Goal: Task Accomplishment & Management: Manage account settings

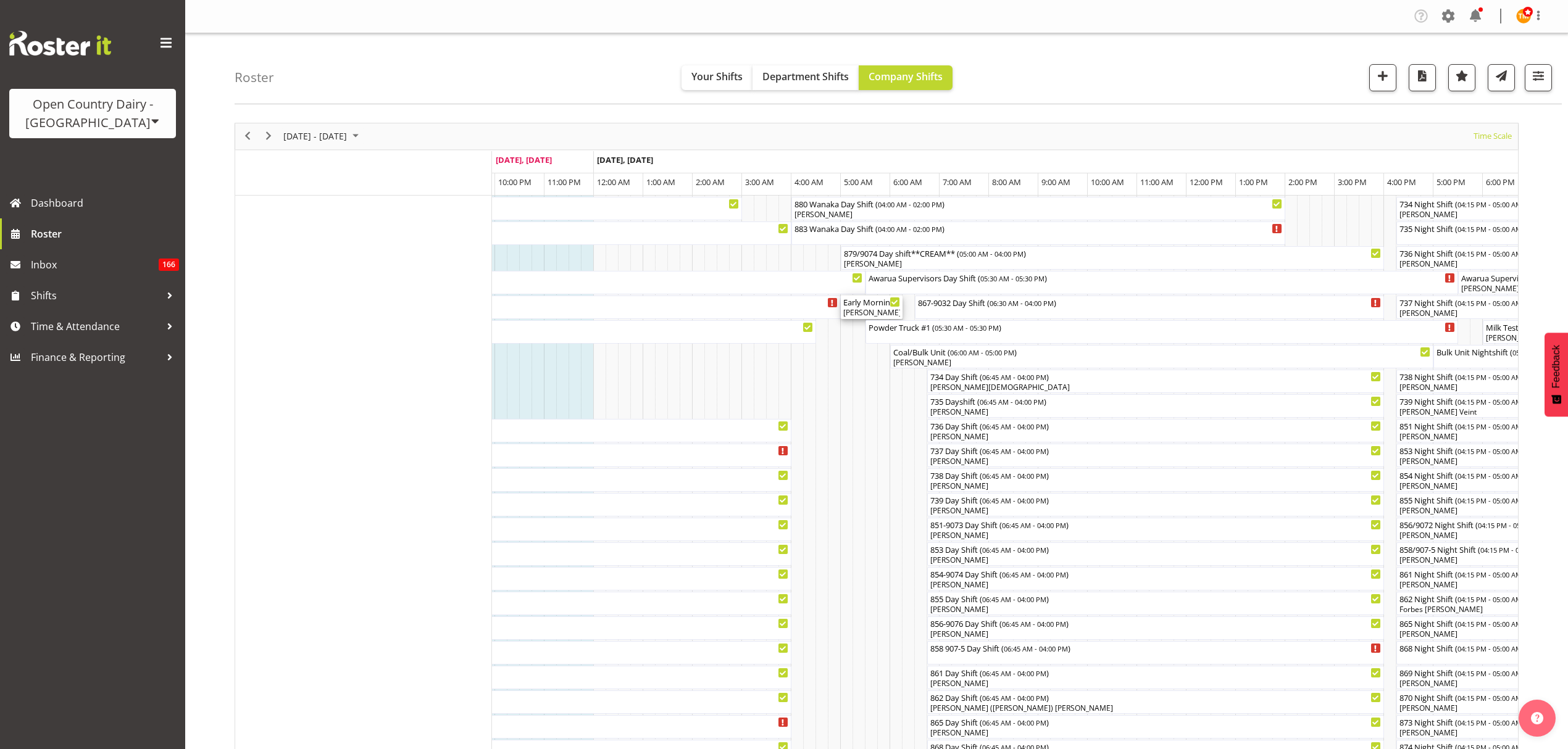
click at [869, 317] on div "[PERSON_NAME], [PERSON_NAME]" at bounding box center [871, 312] width 57 height 11
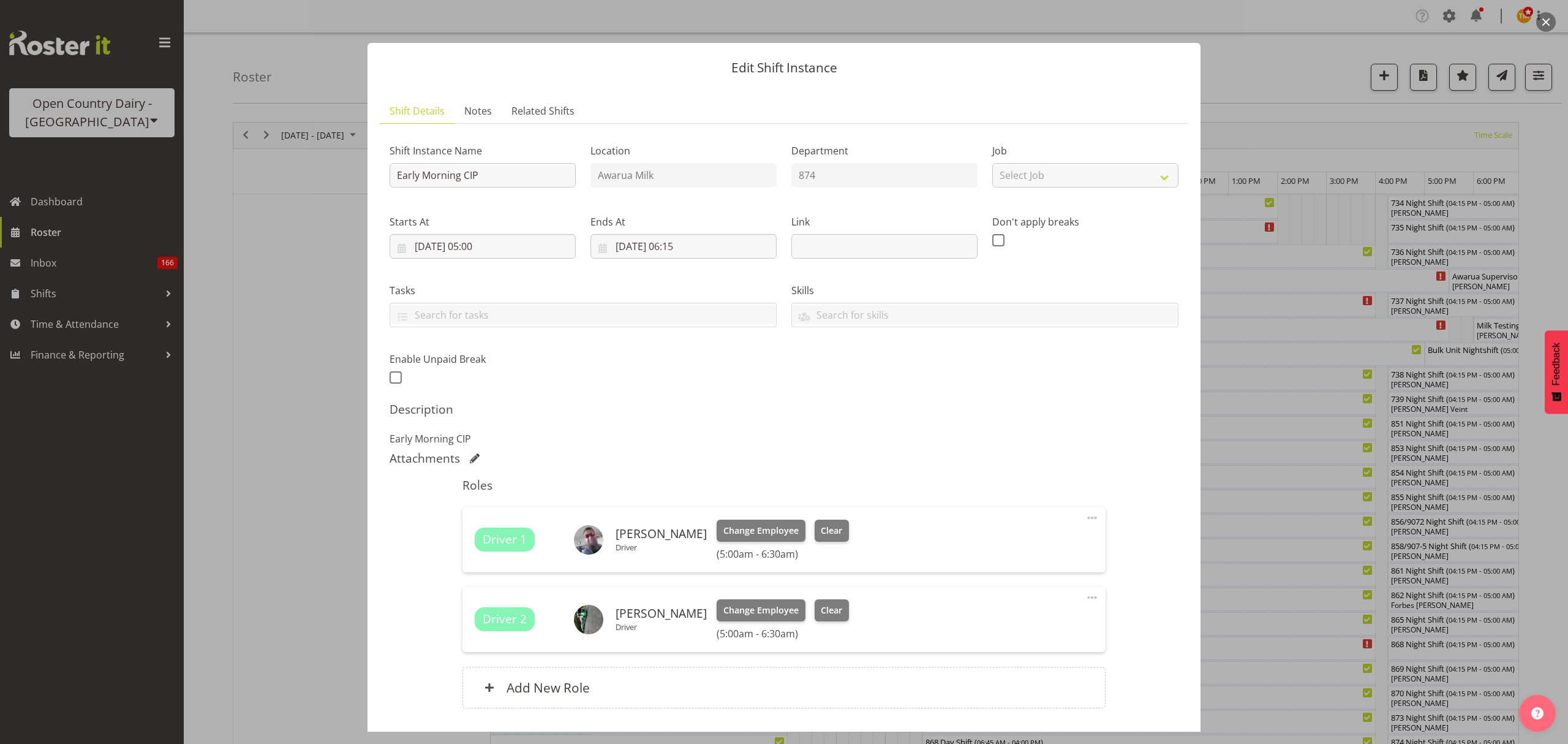
click at [1294, 480] on div at bounding box center [784, 372] width 1568 height 744
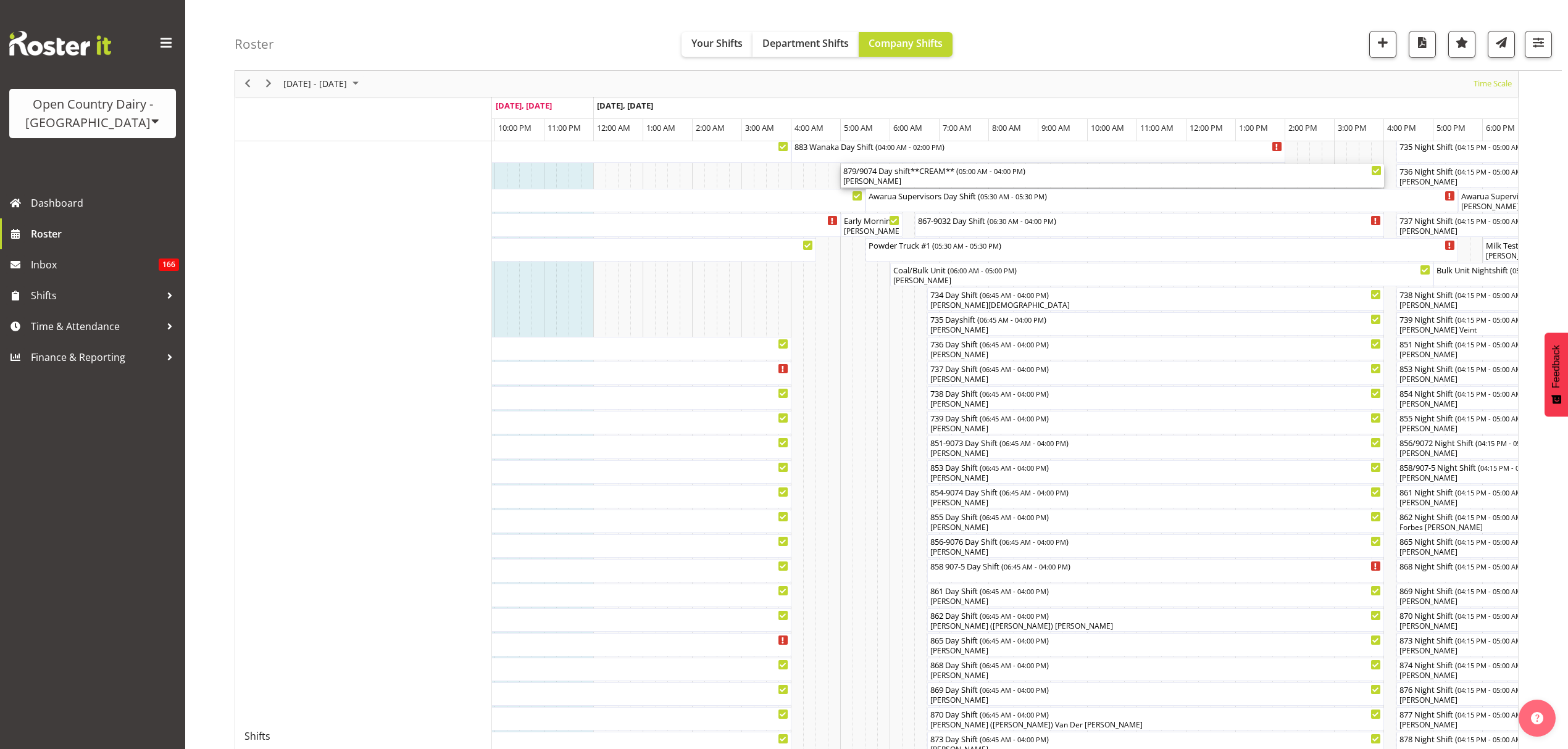
click at [907, 180] on div "[PERSON_NAME]" at bounding box center [1111, 181] width 538 height 11
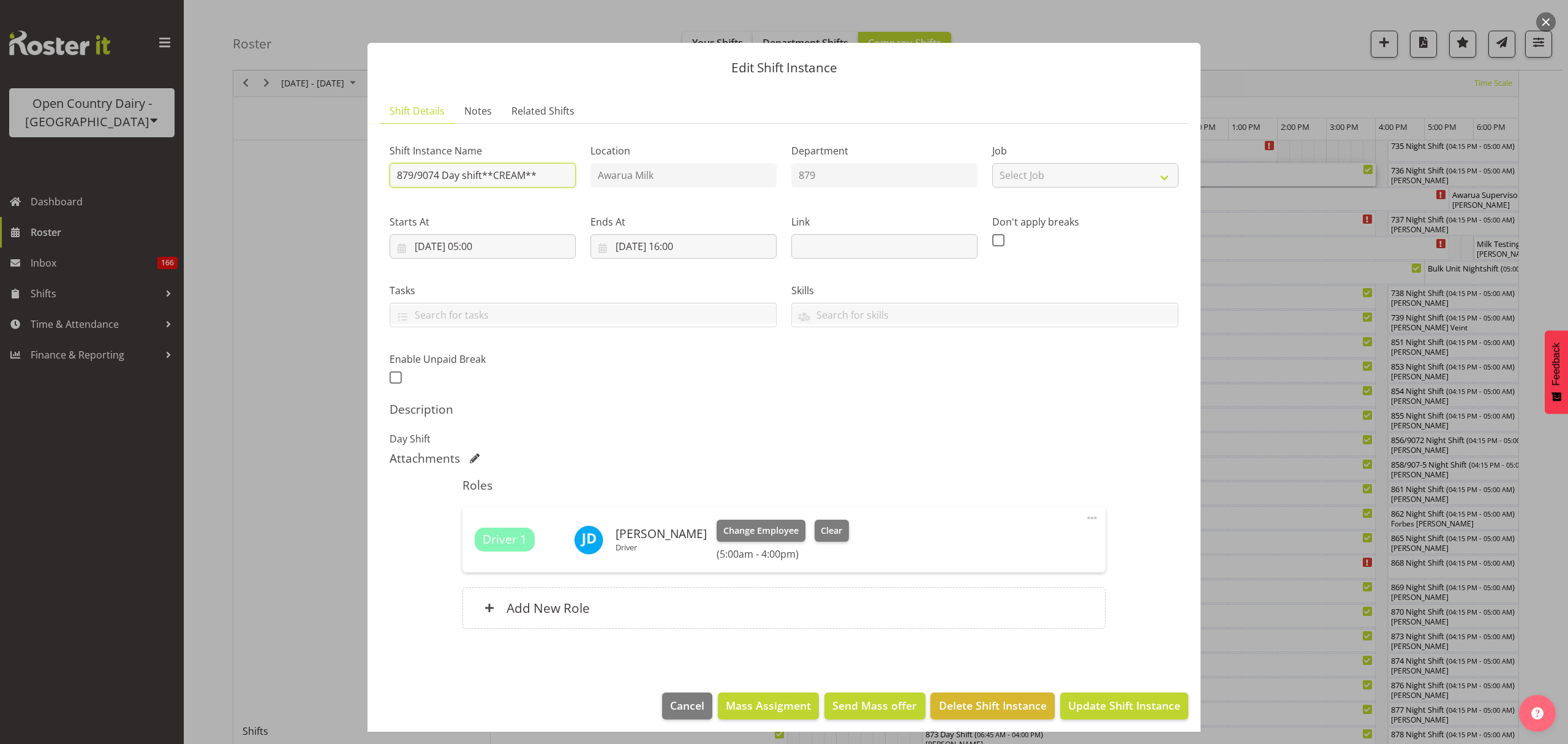
click at [440, 181] on input "879/9074 Day shift**CREAM**" at bounding box center [483, 176] width 186 height 25
type input "879/9071 Day shift**CREAM**"
click at [881, 428] on div "Description Day Shift" at bounding box center [784, 425] width 789 height 44
click at [1095, 697] on button "Update Shift Instance" at bounding box center [1125, 705] width 128 height 27
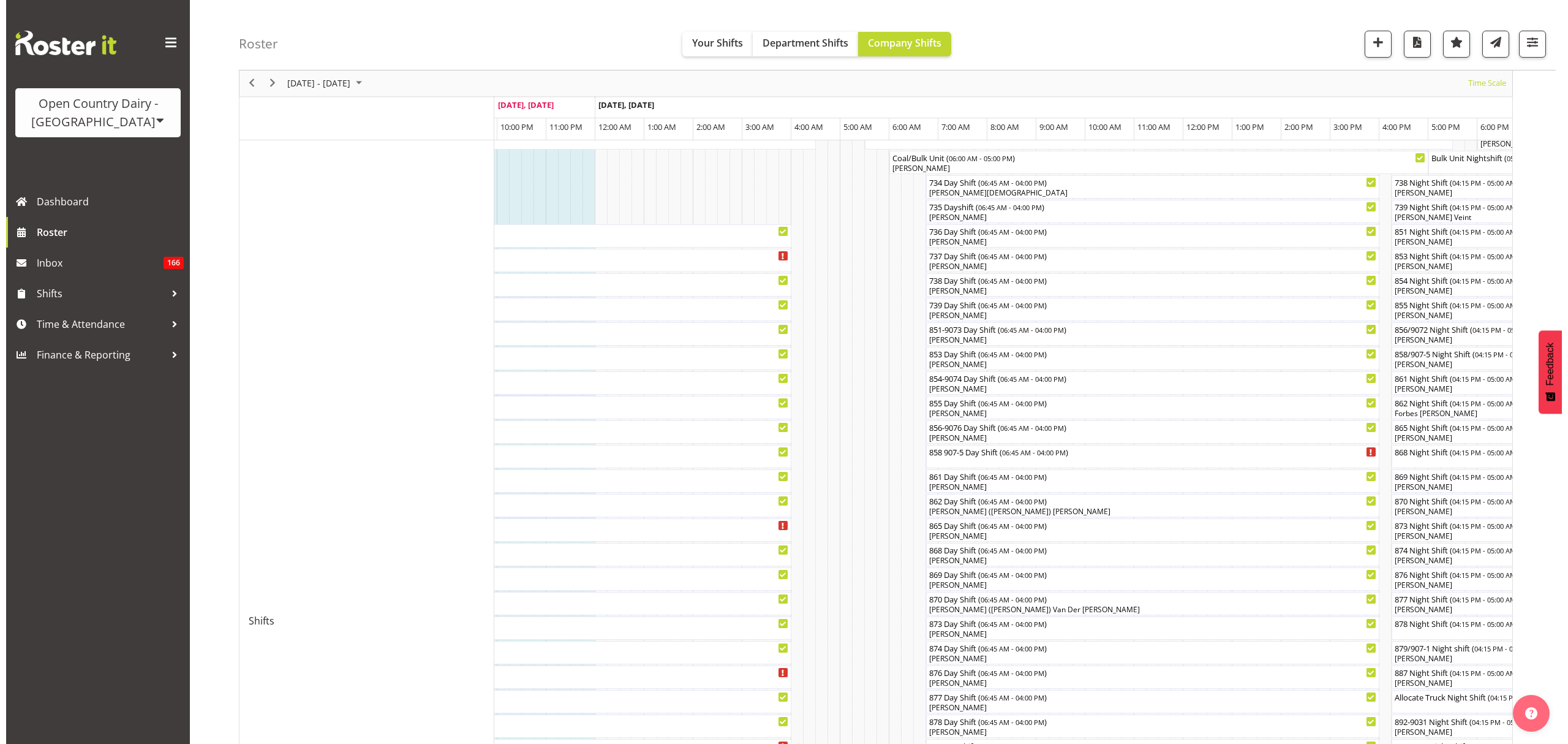
scroll to position [163, 0]
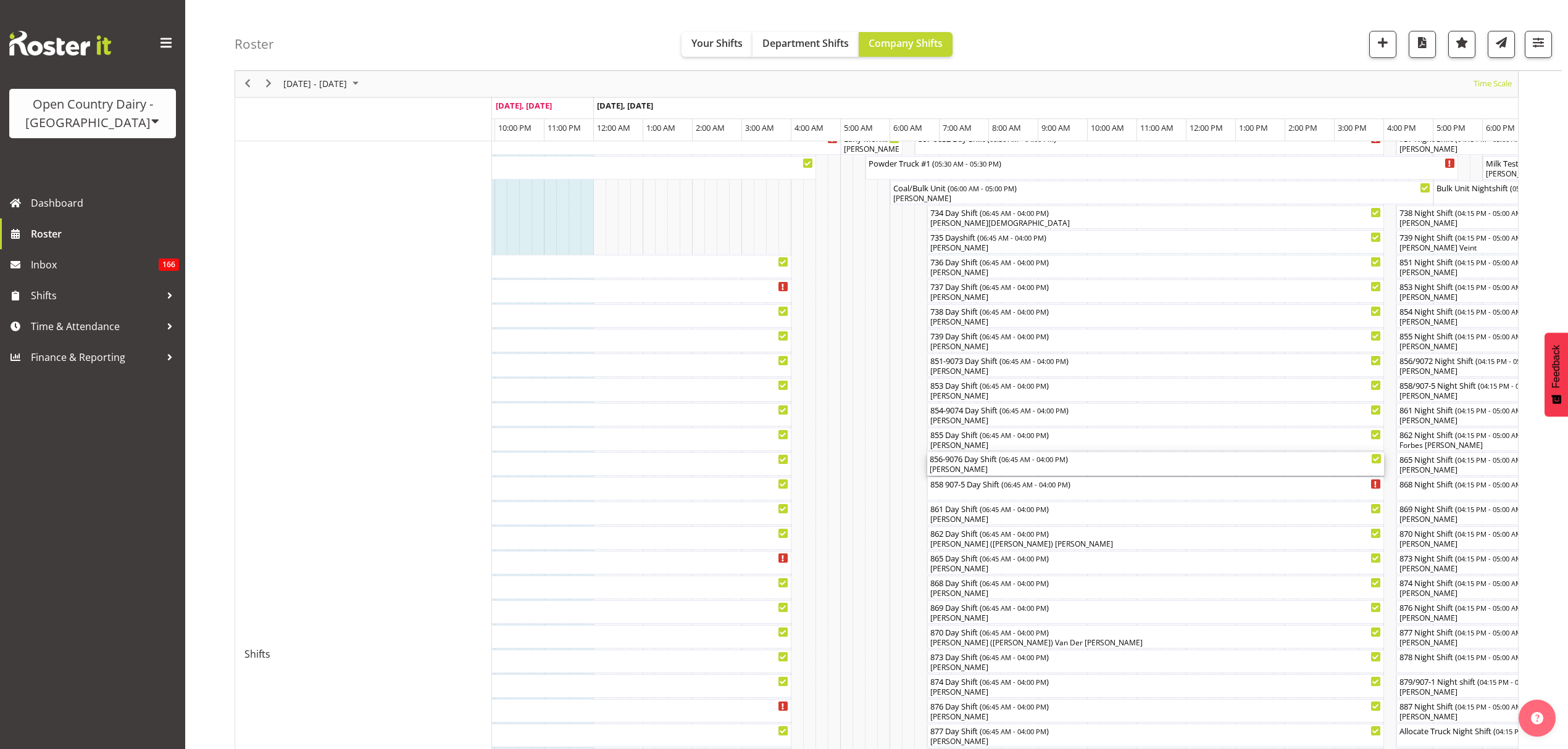
click at [986, 466] on div "[PERSON_NAME]" at bounding box center [1155, 469] width 452 height 11
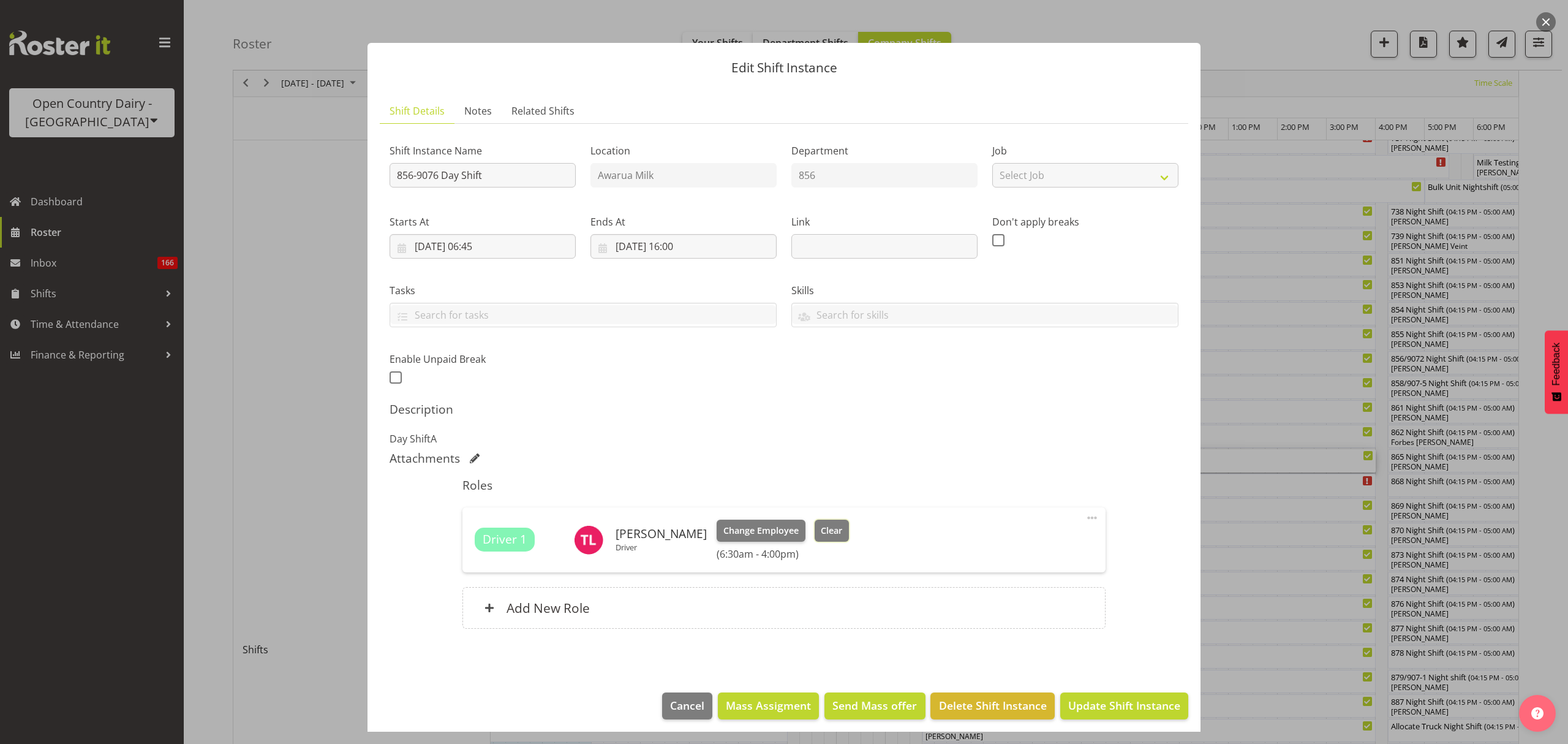
click at [821, 533] on span "Clear" at bounding box center [832, 530] width 21 height 13
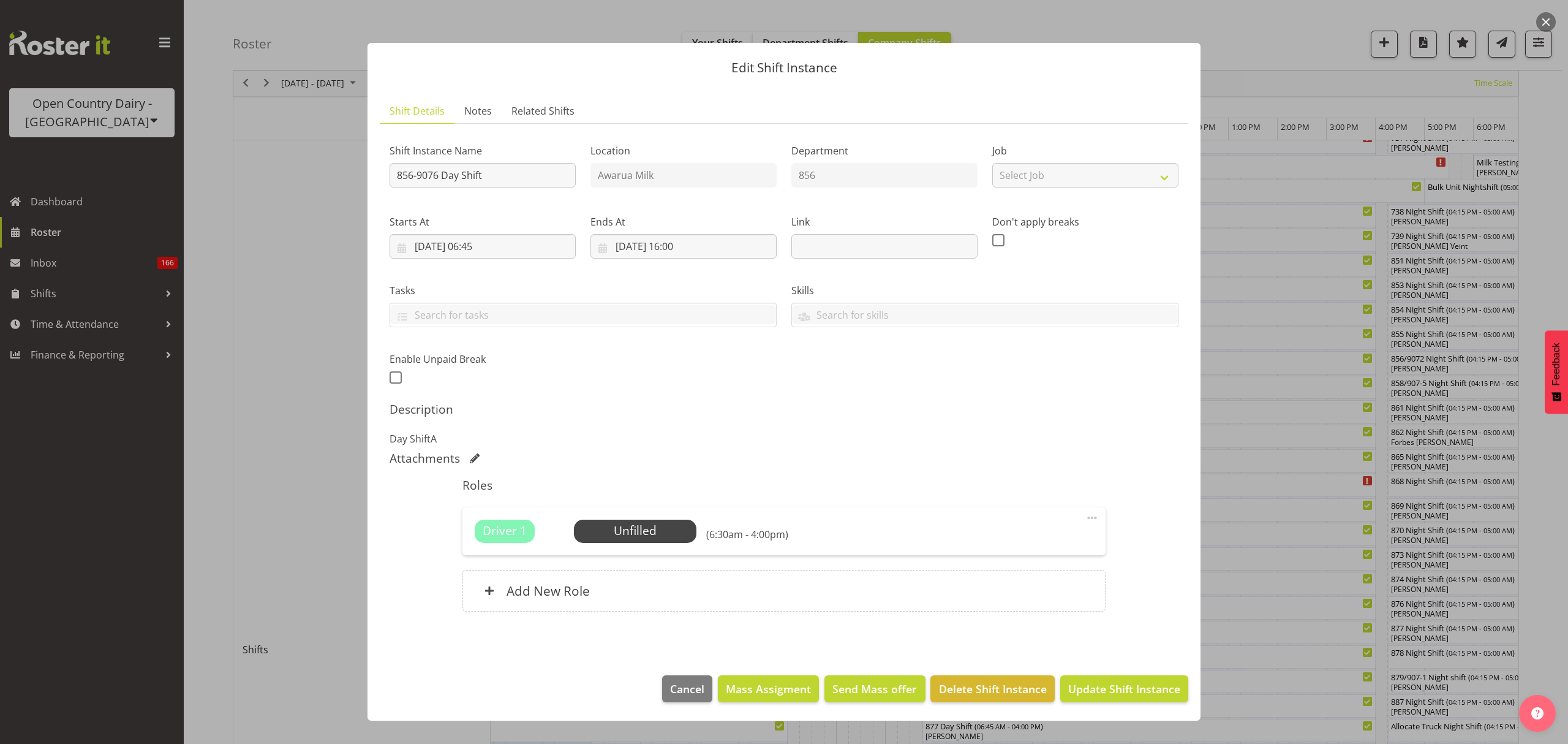
click at [1080, 709] on footer "Cancel Mass Assigment Send Mass offer Delete Shift Instance Update Shift Instan…" at bounding box center [784, 691] width 833 height 57
click at [1086, 697] on span "Update Shift Instance" at bounding box center [1124, 688] width 112 height 16
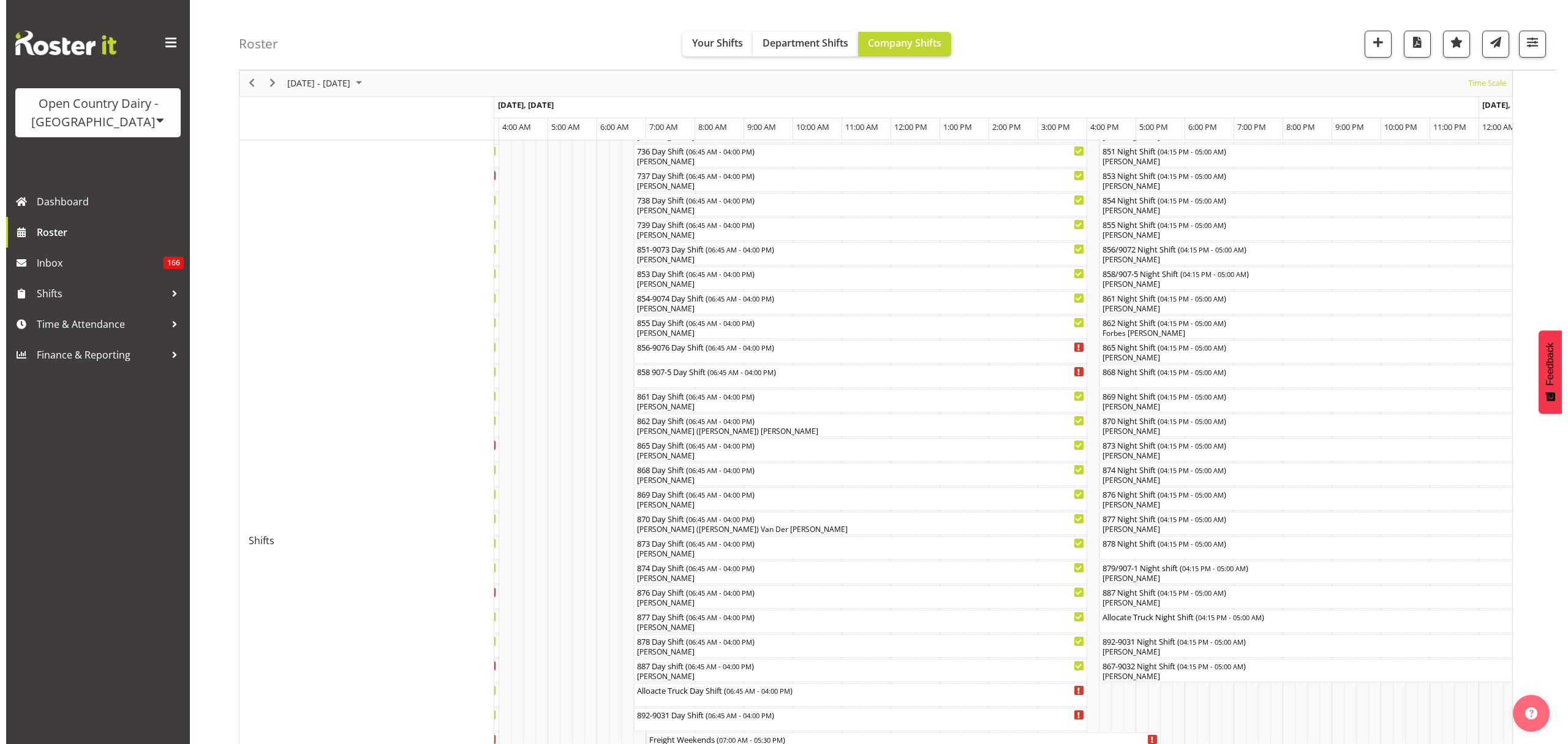
scroll to position [301, 0]
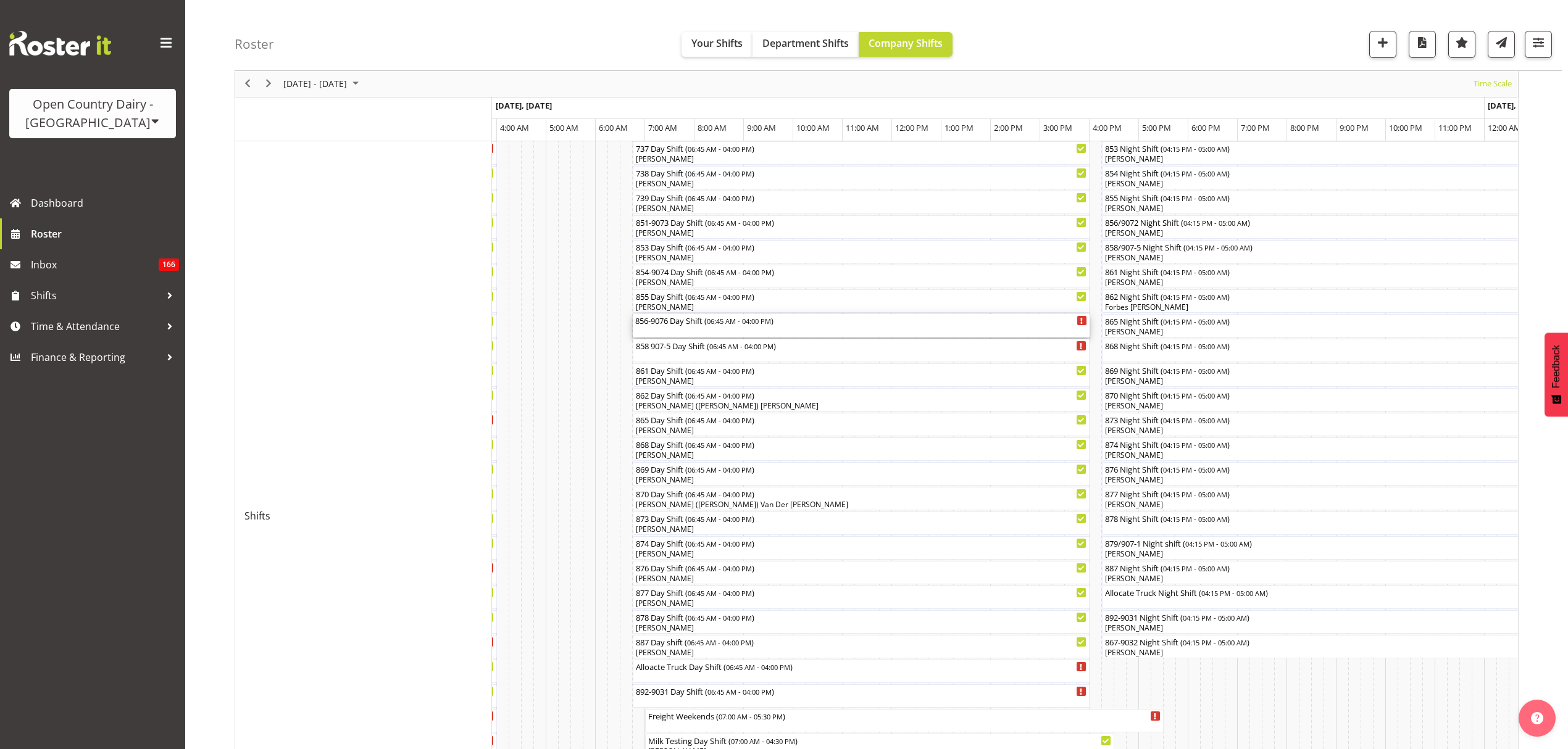
click at [754, 326] on div "856-9076 Day Shift ( 06:45 AM - 04:00 PM )" at bounding box center [861, 320] width 452 height 12
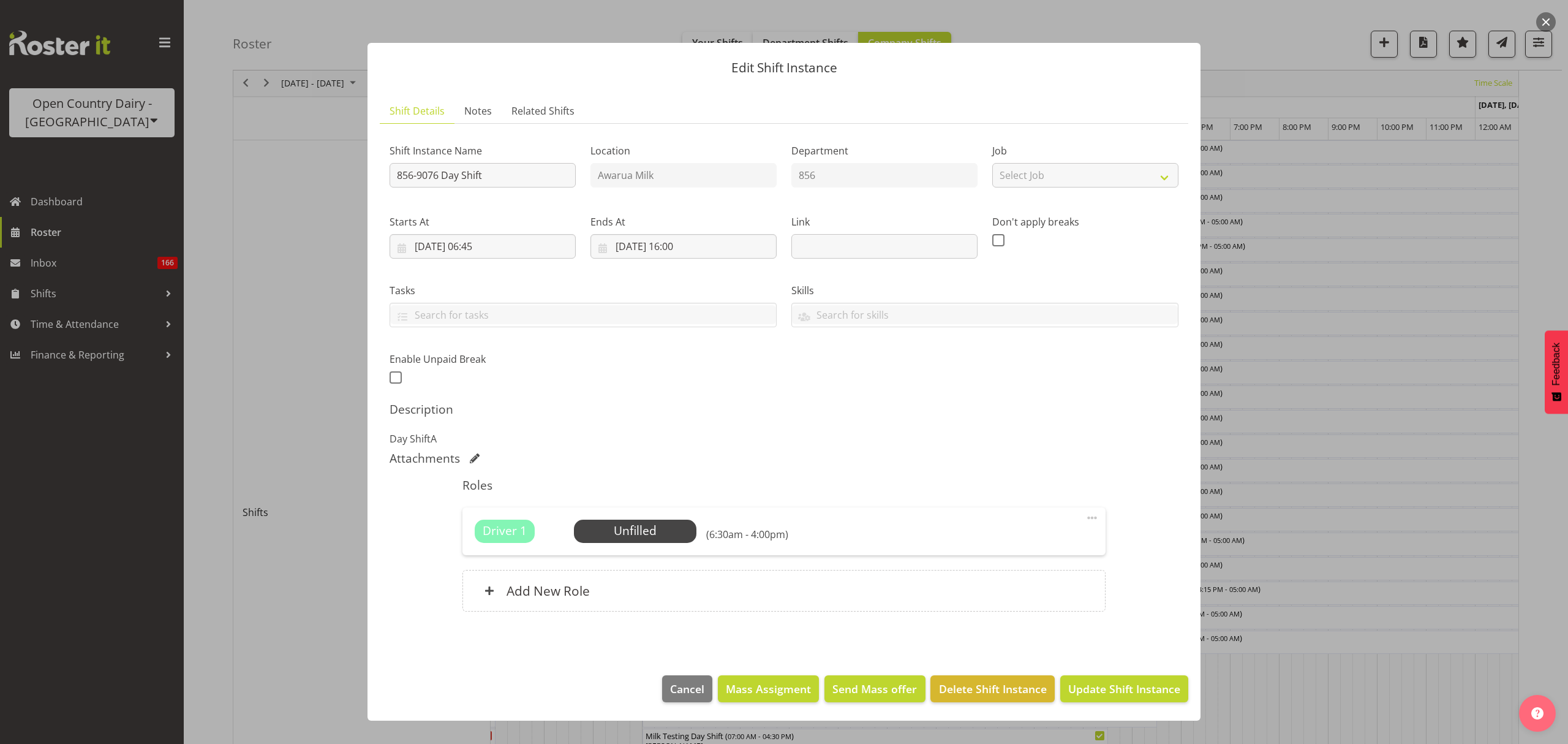
click at [1284, 393] on div at bounding box center [784, 372] width 1568 height 744
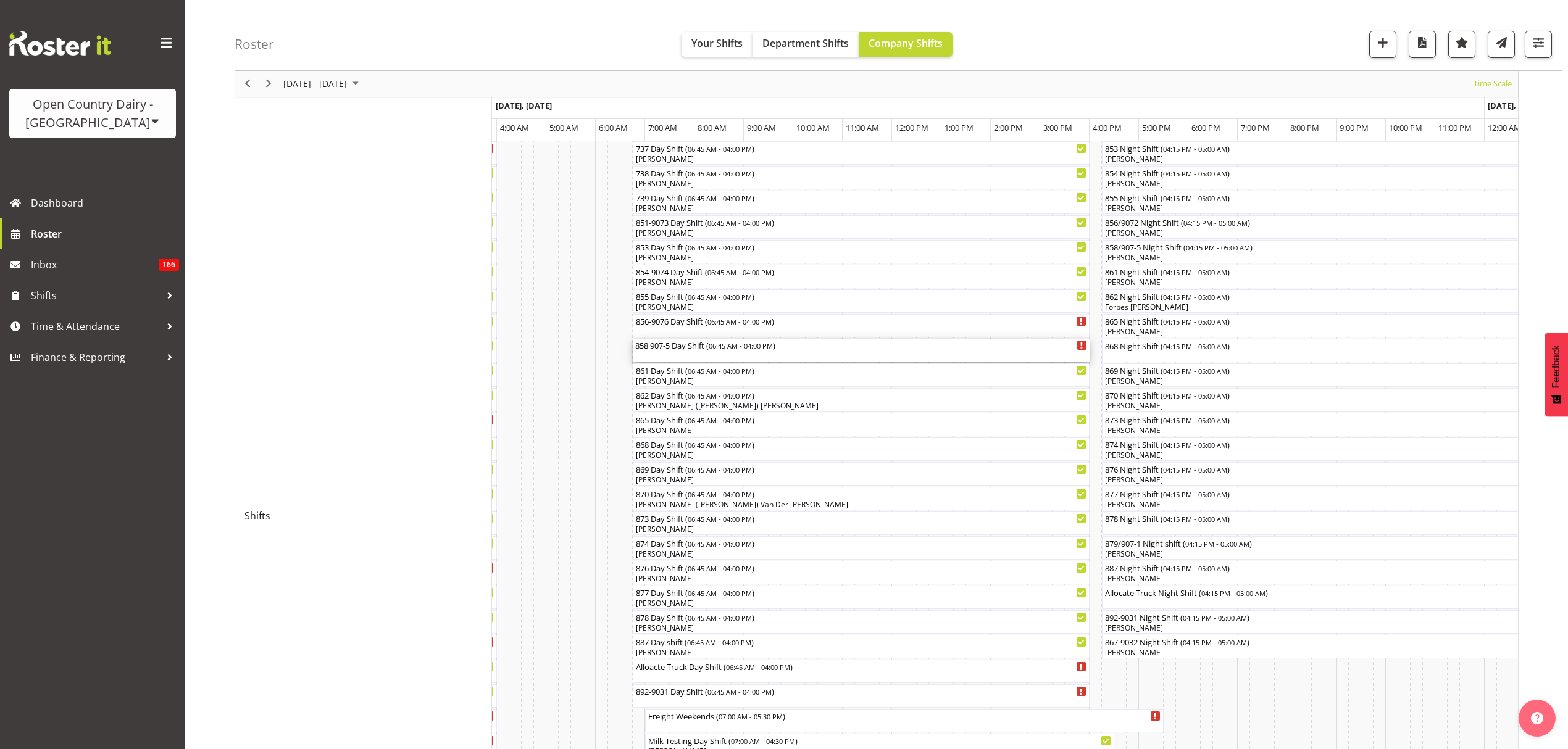
click at [704, 349] on div "858 907-5 Day Shift ( 06:45 AM - 04:00 PM )" at bounding box center [861, 345] width 452 height 12
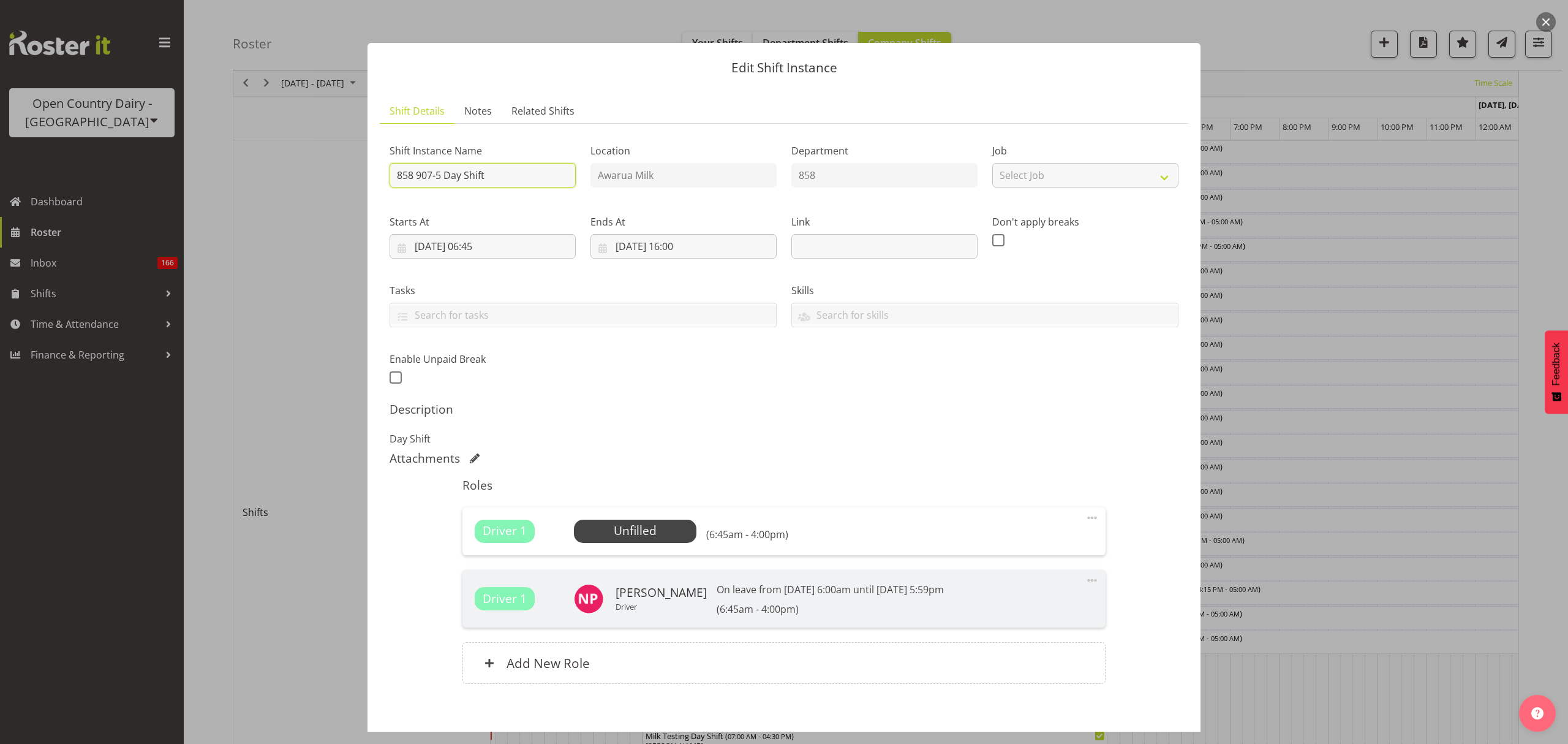
drag, startPoint x: 515, startPoint y: 177, endPoint x: 446, endPoint y: 172, distance: 69.2
click at [446, 172] on input "858 907-5 Day Shift" at bounding box center [483, 176] width 186 height 25
type input "858 907-5 [GEOGRAPHIC_DATA]"
click at [798, 402] on h5 "Description" at bounding box center [784, 410] width 789 height 15
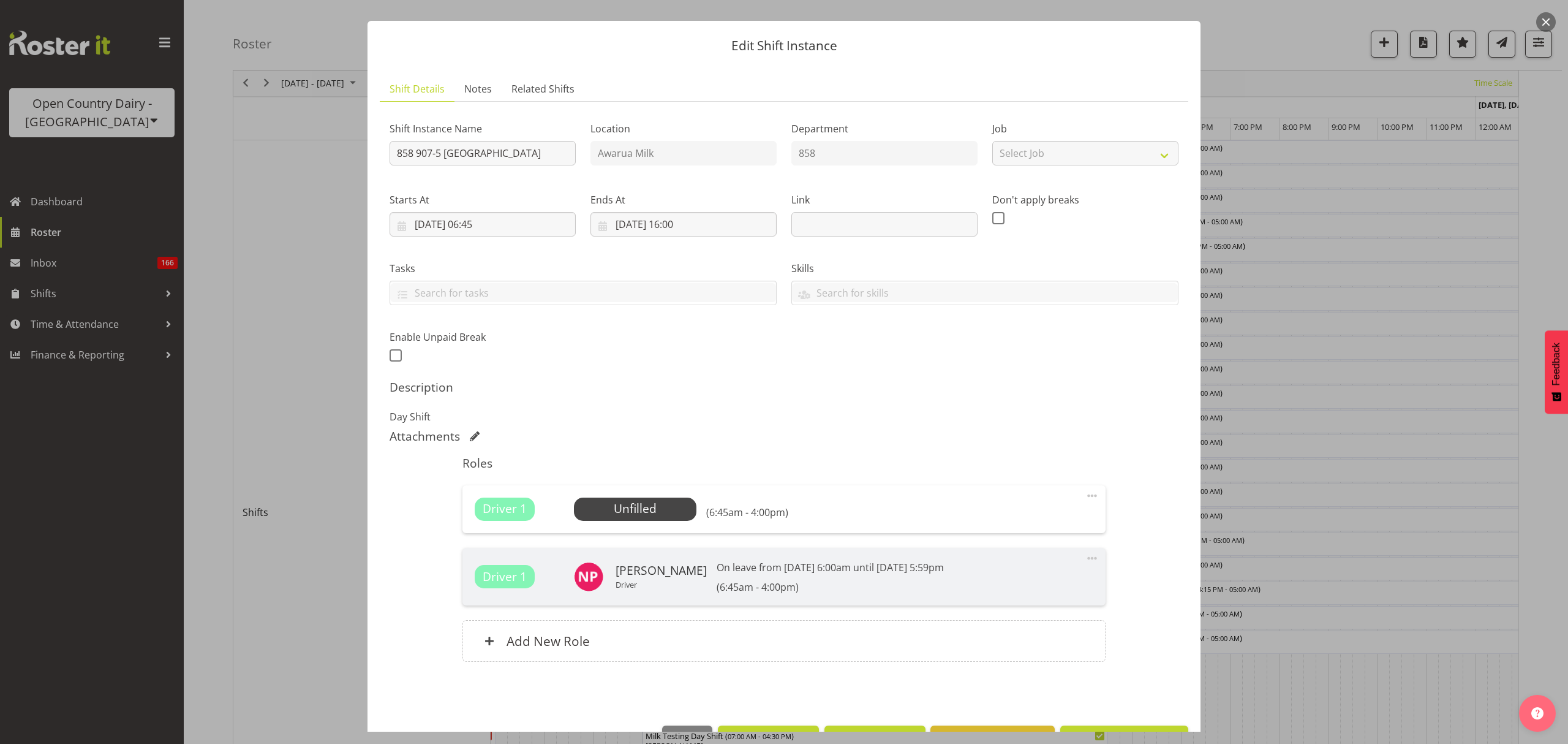
scroll to position [0, 0]
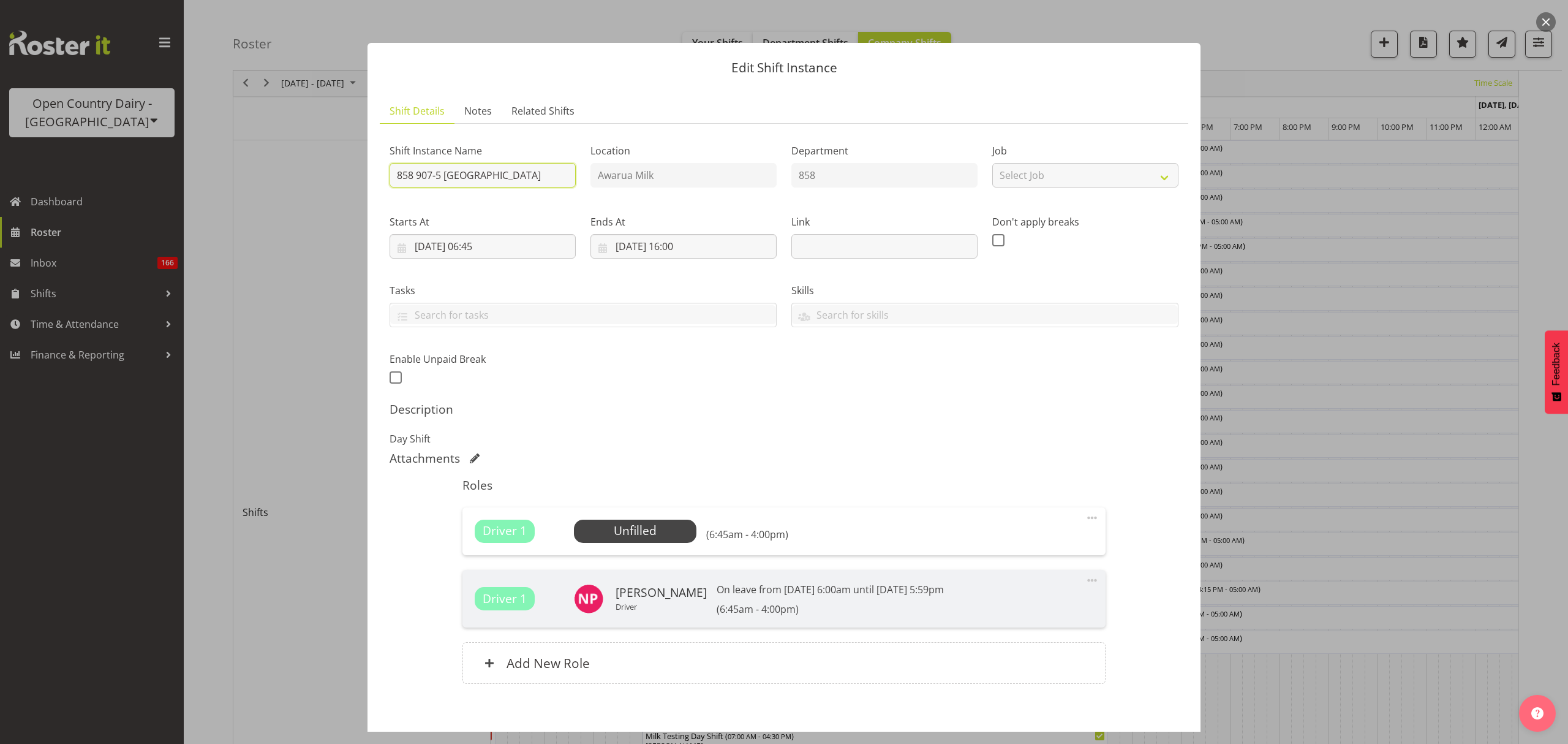
drag, startPoint x: 528, startPoint y: 172, endPoint x: 447, endPoint y: 180, distance: 81.4
click at [447, 180] on input "858 907-5 [GEOGRAPHIC_DATA]" at bounding box center [483, 176] width 186 height 25
click at [448, 175] on input "858 907-5 [GEOGRAPHIC_DATA]" at bounding box center [483, 176] width 186 height 25
drag, startPoint x: 444, startPoint y: 175, endPoint x: 533, endPoint y: 172, distance: 89.1
click at [533, 172] on input "858 907-5 [GEOGRAPHIC_DATA]" at bounding box center [483, 176] width 186 height 25
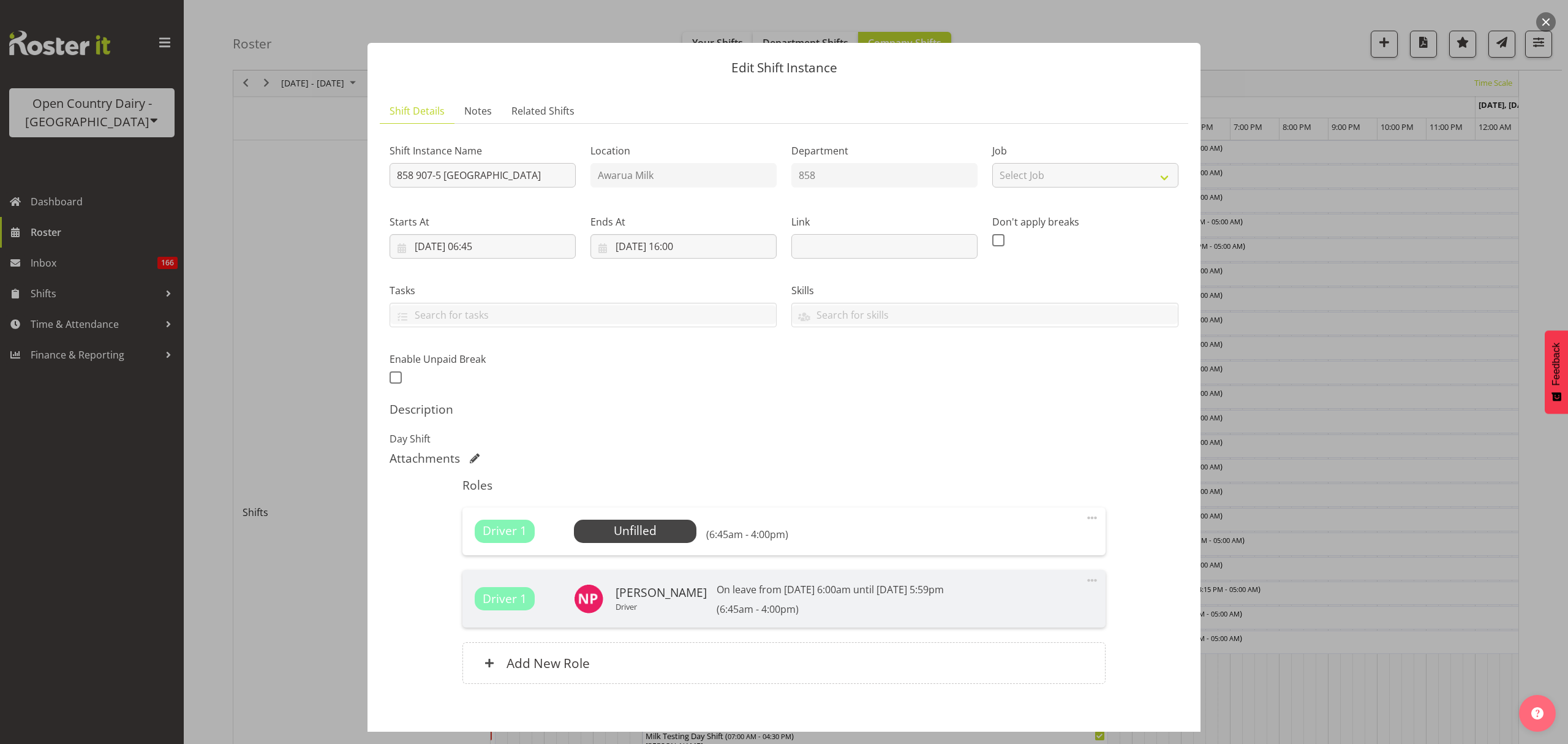
click at [930, 400] on div "Shift Instance Name 858 907-5 [GEOGRAPHIC_DATA] Location Awarua Milk Department…" at bounding box center [784, 416] width 789 height 565
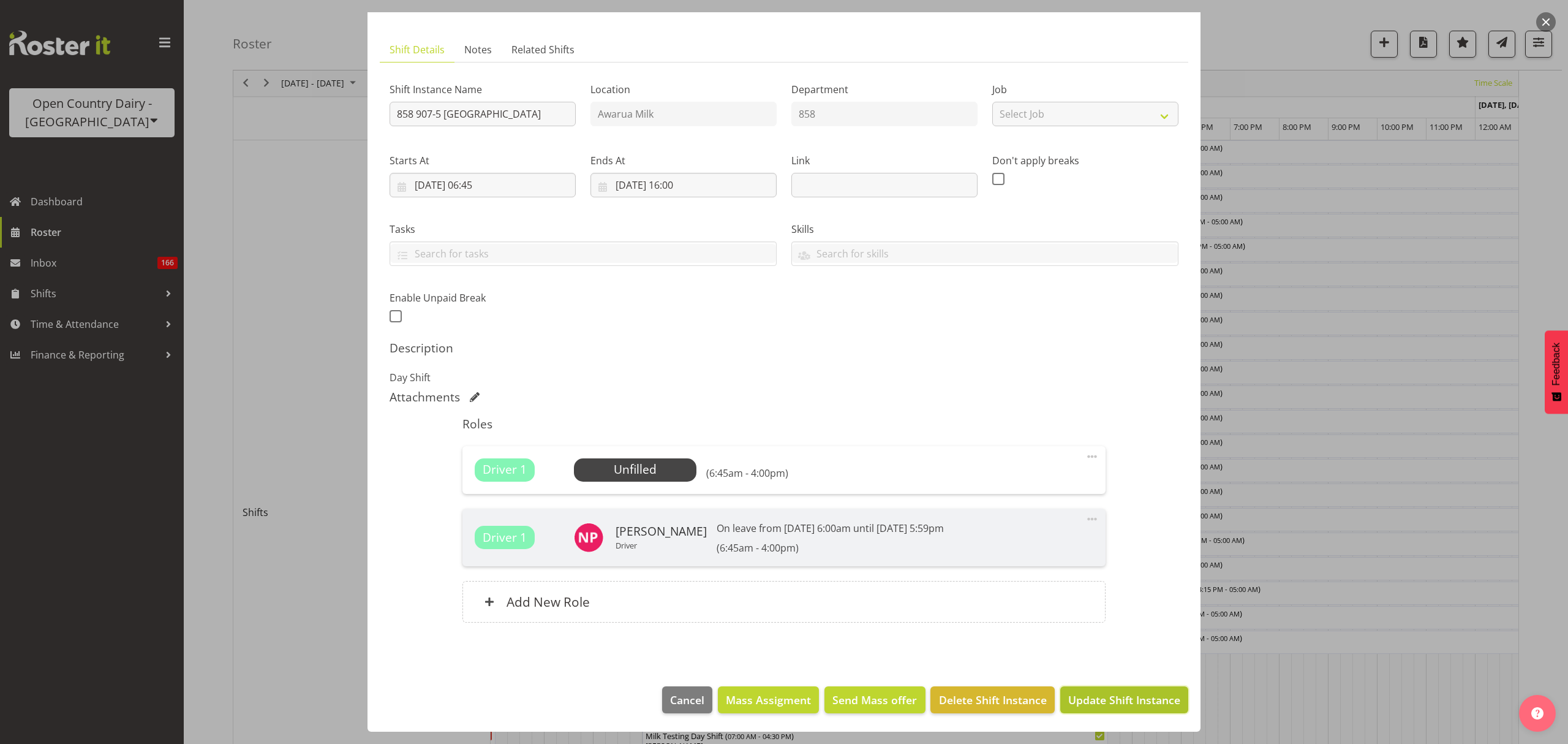
click at [1100, 690] on button "Update Shift Instance" at bounding box center [1125, 700] width 128 height 27
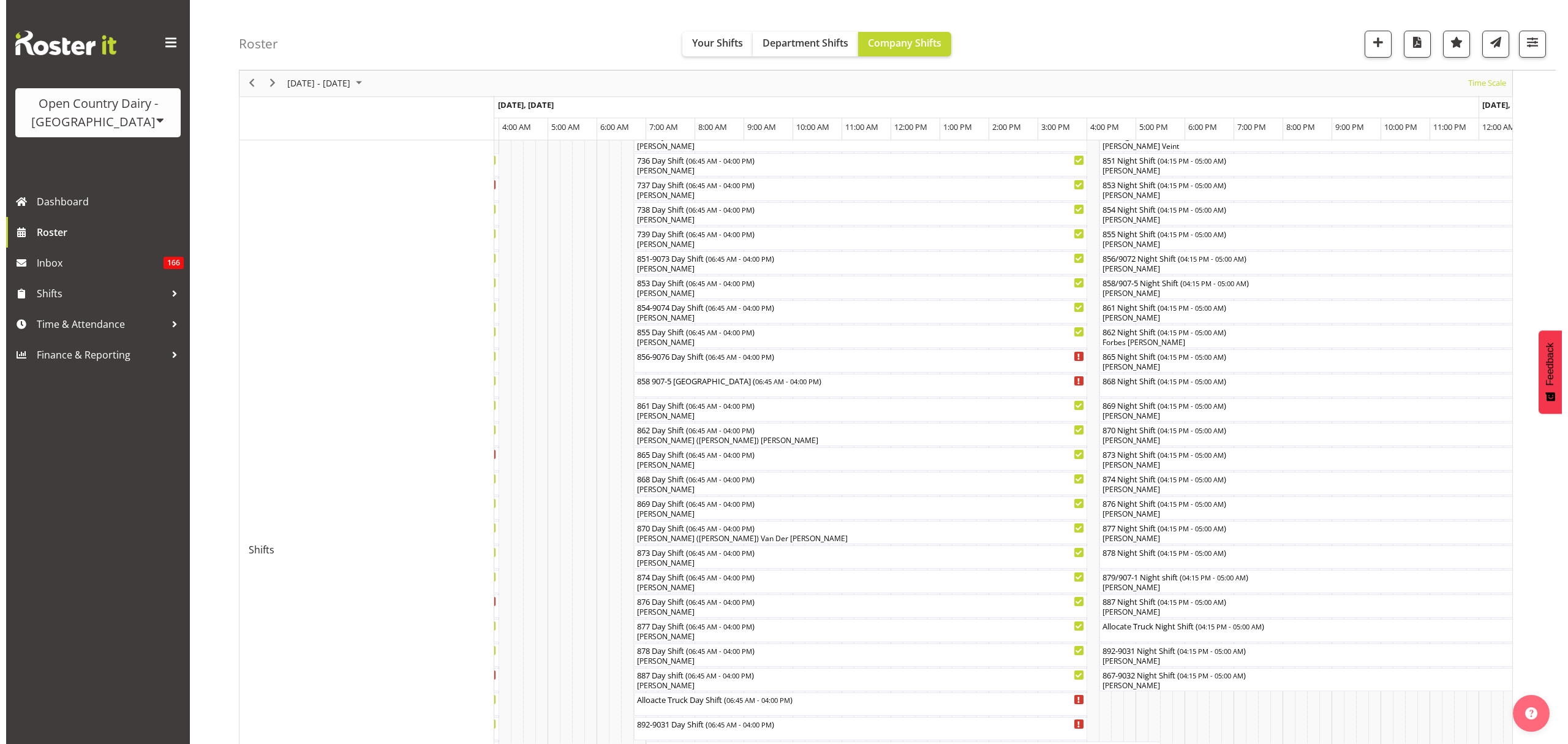
scroll to position [246, 0]
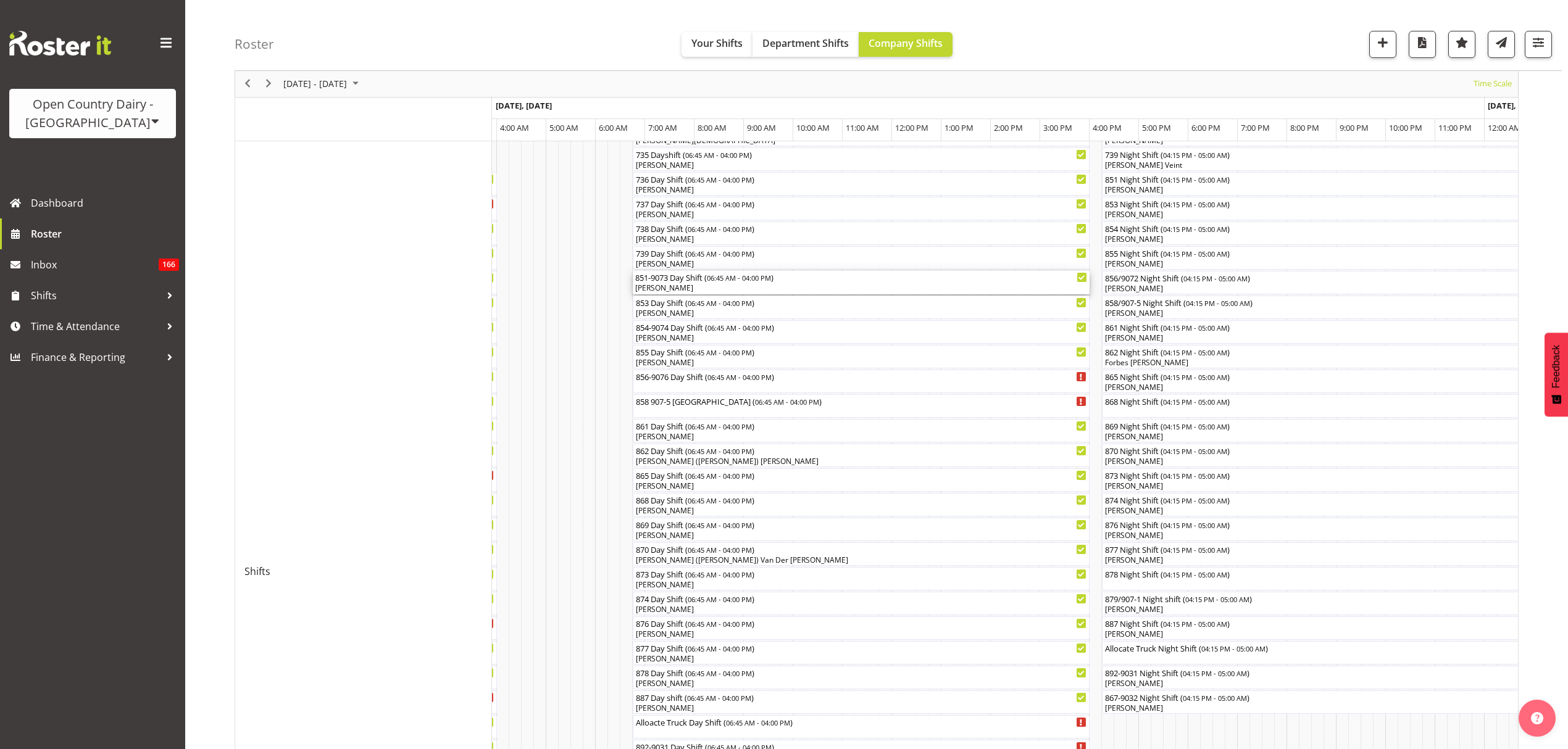
click at [695, 290] on div "[PERSON_NAME]" at bounding box center [861, 288] width 452 height 11
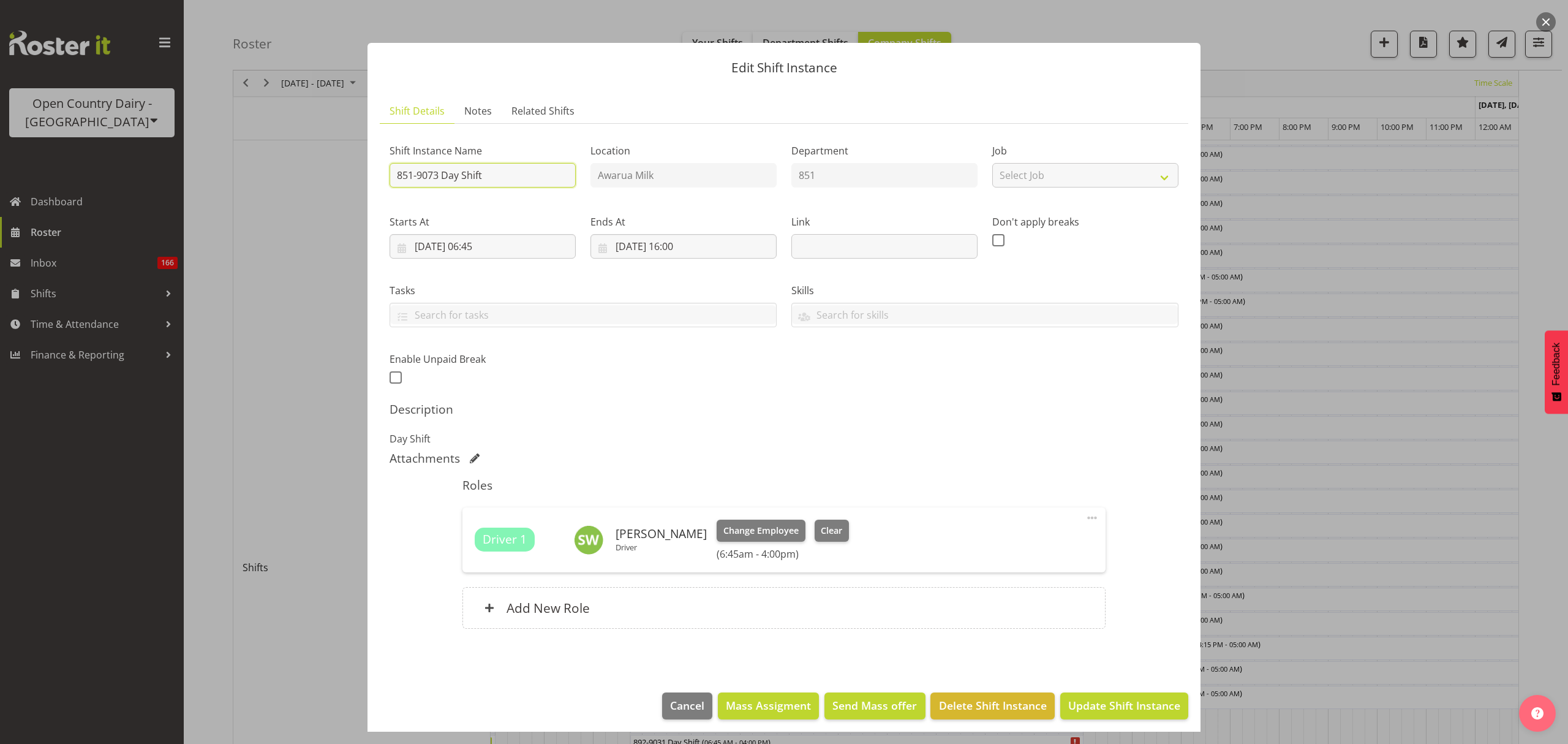
drag, startPoint x: 503, startPoint y: 177, endPoint x: 456, endPoint y: 169, distance: 47.7
click at [456, 169] on input "851-9073 Day Shift" at bounding box center [483, 176] width 186 height 25
click at [479, 177] on input "851-9073 Day Shift" at bounding box center [483, 176] width 186 height 25
drag, startPoint x: 488, startPoint y: 180, endPoint x: 442, endPoint y: 177, distance: 46.1
click at [442, 177] on input "851-9073 Day Shift" at bounding box center [483, 176] width 186 height 25
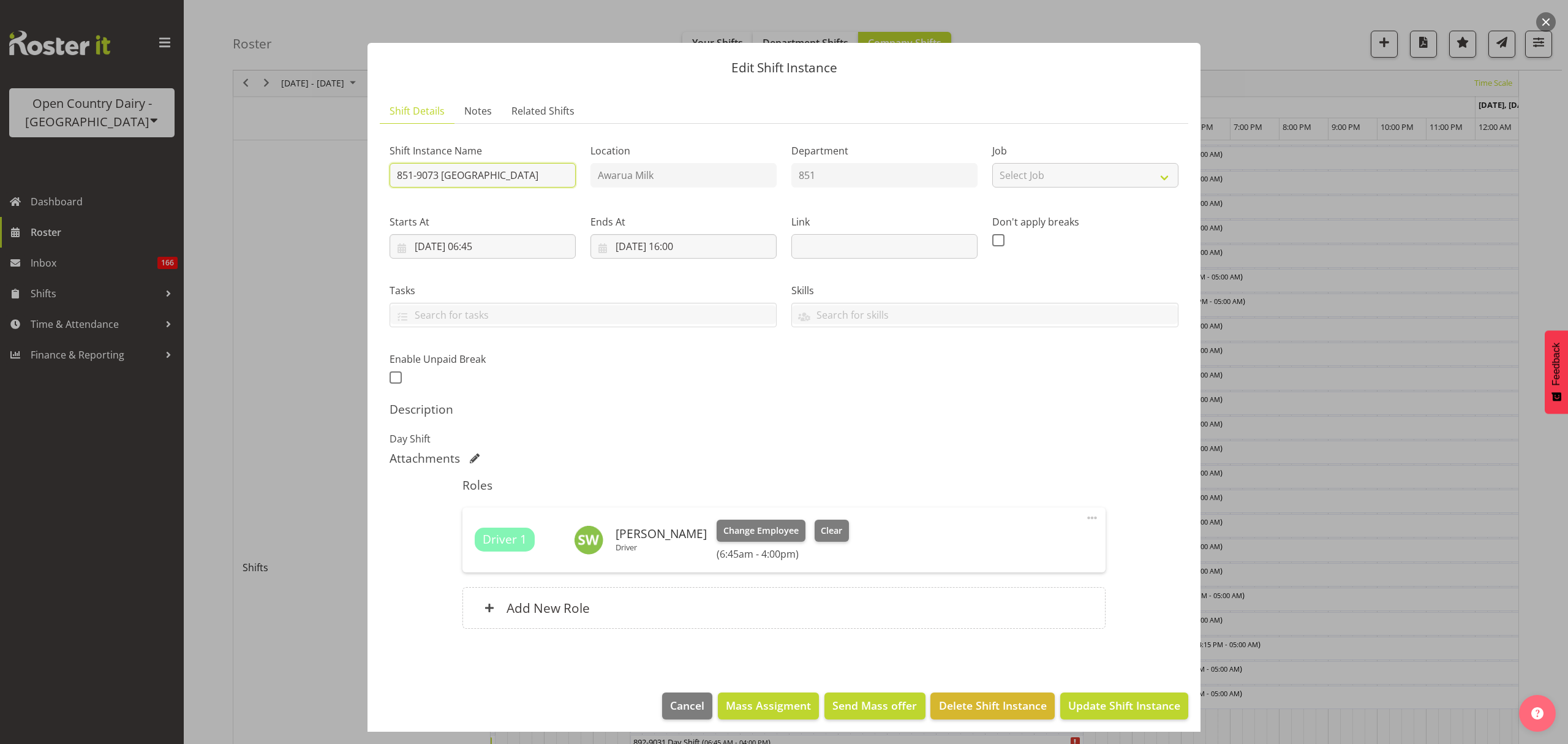
type input "851-9073 [GEOGRAPHIC_DATA]"
click at [786, 421] on div "Description Day Shift" at bounding box center [784, 425] width 789 height 44
click at [809, 518] on div "Driver 1 [PERSON_NAME] Driver Change Employee Clear (6:45am - 4:00pm) Edit Cove…" at bounding box center [783, 540] width 643 height 65
drag, startPoint x: 809, startPoint y: 518, endPoint x: 818, endPoint y: 522, distance: 9.8
click at [809, 518] on div "Driver 1 [PERSON_NAME] Driver Change Employee Clear (6:45am - 4:00pm) Edit Cove…" at bounding box center [783, 540] width 643 height 65
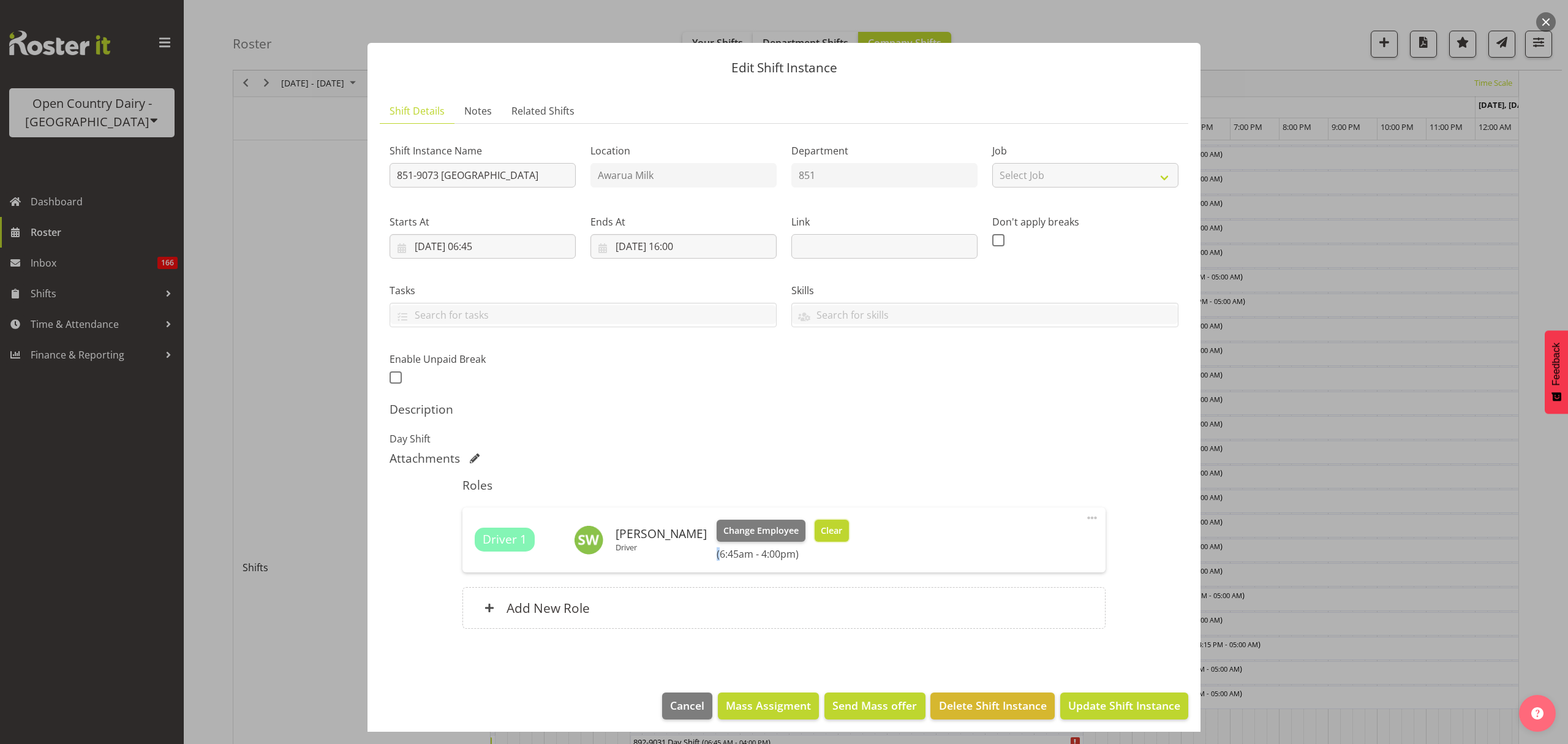
click at [818, 522] on button "Clear" at bounding box center [832, 530] width 35 height 22
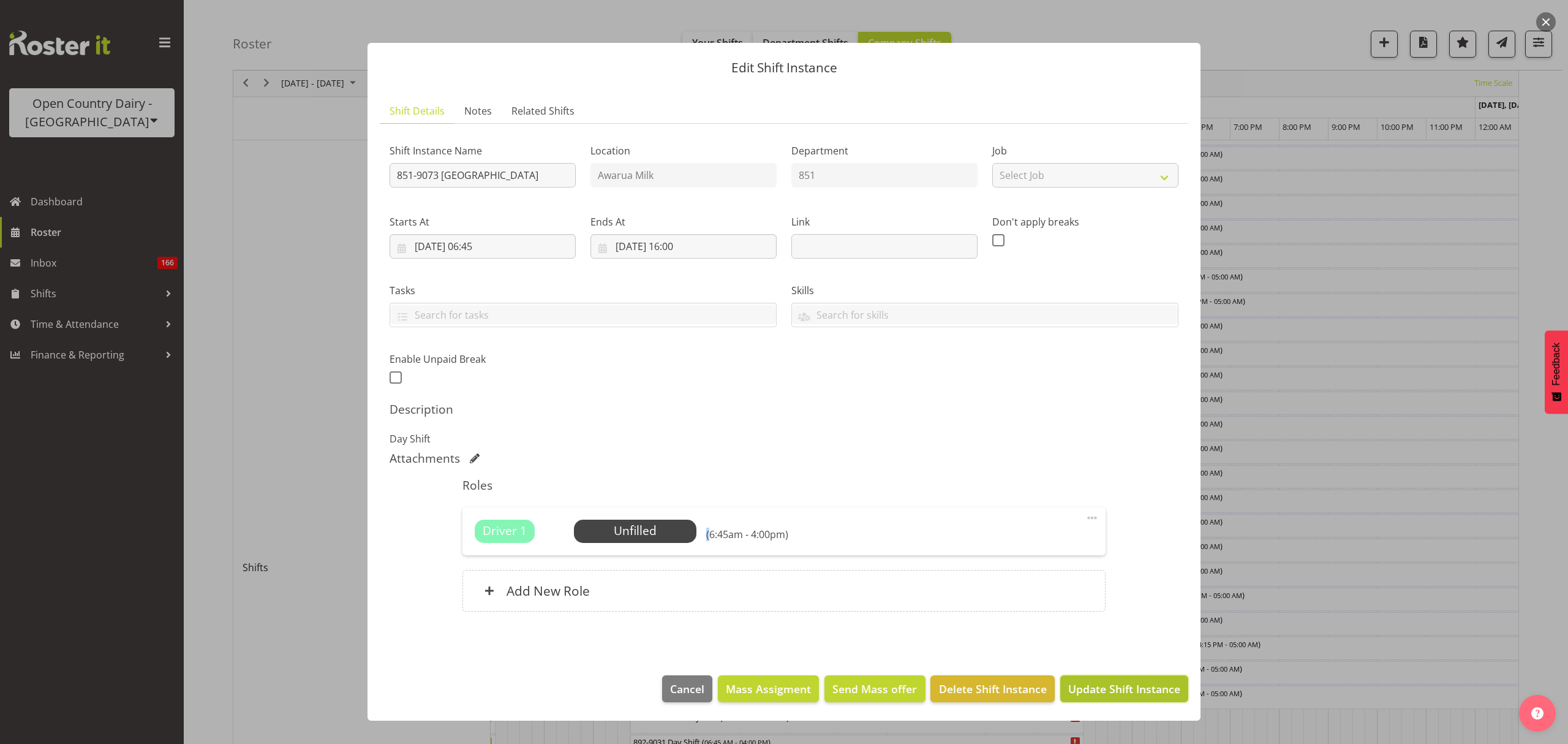
click at [1100, 682] on span "Update Shift Instance" at bounding box center [1124, 688] width 112 height 16
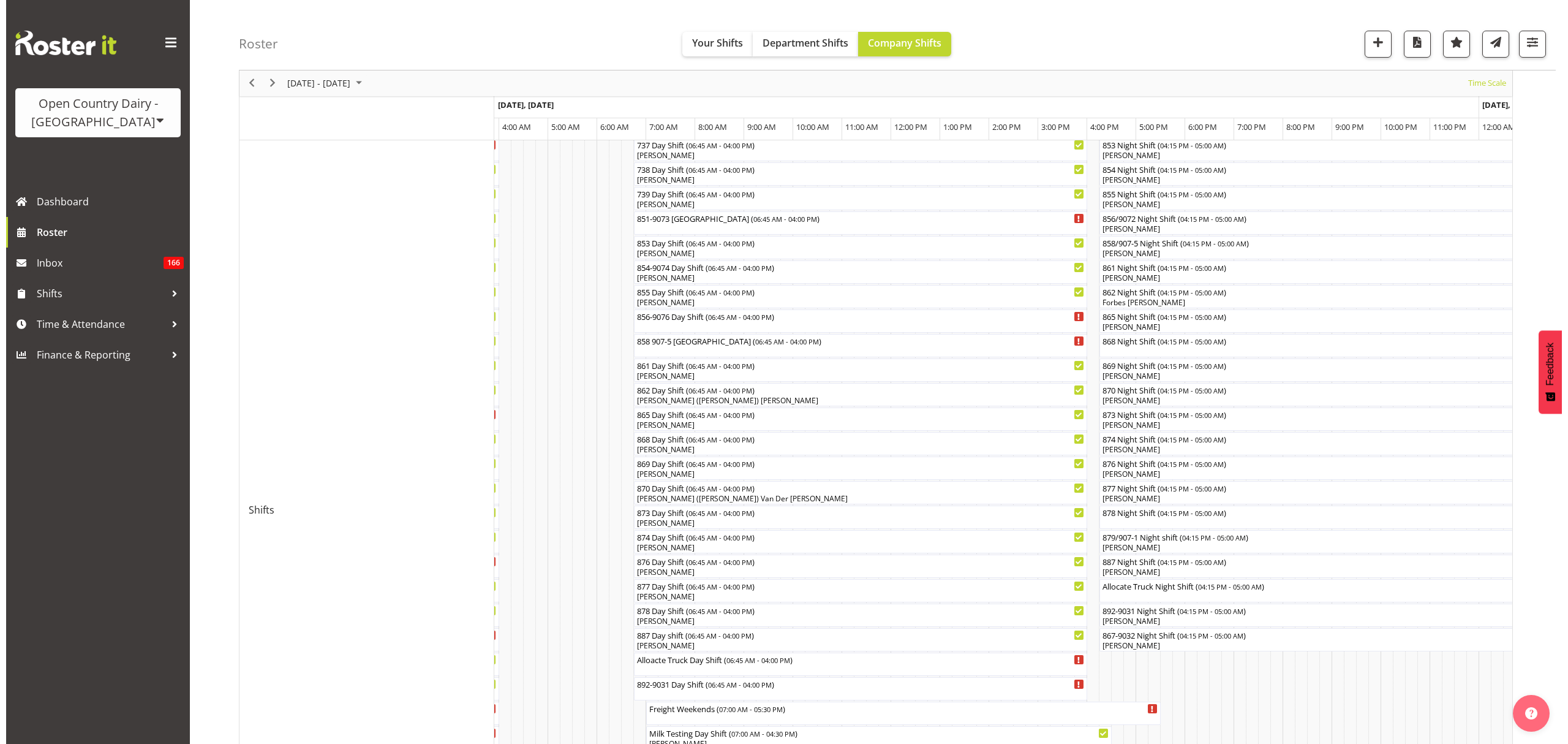
scroll to position [327, 0]
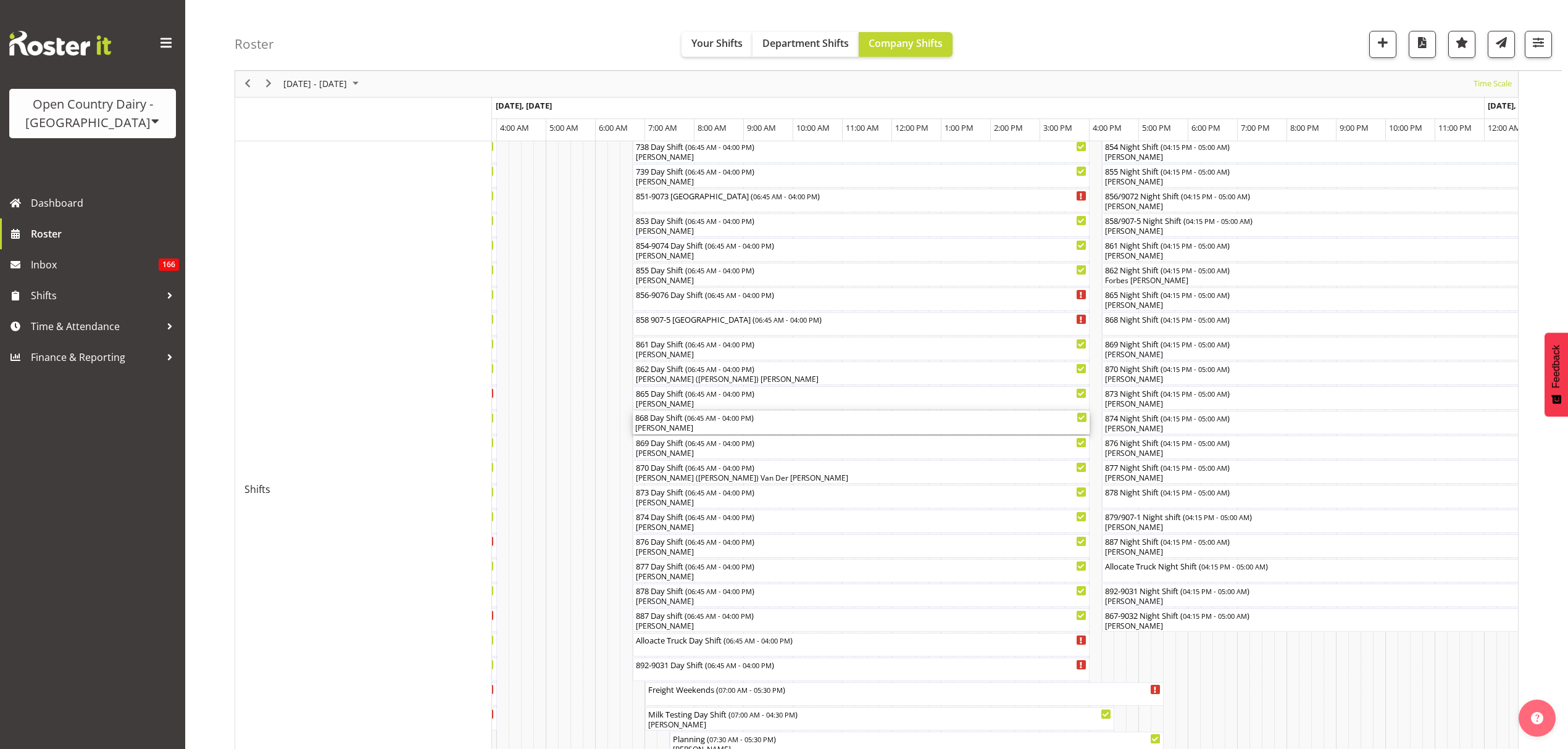
click at [644, 424] on div "[PERSON_NAME]" at bounding box center [861, 427] width 452 height 11
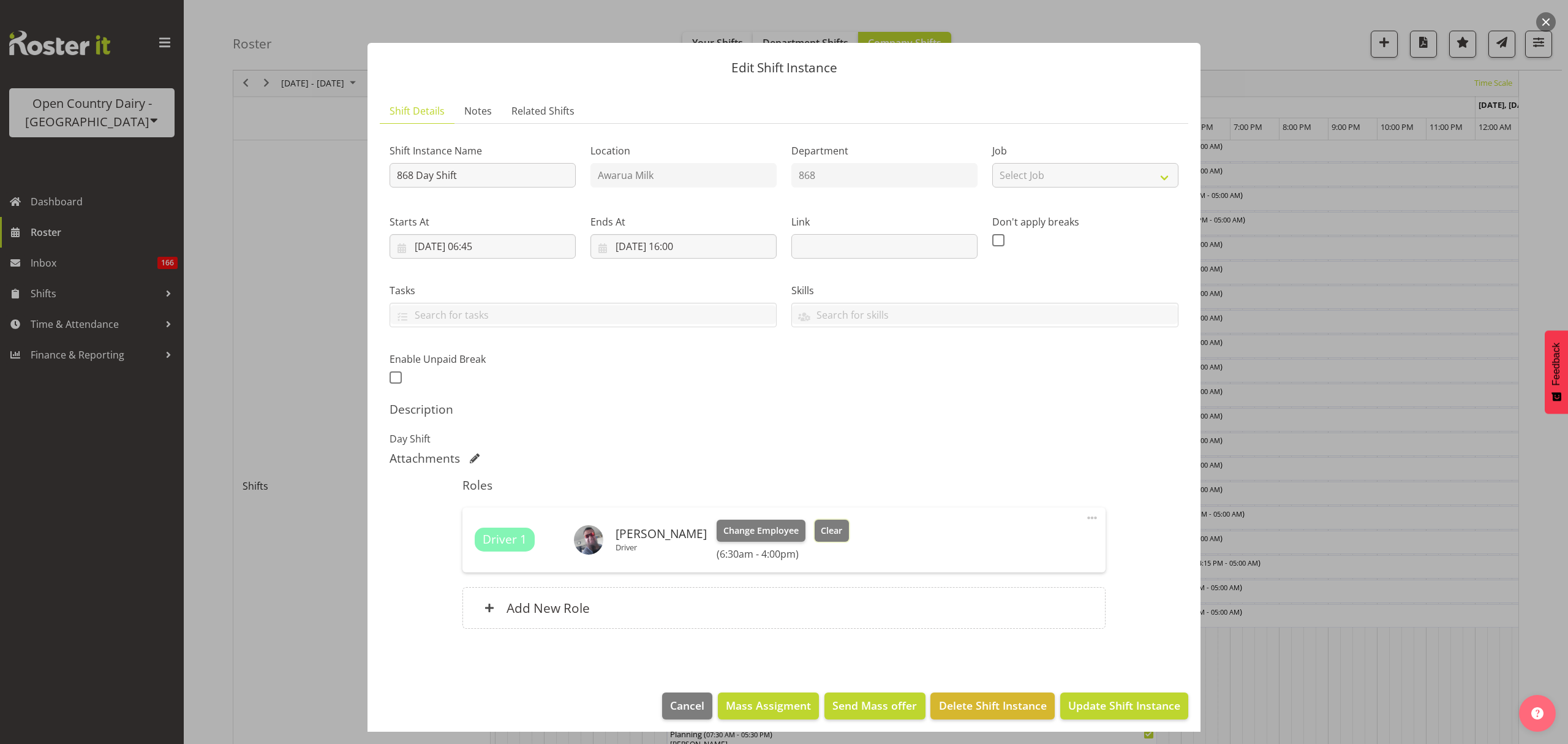
click at [821, 528] on span "Clear" at bounding box center [832, 530] width 21 height 13
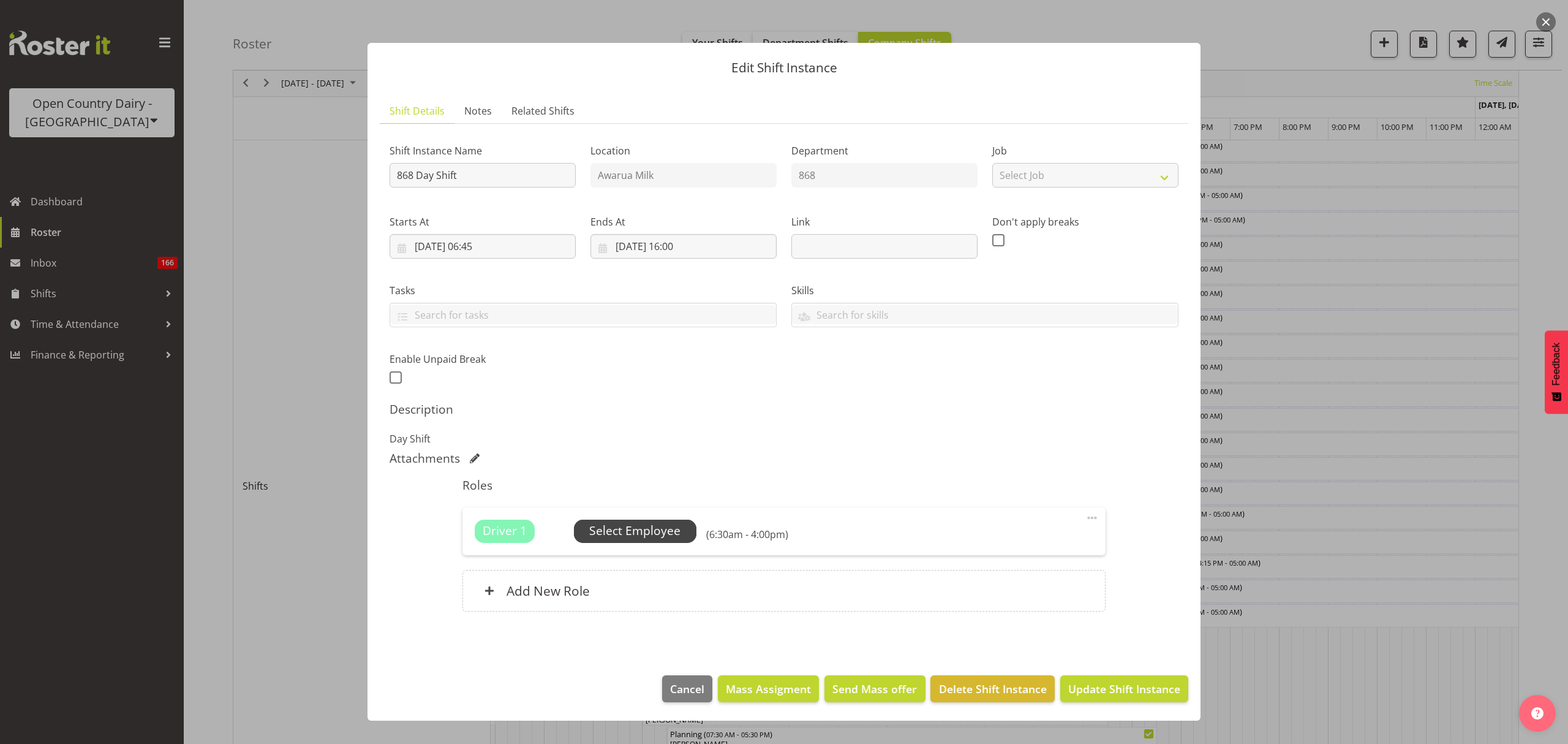
click at [644, 525] on span "Select Employee" at bounding box center [635, 531] width 91 height 18
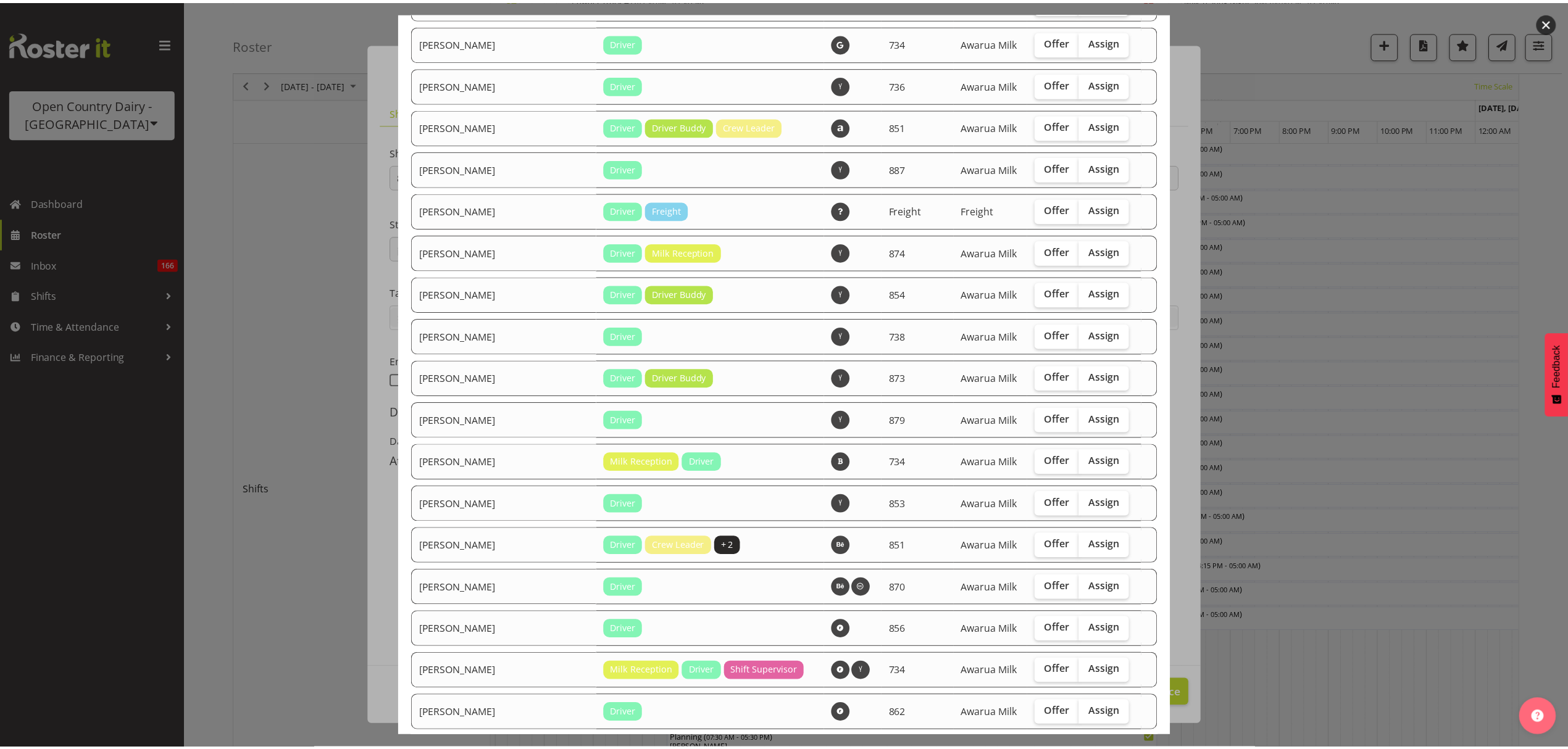
scroll to position [1108, 0]
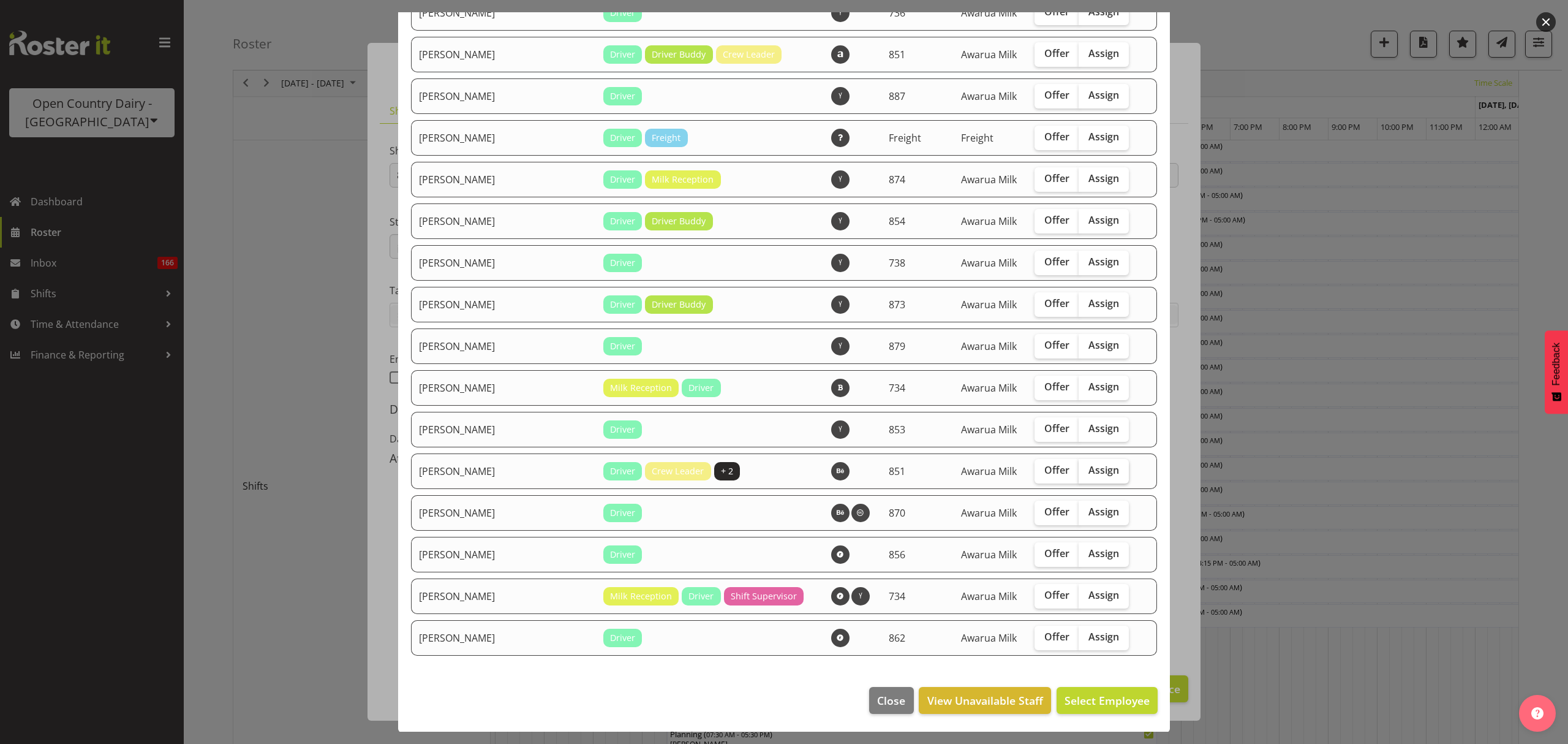
click at [1105, 475] on label "Assign" at bounding box center [1103, 471] width 50 height 25
click at [1087, 475] on input "Assign" at bounding box center [1083, 471] width 8 height 8
checkbox input "true"
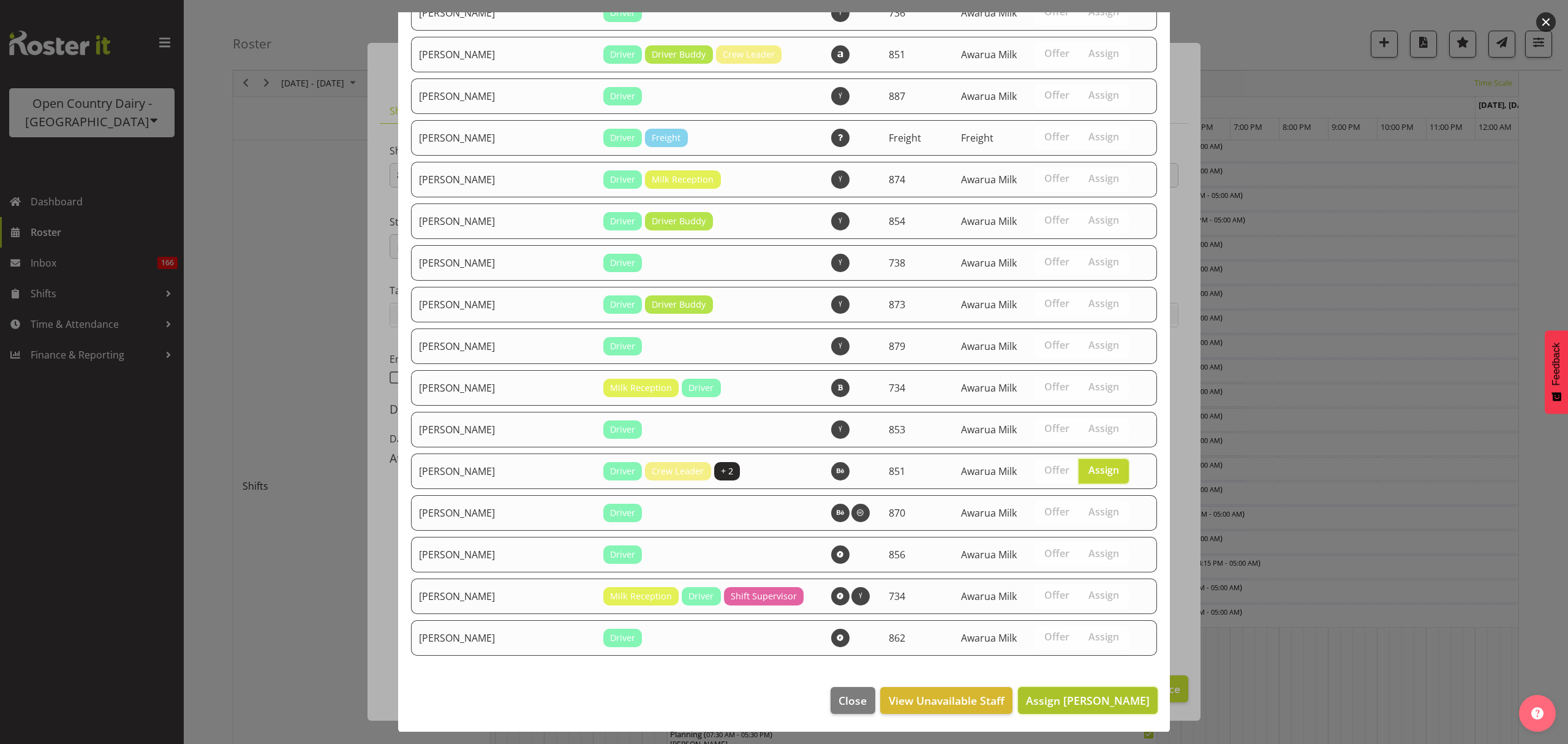
click at [1112, 704] on span "Assign [PERSON_NAME]" at bounding box center [1088, 700] width 124 height 15
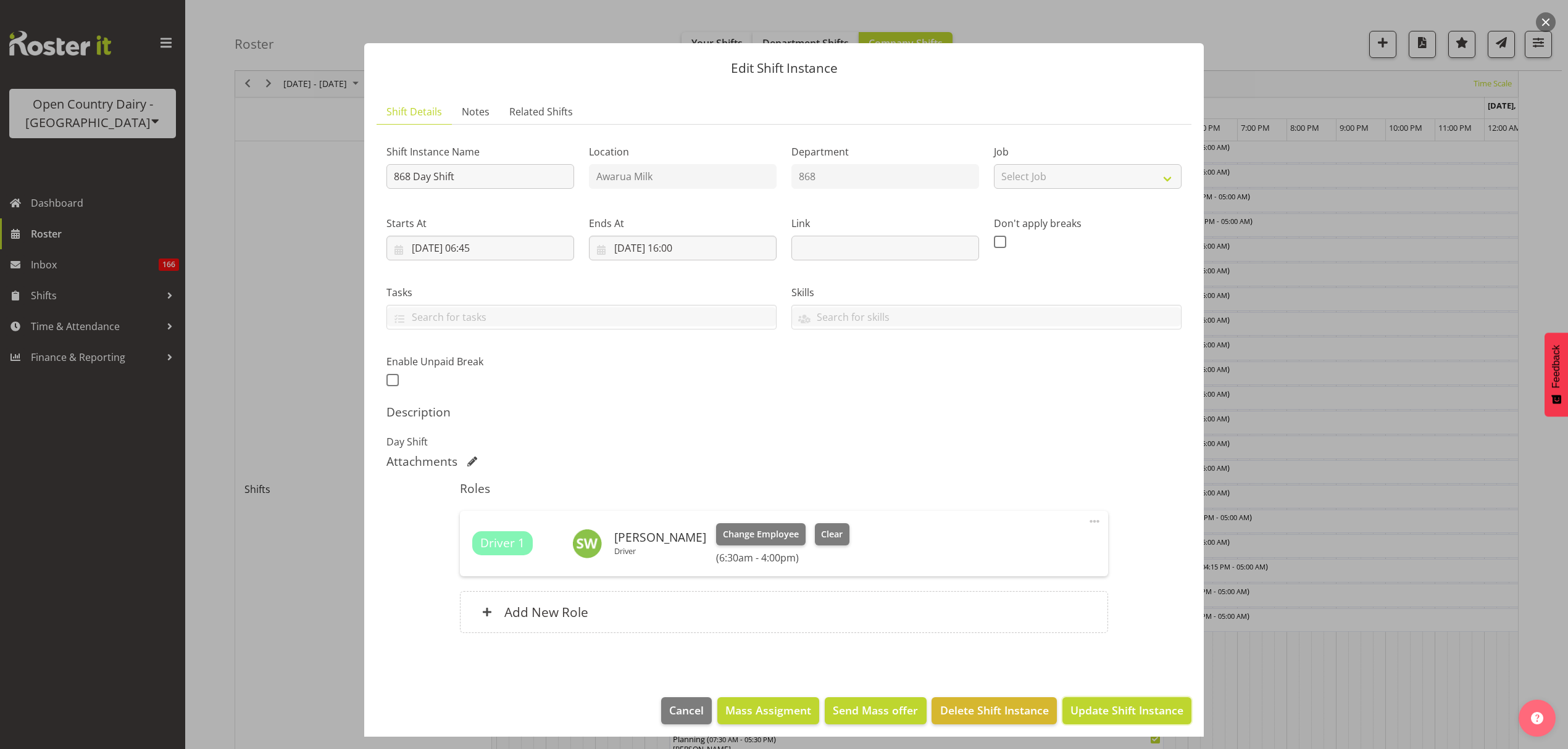
click at [1122, 713] on span "Update Shift Instance" at bounding box center [1126, 709] width 113 height 16
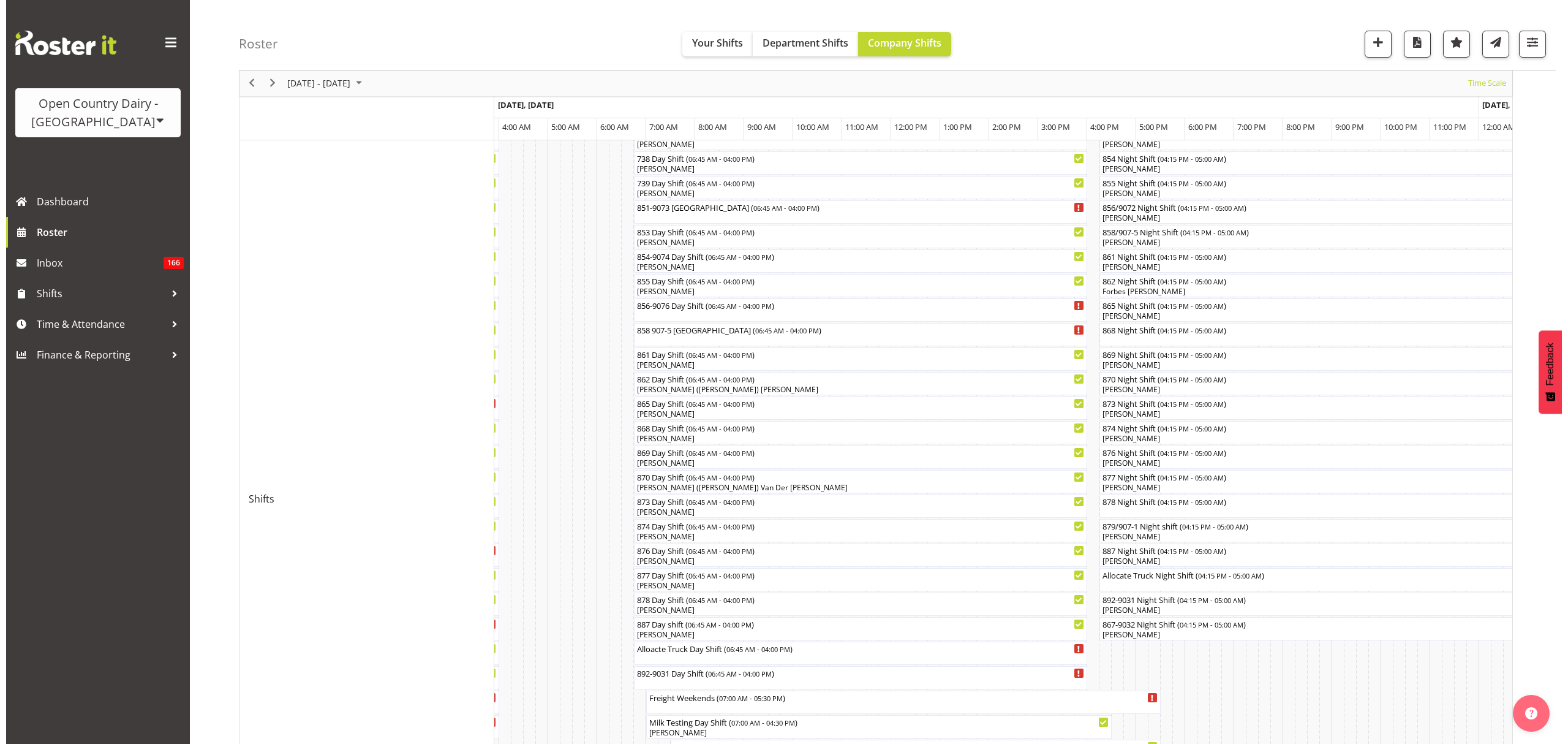
scroll to position [163, 0]
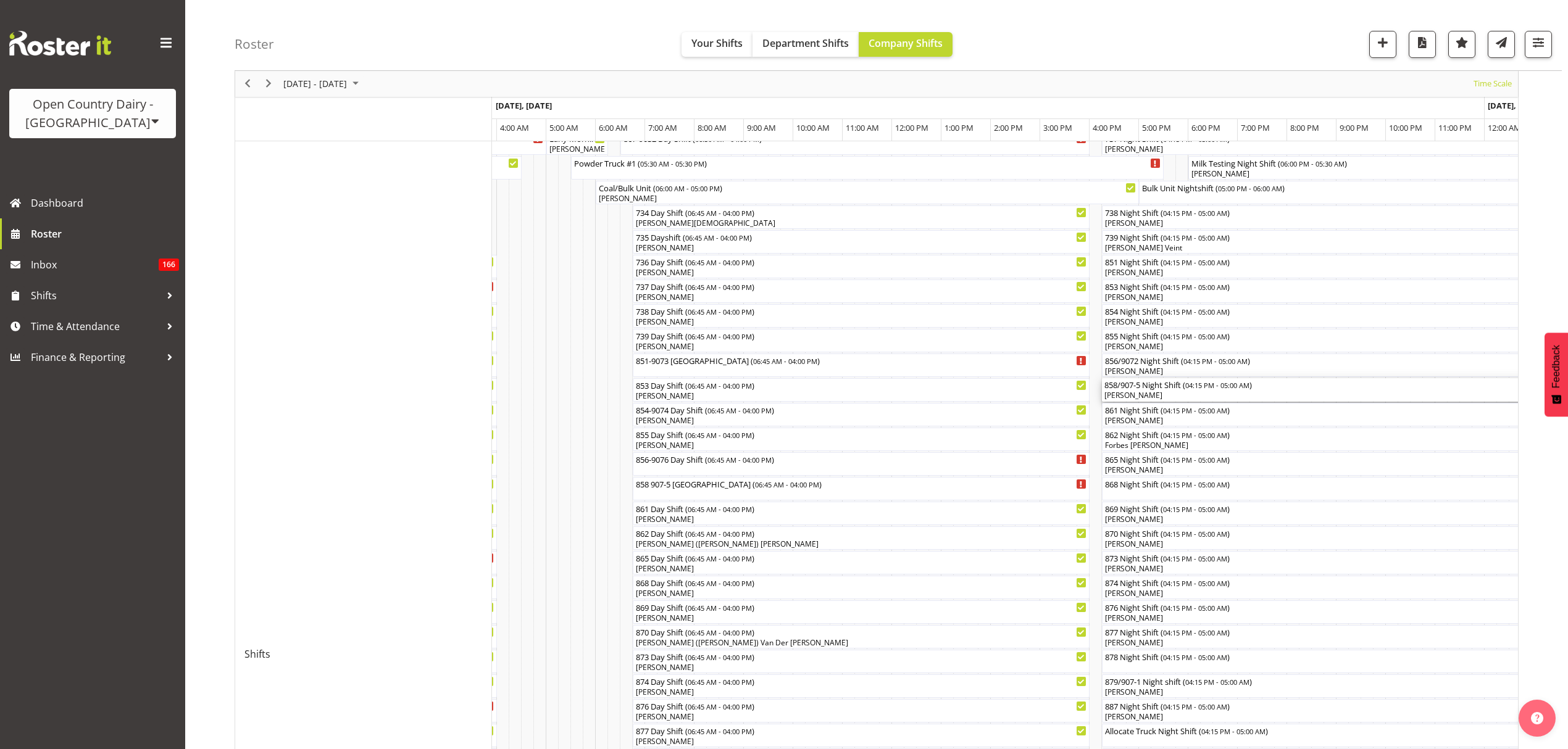
click at [1145, 388] on div "858/907-5 Night Shift ( 04:15 PM - 05:00 AM )" at bounding box center [1416, 384] width 624 height 12
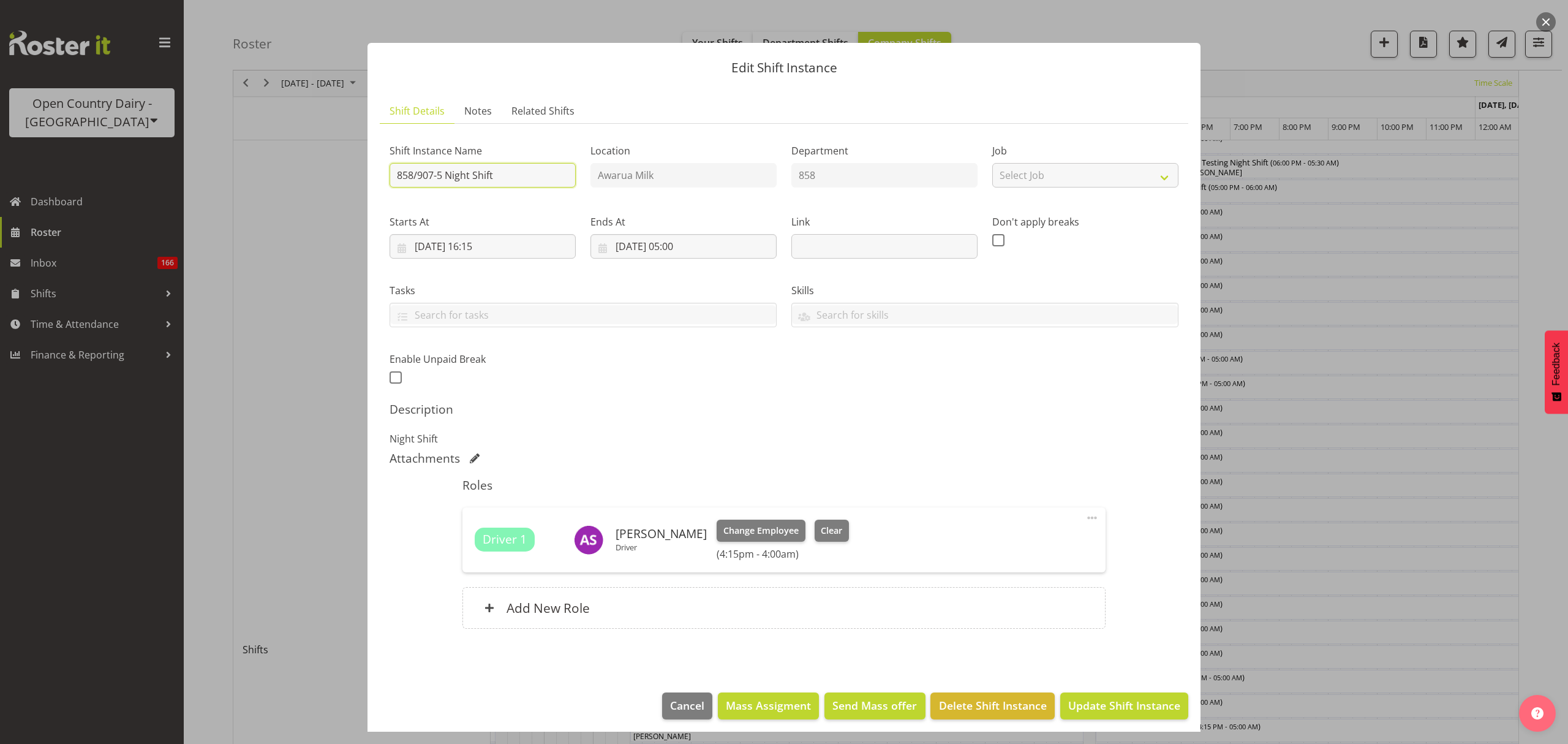
drag, startPoint x: 525, startPoint y: 172, endPoint x: 451, endPoint y: 167, distance: 74.2
click at [451, 167] on input "858/907-5 Night Shift" at bounding box center [483, 176] width 186 height 25
type input "858/907-5 [GEOGRAPHIC_DATA]"
click at [885, 346] on div "Shift Instance Name 858/907-5 [GEOGRAPHIC_DATA] Location Awarua Milk Department…" at bounding box center [784, 260] width 804 height 269
click at [1068, 705] on span "Update Shift Instance" at bounding box center [1124, 705] width 112 height 16
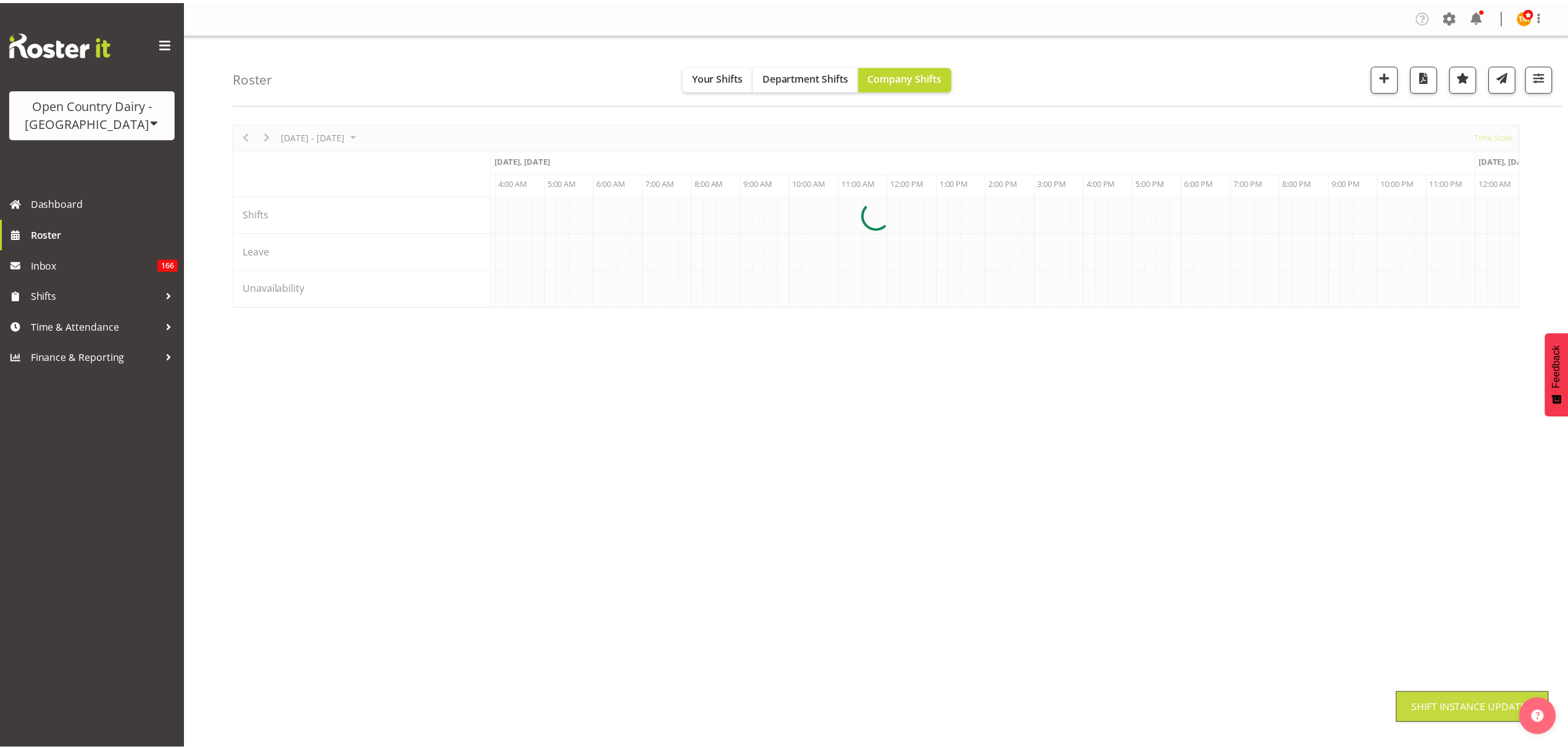
scroll to position [0, 0]
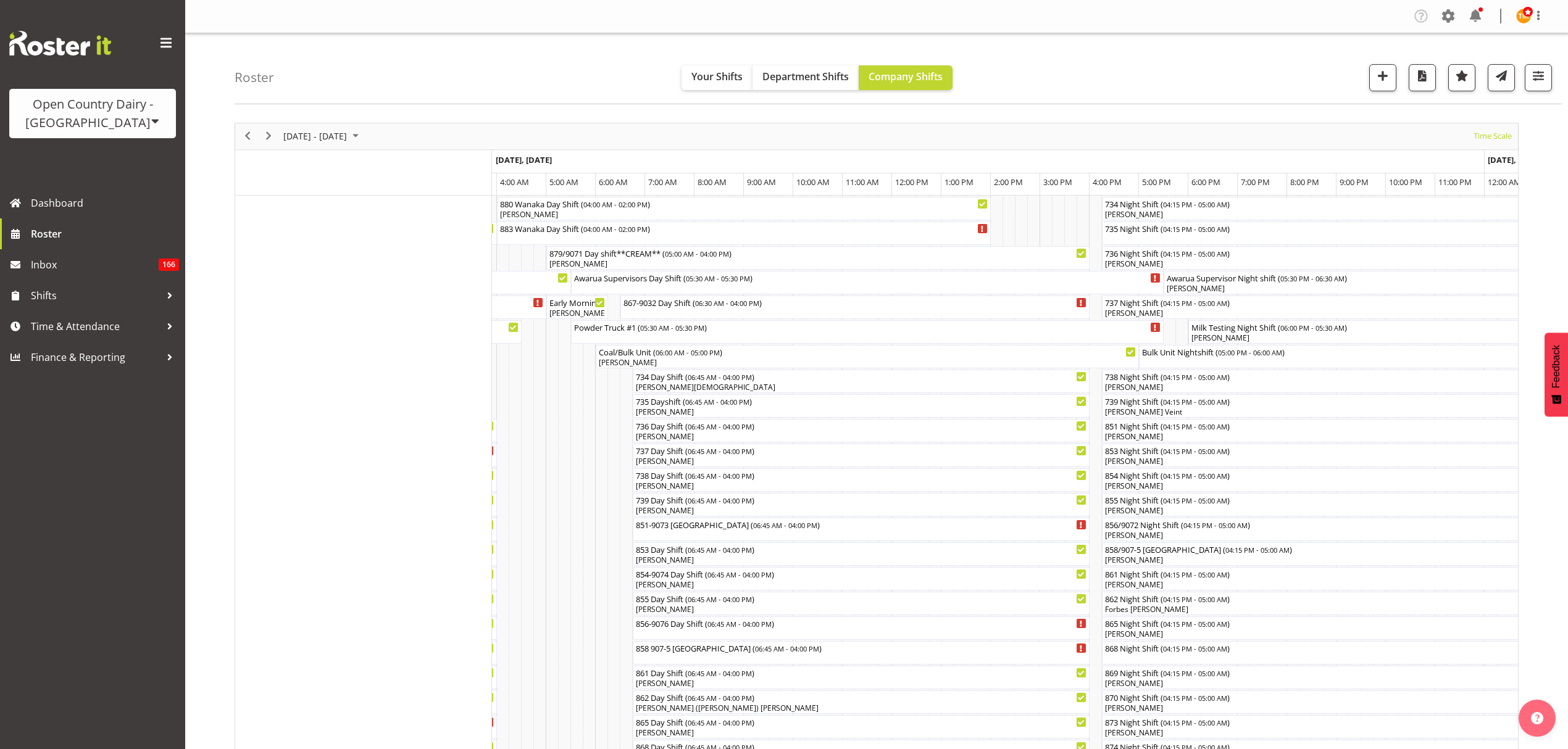
click at [536, 70] on div "Roster Your Shifts Department Shifts Company Shifts All Locations Clear Awarua …" at bounding box center [898, 69] width 1327 height 71
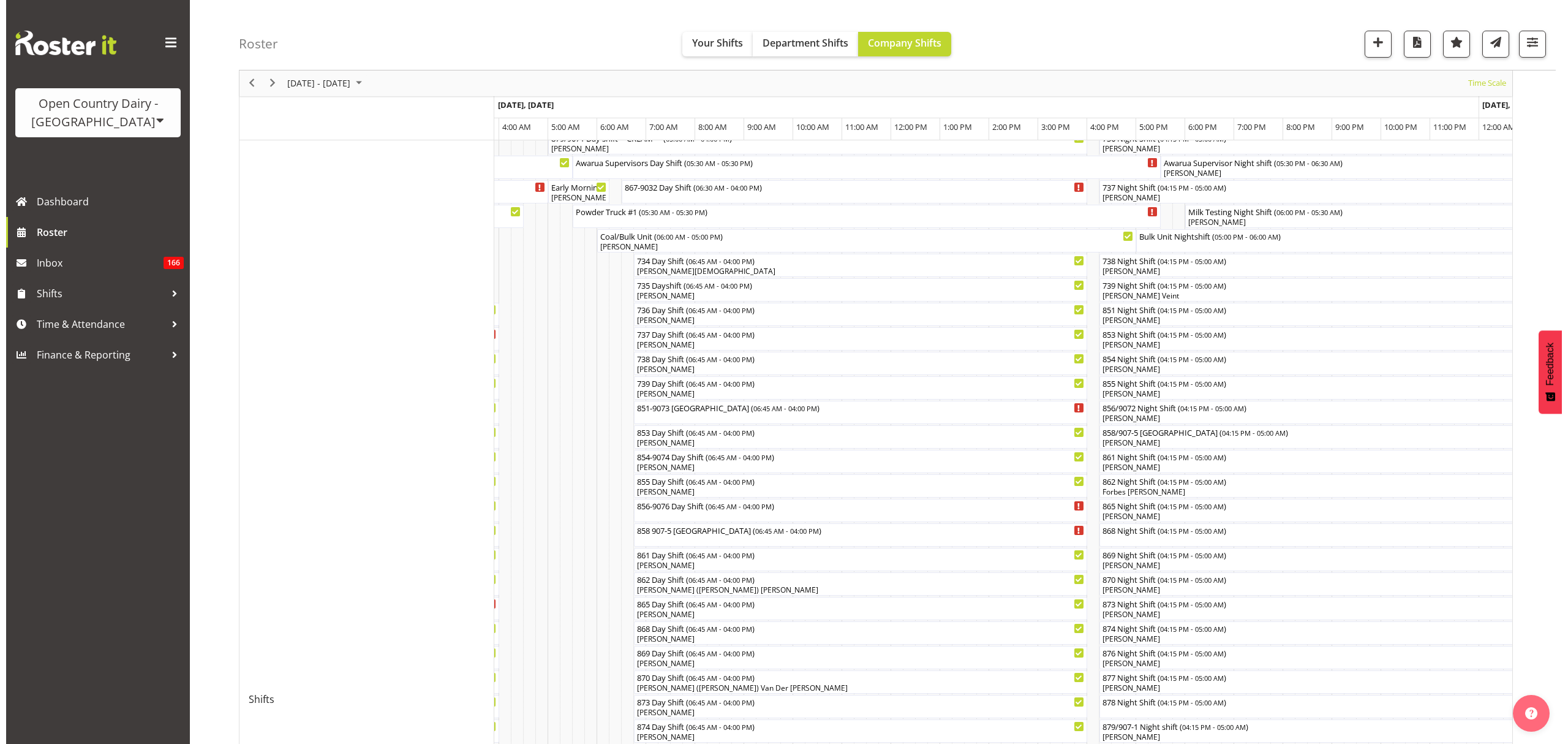
scroll to position [246, 0]
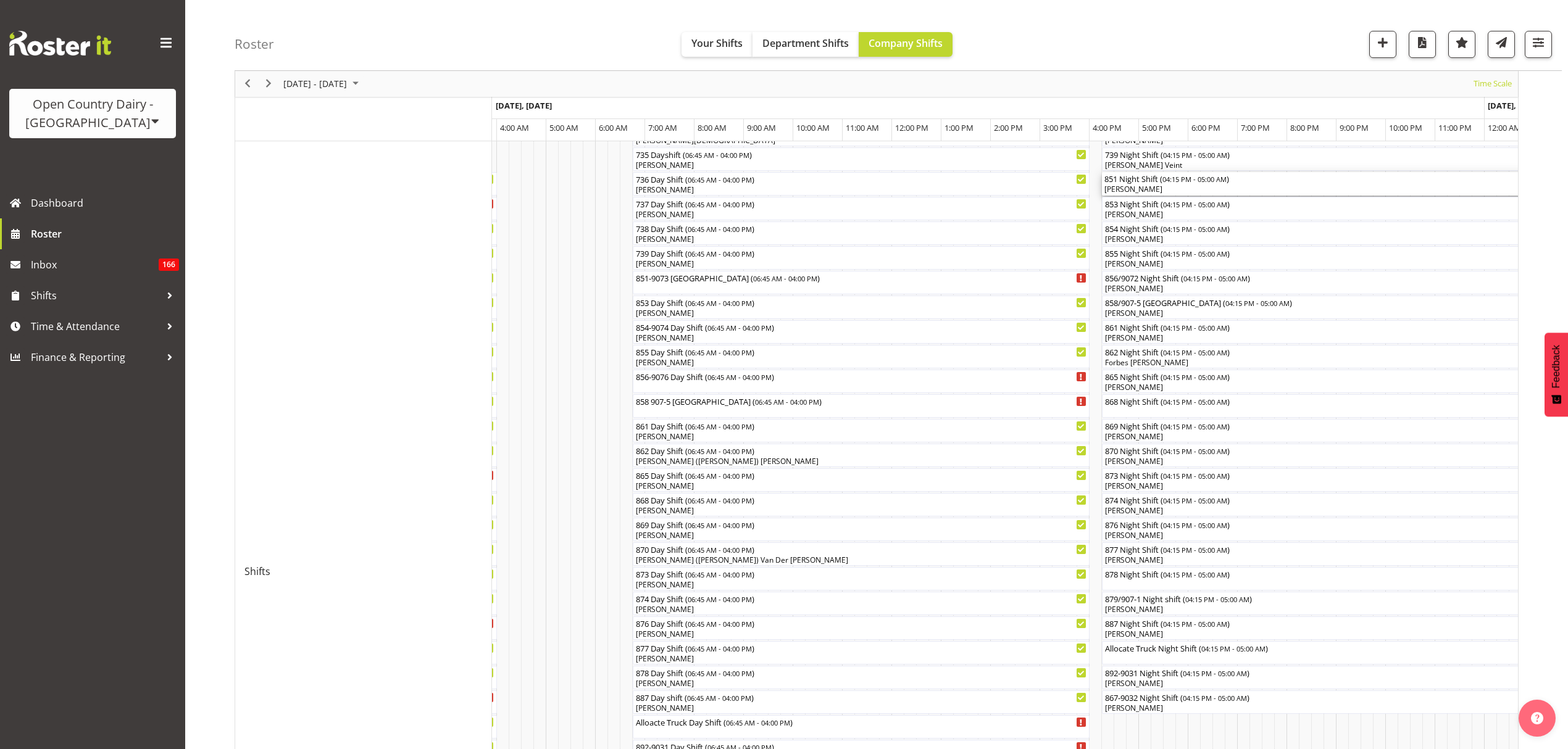
click at [1121, 188] on div "[PERSON_NAME]" at bounding box center [1416, 188] width 624 height 11
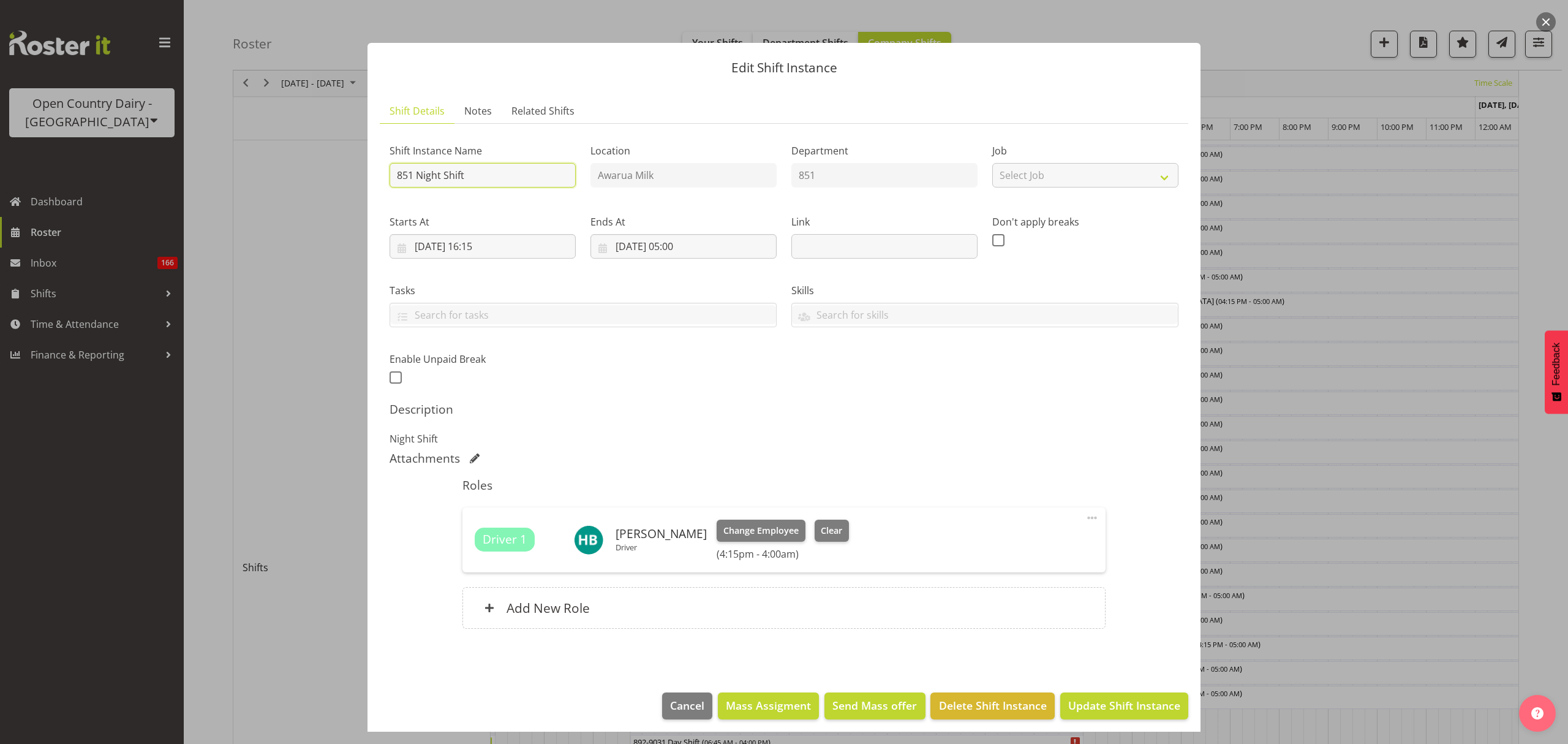
drag, startPoint x: 481, startPoint y: 182, endPoint x: 424, endPoint y: 175, distance: 57.4
click at [424, 175] on input "851 Night Shift" at bounding box center [483, 176] width 186 height 25
type input "851 [GEOGRAPHIC_DATA]"
click at [881, 416] on h5 "Description" at bounding box center [784, 410] width 789 height 15
click at [1112, 697] on button "Update Shift Instance" at bounding box center [1125, 705] width 128 height 27
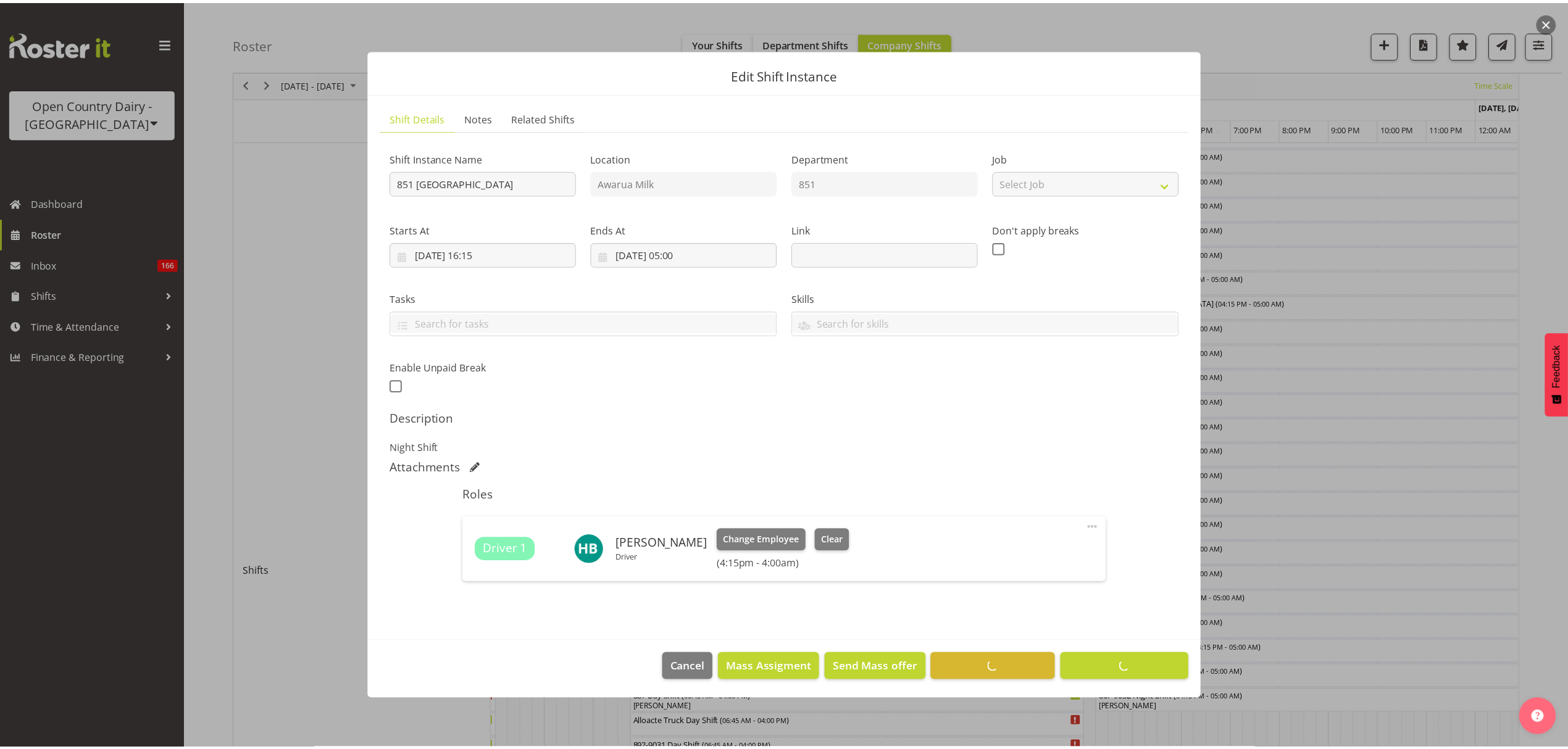
scroll to position [0, 0]
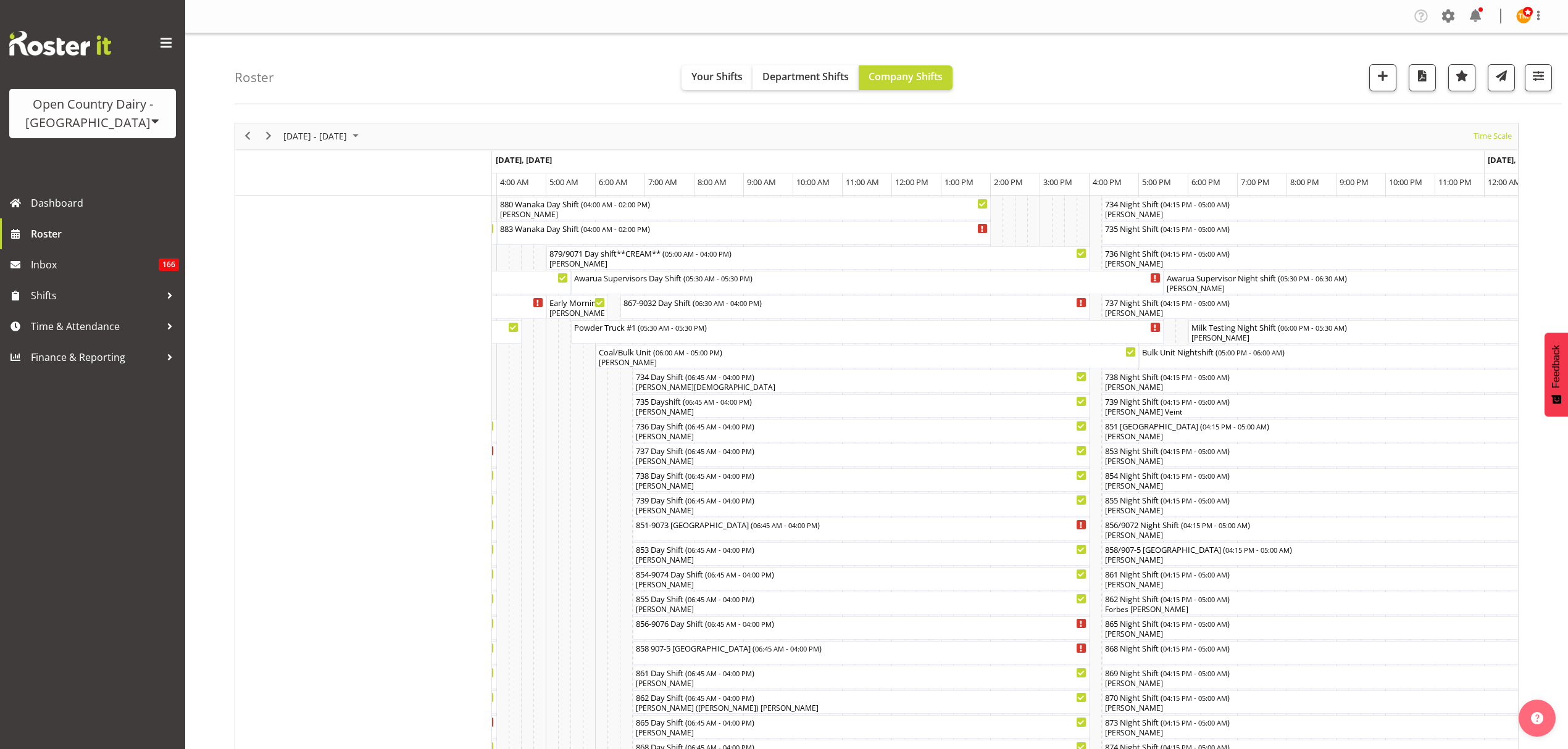
click at [1165, 129] on div "[DATE] - [DATE] [DATE] Timeline Day Timeline Week Timeline Fortnight Timeline M…" at bounding box center [876, 136] width 1283 height 26
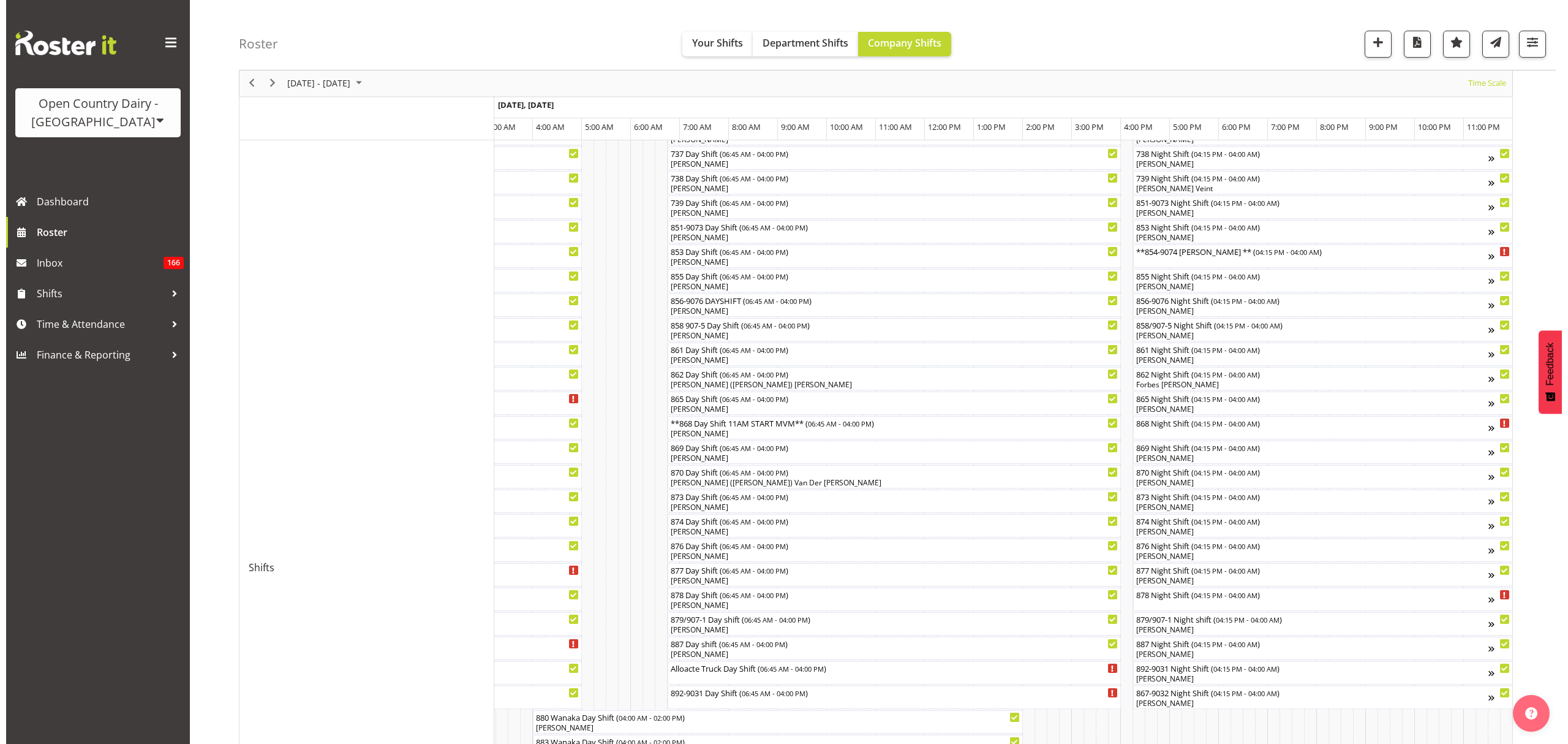
scroll to position [218, 0]
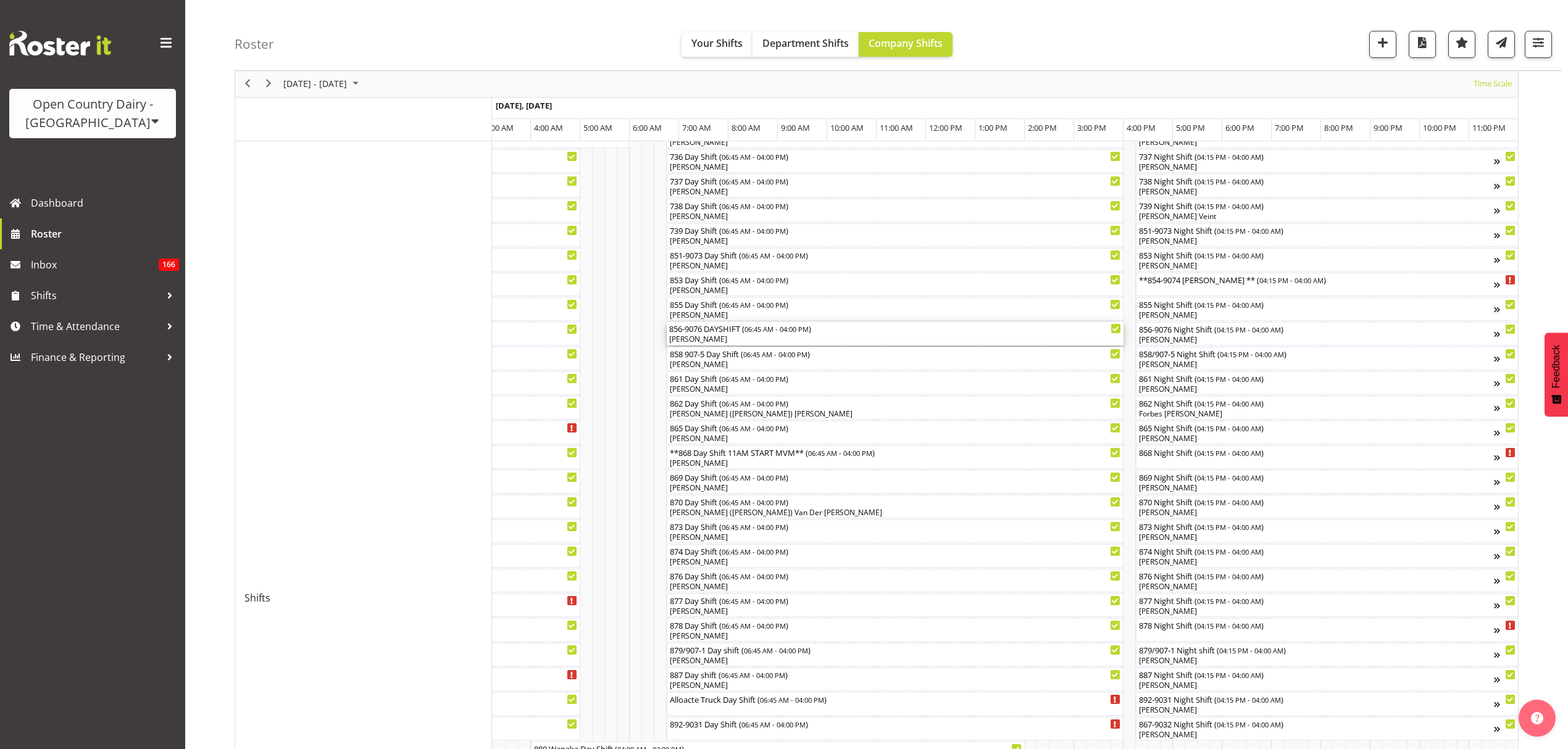
click at [721, 334] on div "856-9076 DAYSHIFT ( 06:45 AM - 04:00 PM ) [PERSON_NAME]" at bounding box center [895, 334] width 452 height 23
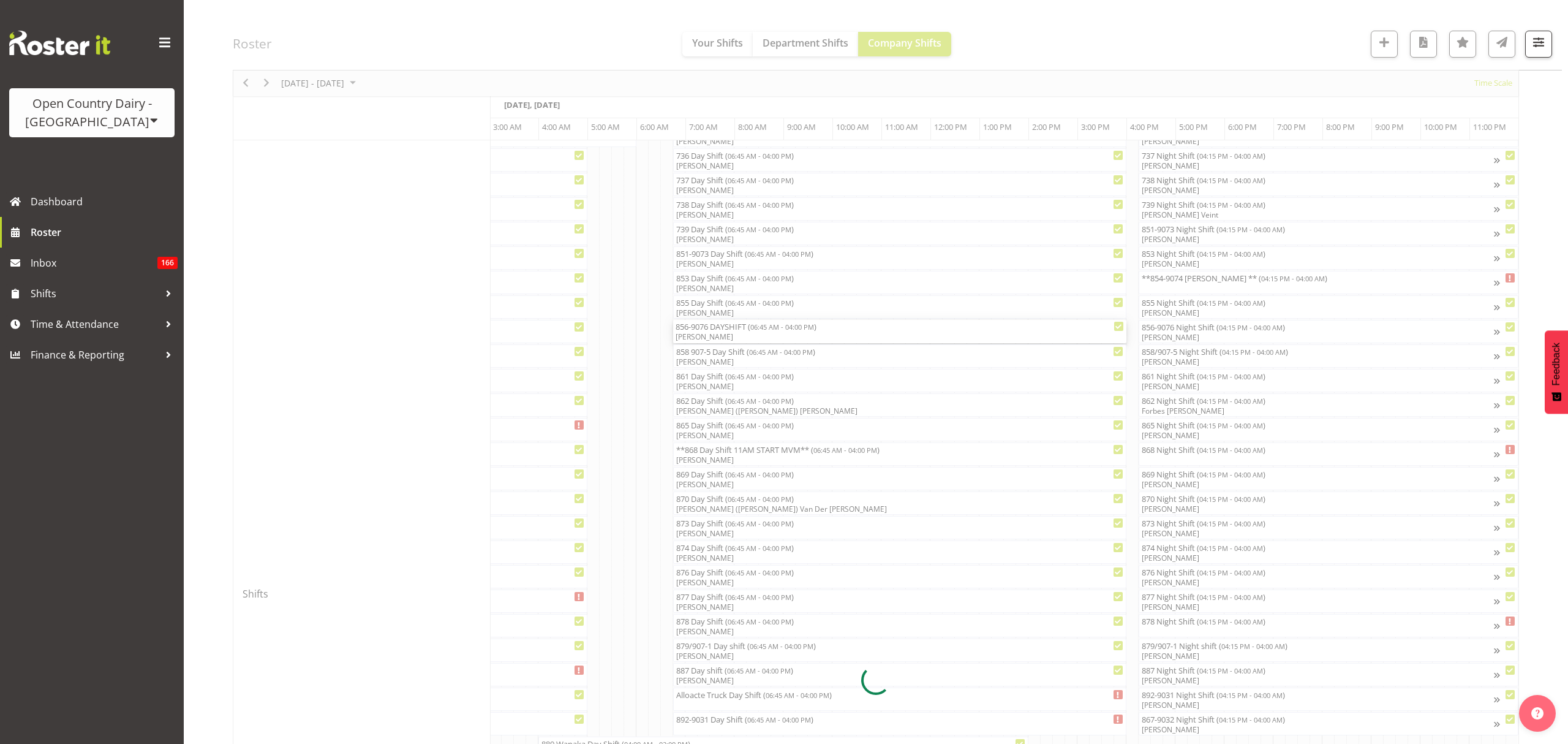
scroll to position [0, 7207]
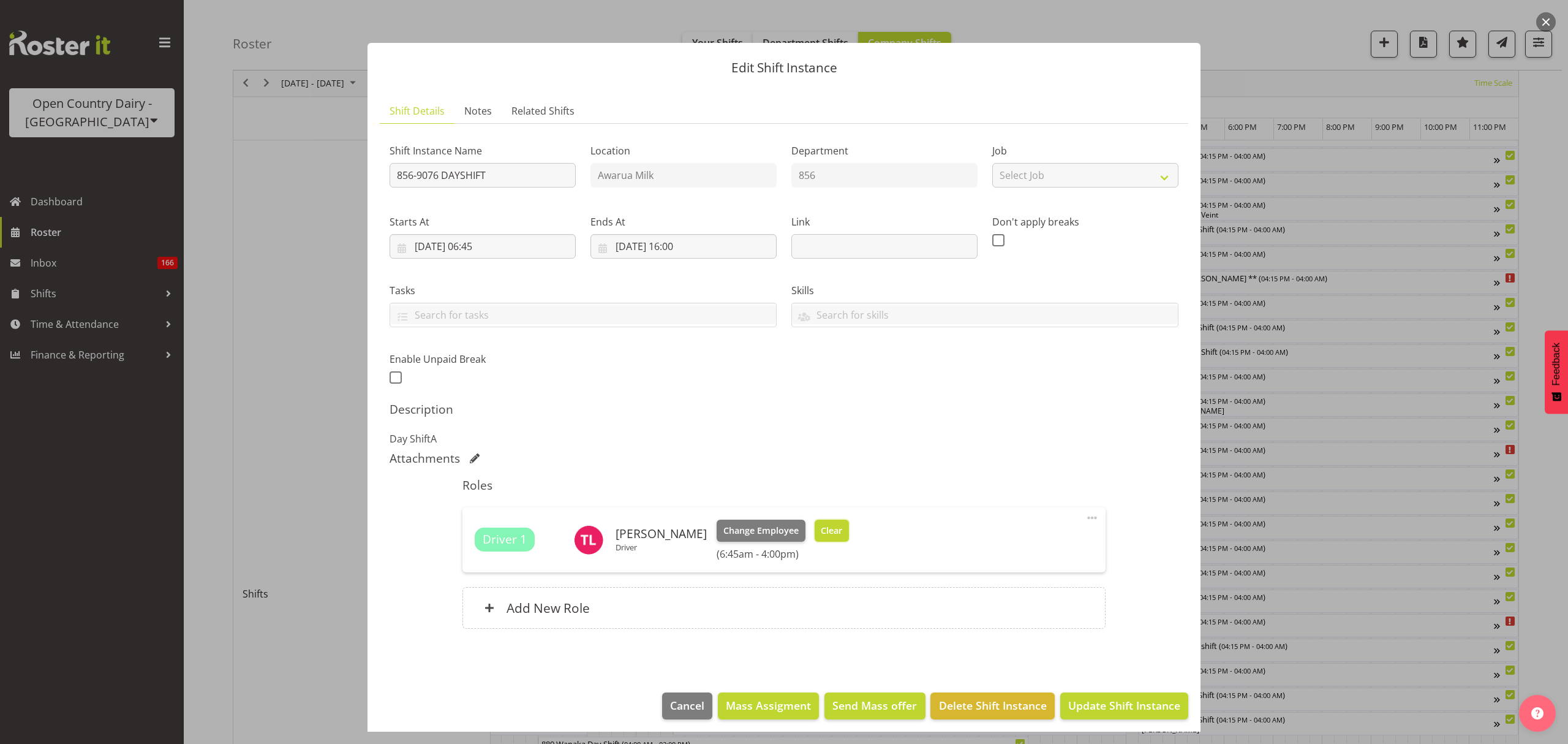
click at [821, 521] on button "Clear" at bounding box center [832, 530] width 35 height 22
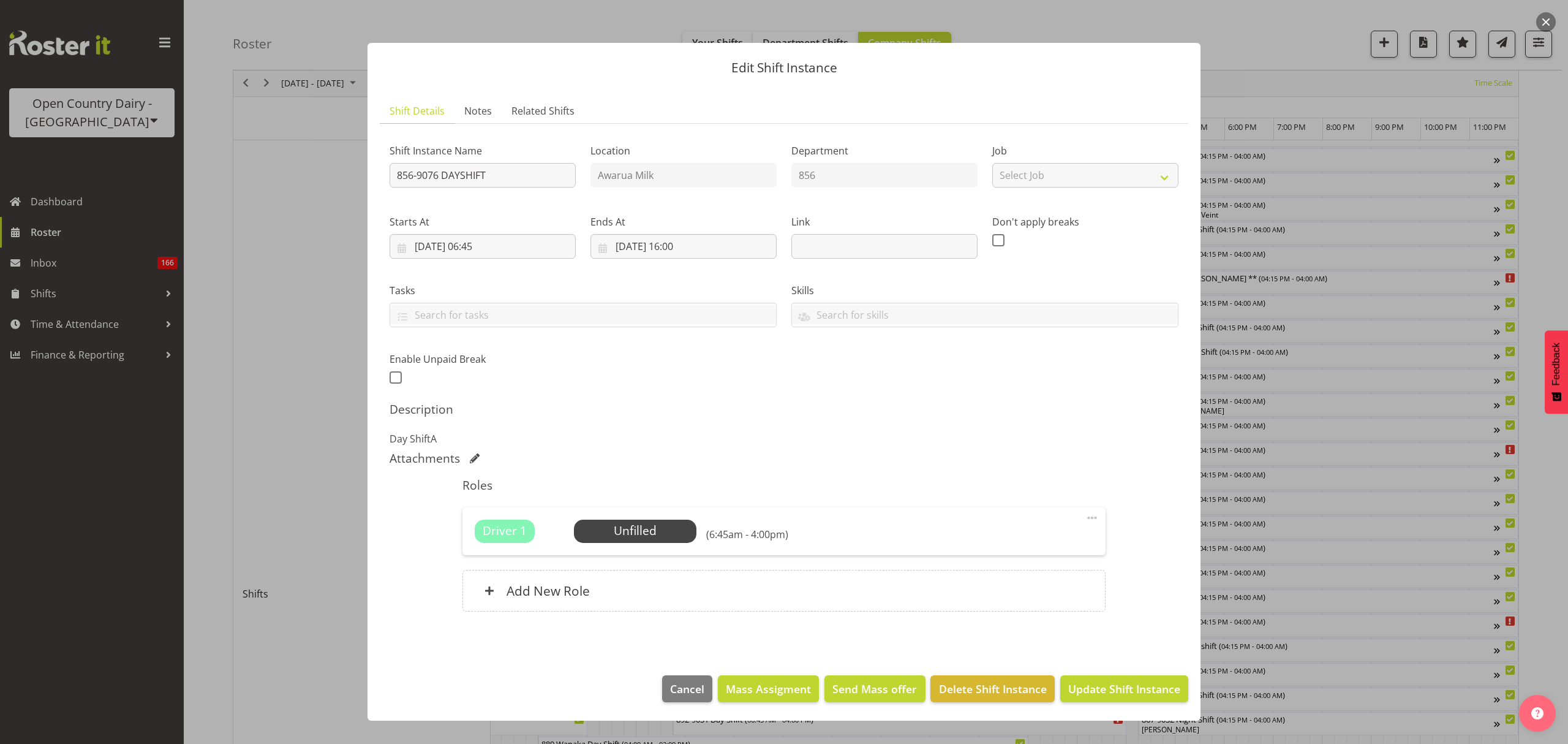
click at [760, 402] on div "Shift Instance Name 856-9076 DAYSHIFT Location Awarua Milk Department 856 Job S…" at bounding box center [784, 380] width 789 height 493
click at [1130, 677] on button "Update Shift Instance" at bounding box center [1125, 688] width 128 height 27
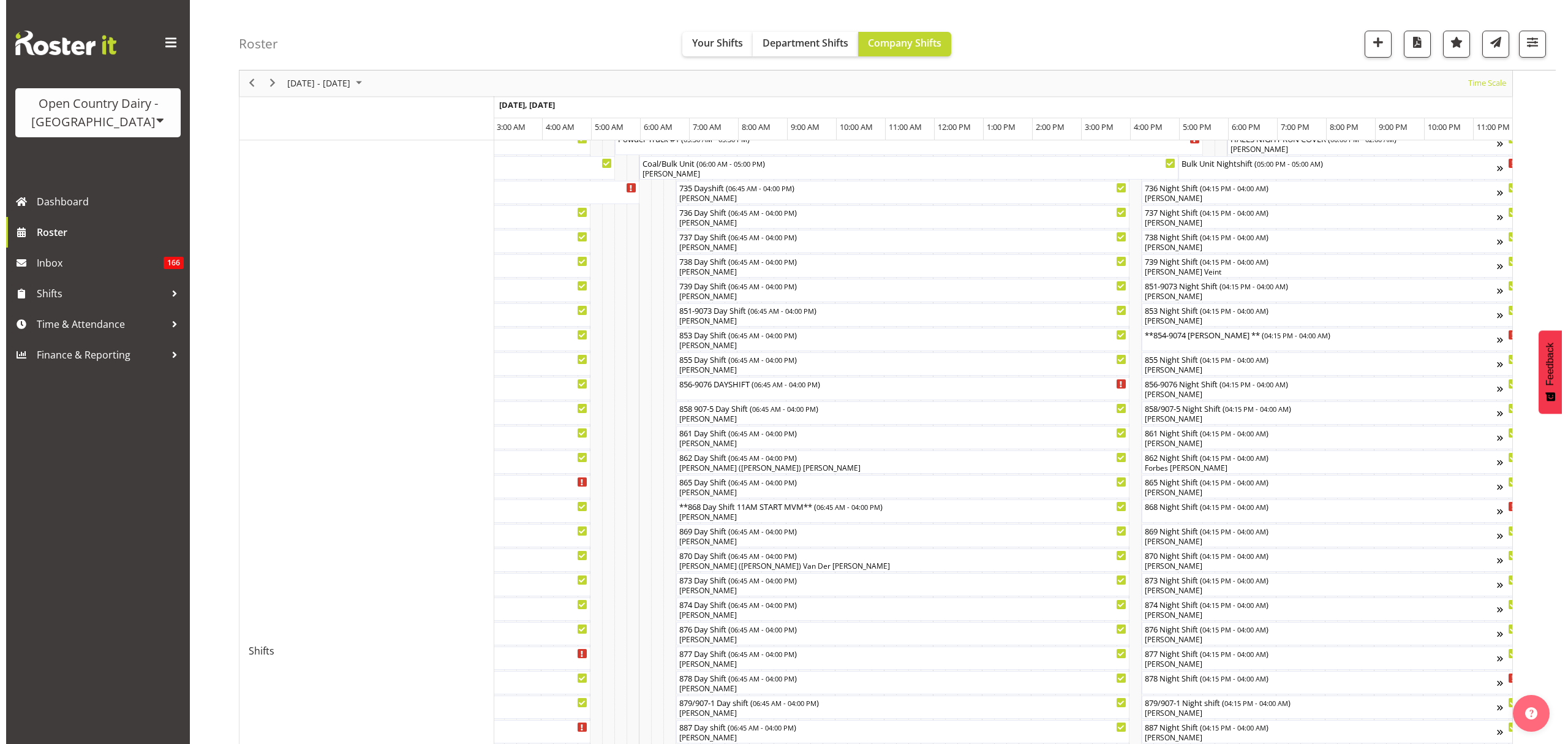
scroll to position [163, 0]
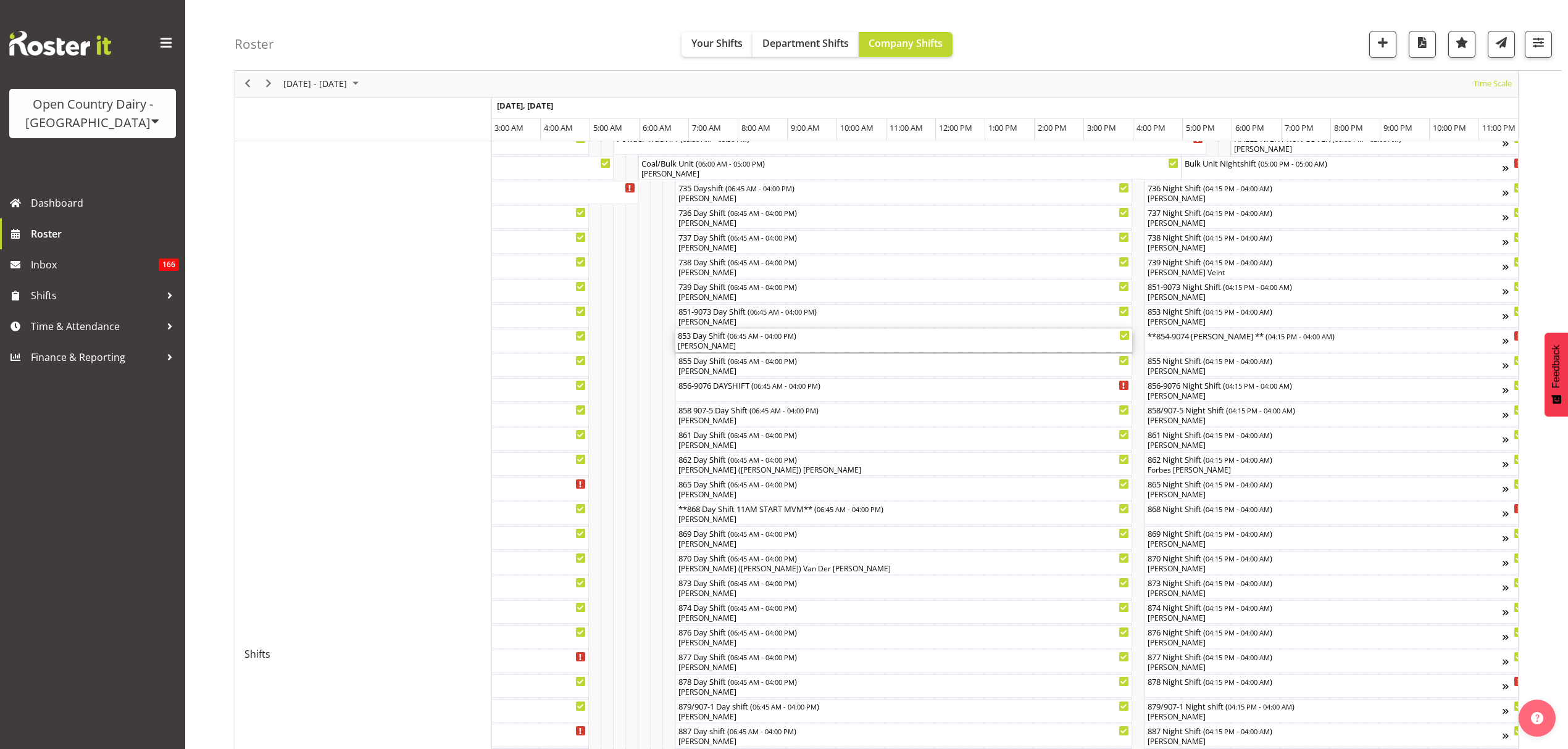
click at [737, 331] on div "853 Day Shift ( 06:45 AM - 04:00 PM )" at bounding box center [903, 335] width 452 height 12
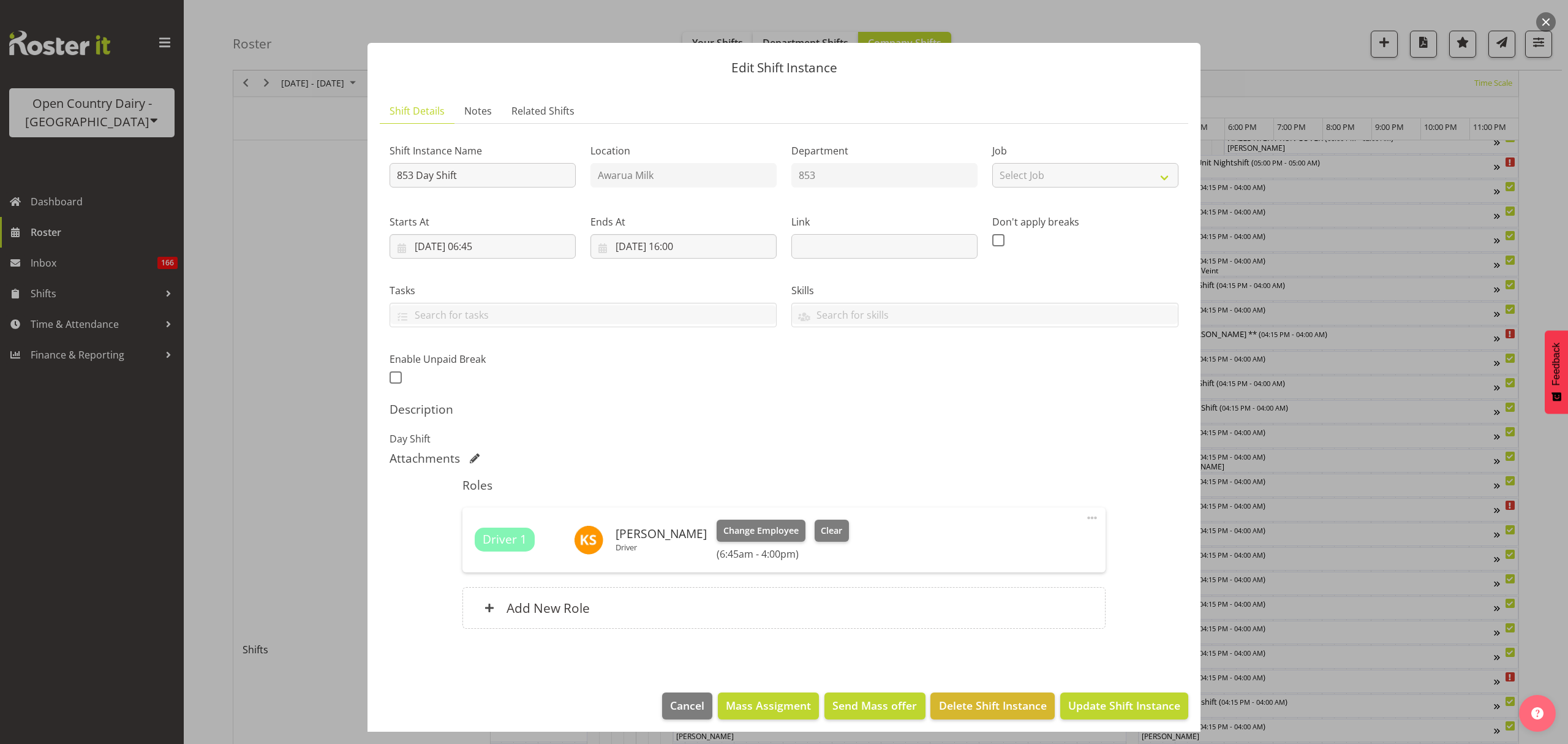
click at [1344, 329] on div at bounding box center [784, 372] width 1568 height 744
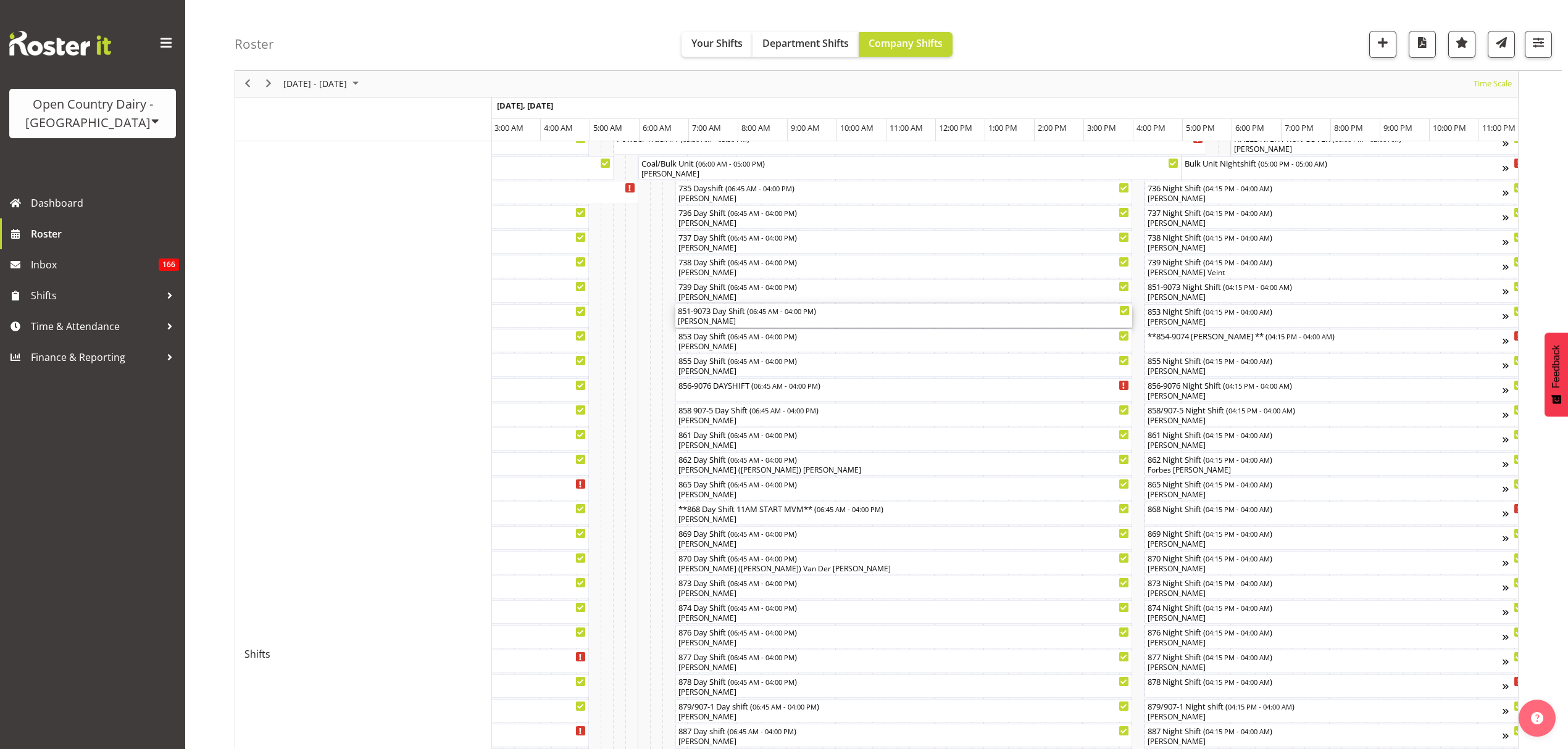
click at [778, 319] on div "[PERSON_NAME]" at bounding box center [903, 321] width 452 height 11
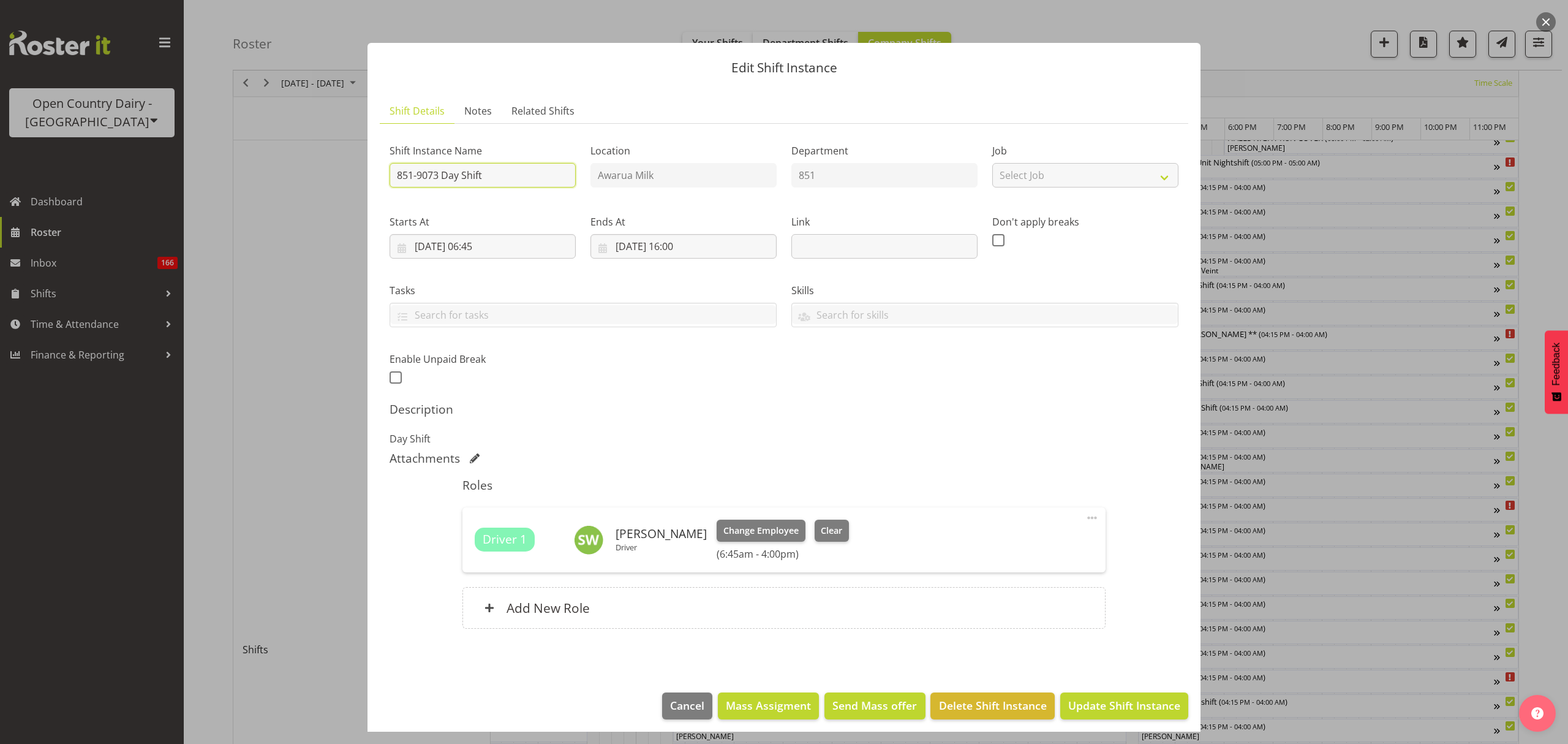
drag, startPoint x: 503, startPoint y: 175, endPoint x: 444, endPoint y: 174, distance: 59.0
click at [444, 174] on input "851-9073 Day Shift" at bounding box center [483, 176] width 186 height 25
type input "851-9073 [GEOGRAPHIC_DATA]"
click at [878, 450] on div "Shift Instance Name 851-9073 [GEOGRAPHIC_DATA] Location Awarua Milk Department …" at bounding box center [784, 388] width 789 height 510
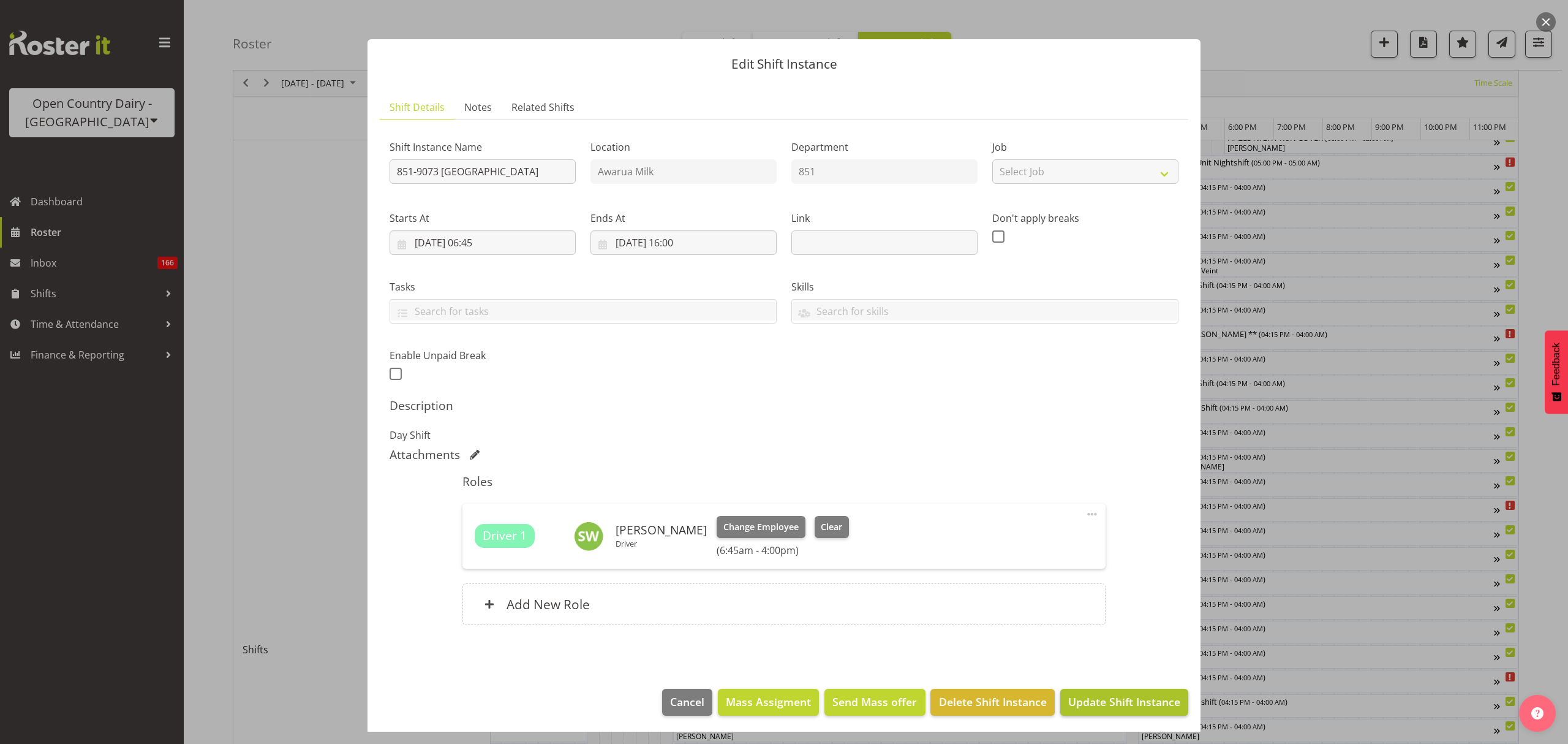
scroll to position [7, 0]
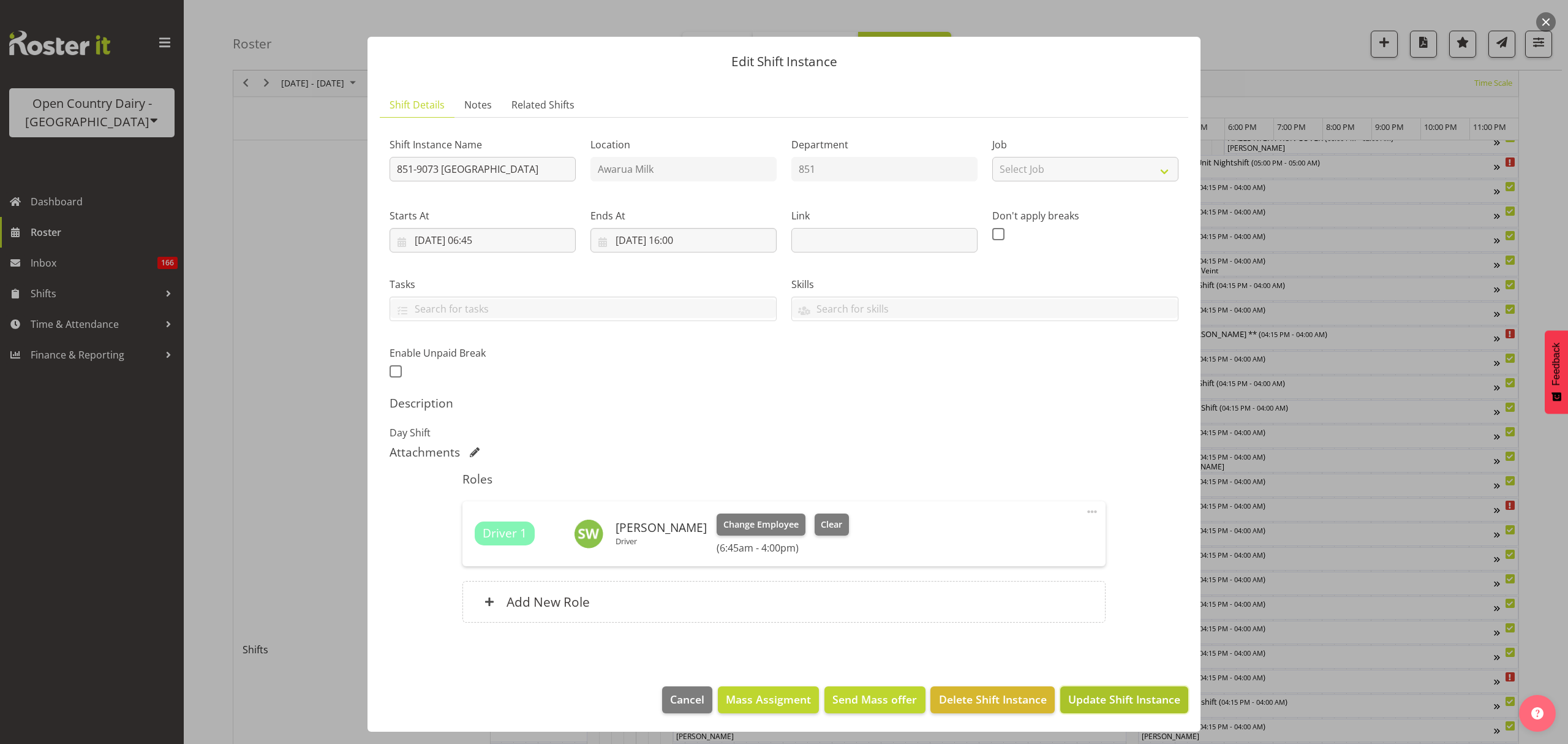
click at [1110, 711] on button "Update Shift Instance" at bounding box center [1125, 700] width 128 height 27
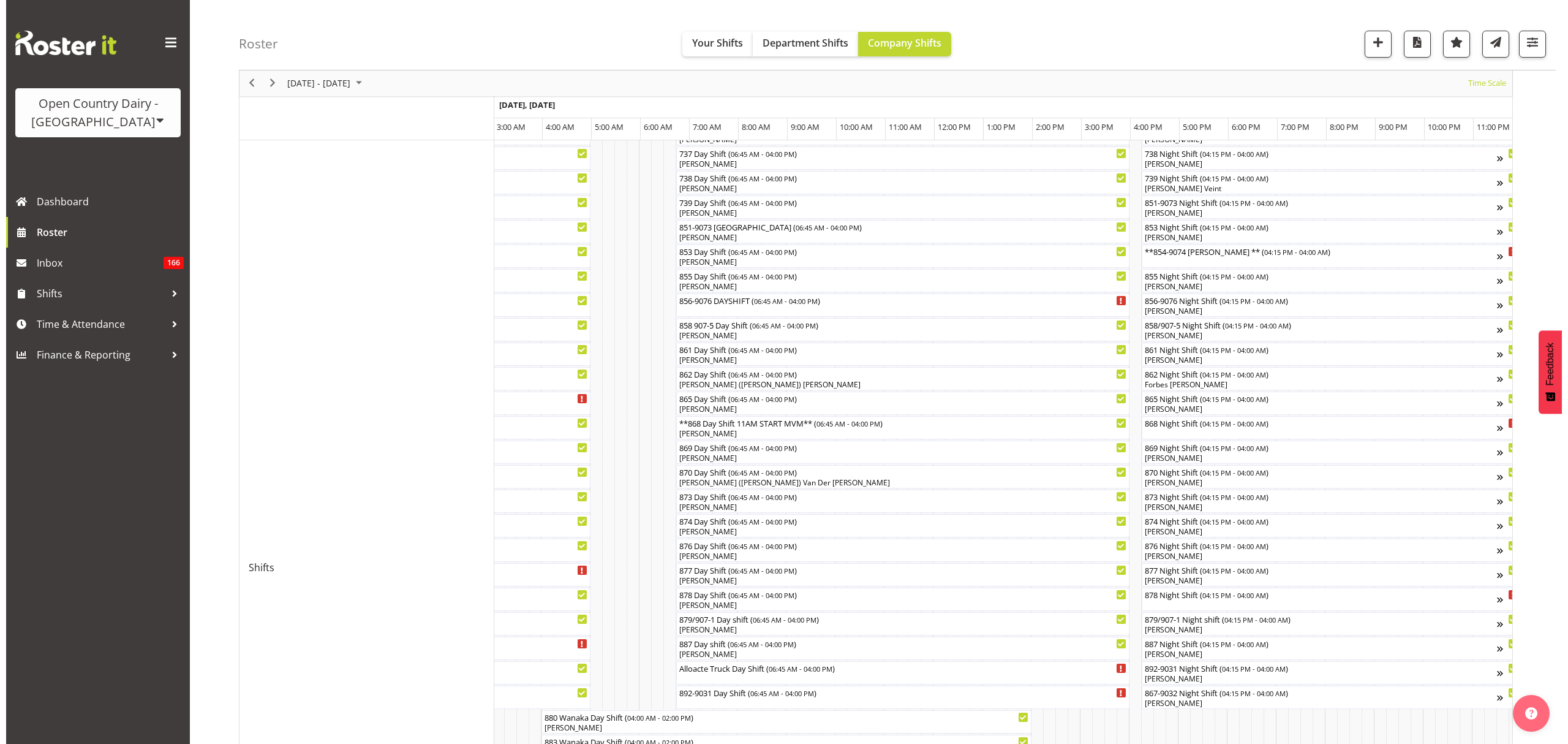
scroll to position [163, 0]
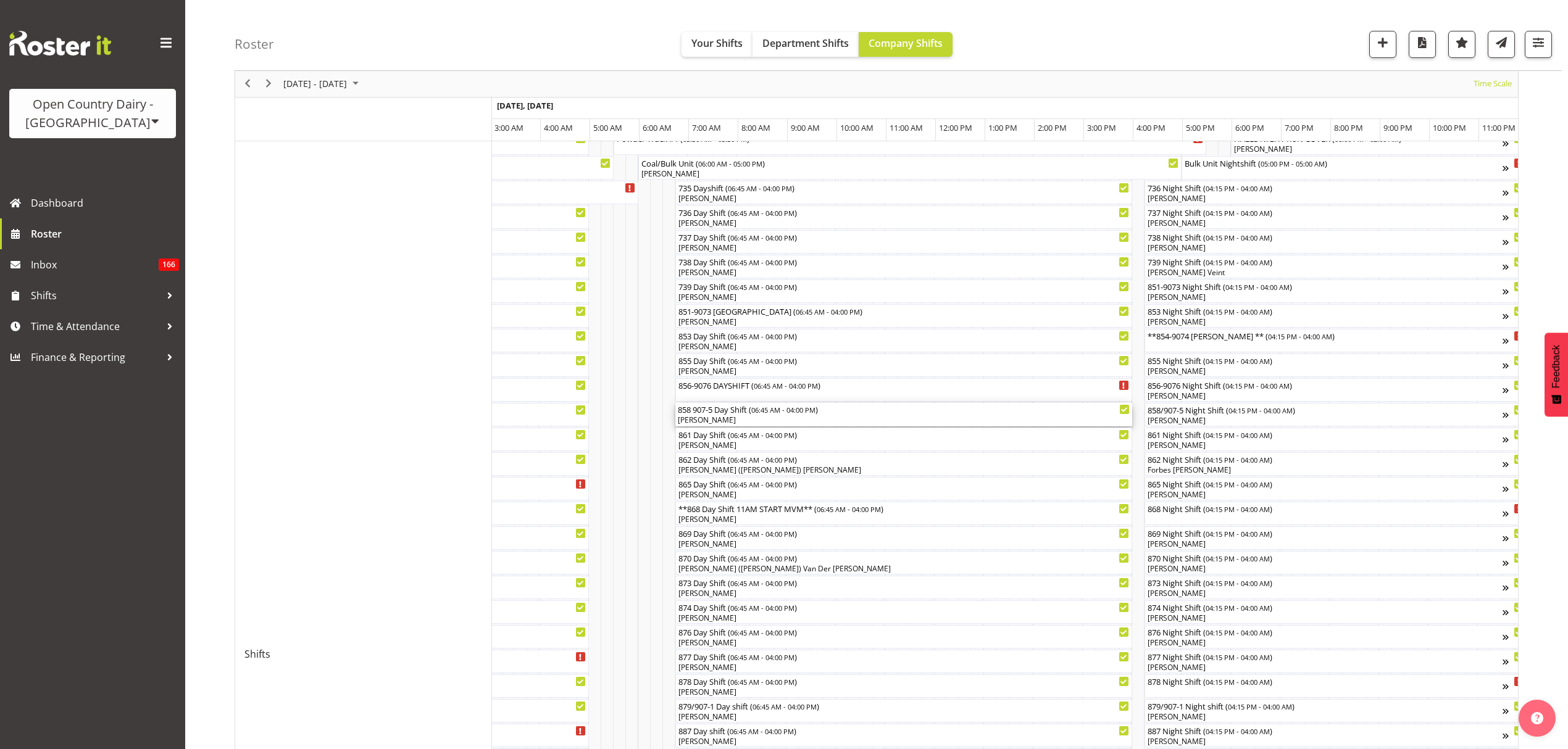
click at [719, 415] on div "858 907-5 Day Shift ( 06:45 AM - 04:00 PM ) [PERSON_NAME]" at bounding box center [903, 414] width 452 height 23
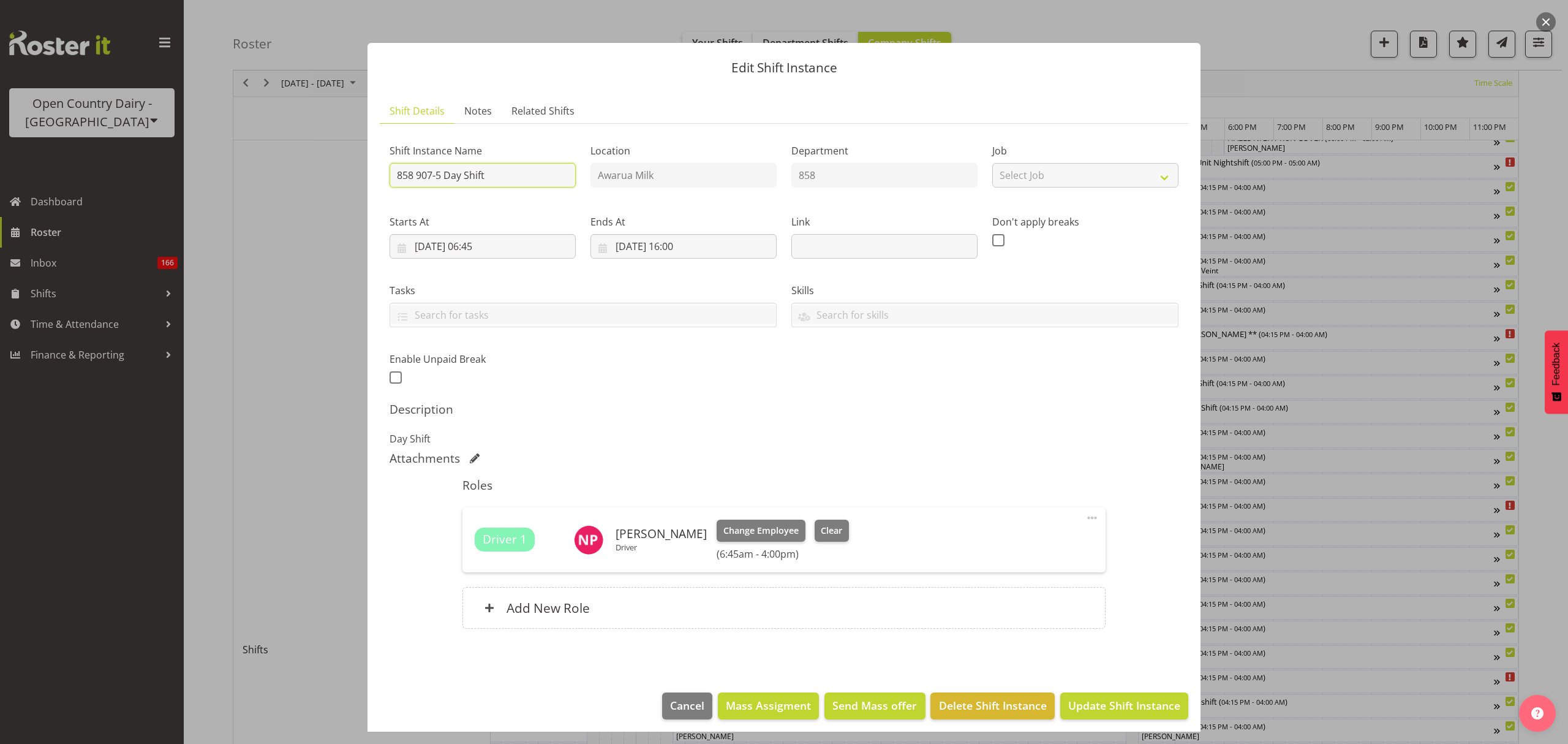
drag, startPoint x: 547, startPoint y: 182, endPoint x: 443, endPoint y: 172, distance: 104.5
click at [443, 172] on input "858 907-5 Day Shift" at bounding box center [483, 176] width 186 height 25
type input "858 907-5 [GEOGRAPHIC_DATA]"
click at [1112, 696] on button "Update Shift Instance" at bounding box center [1125, 705] width 128 height 27
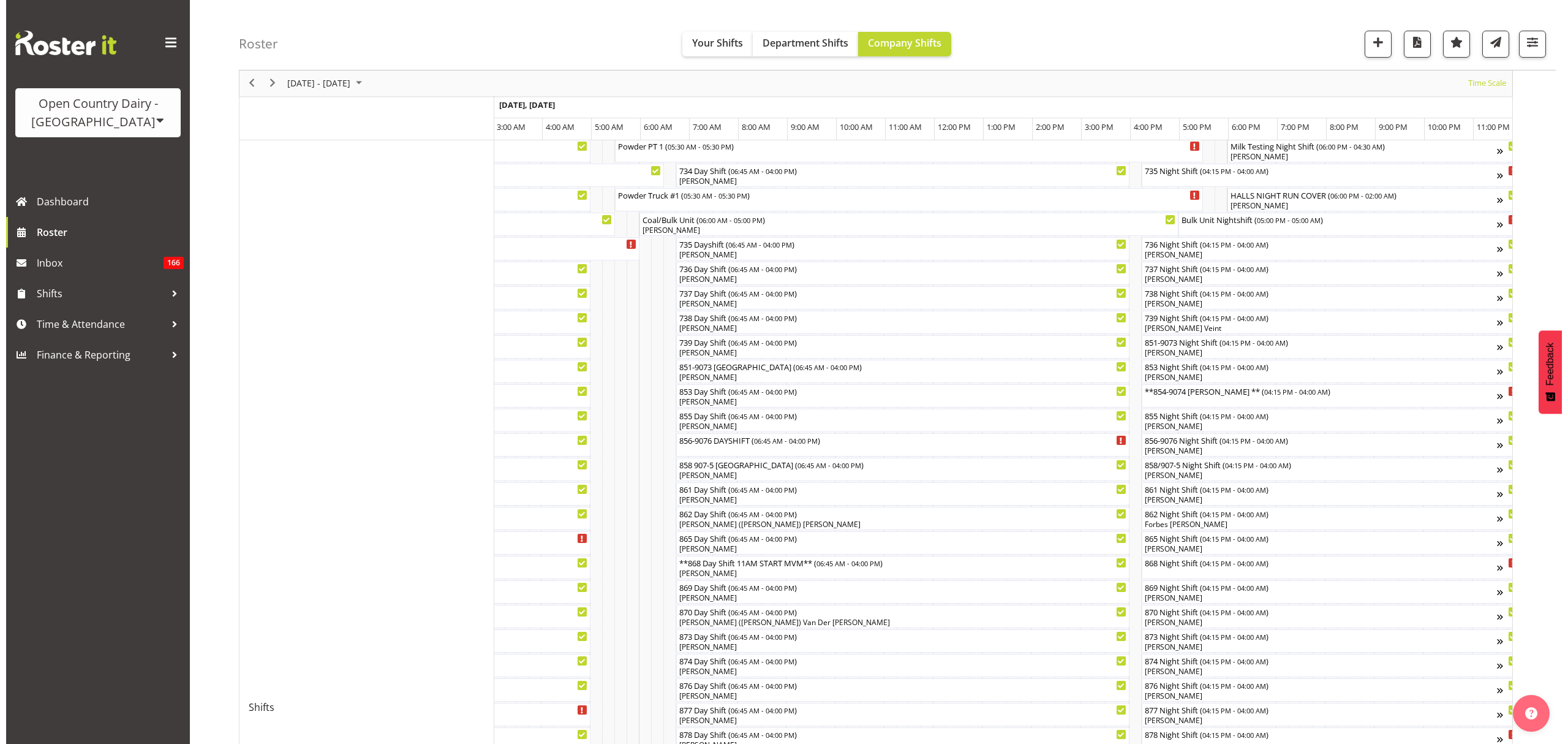
scroll to position [81, 0]
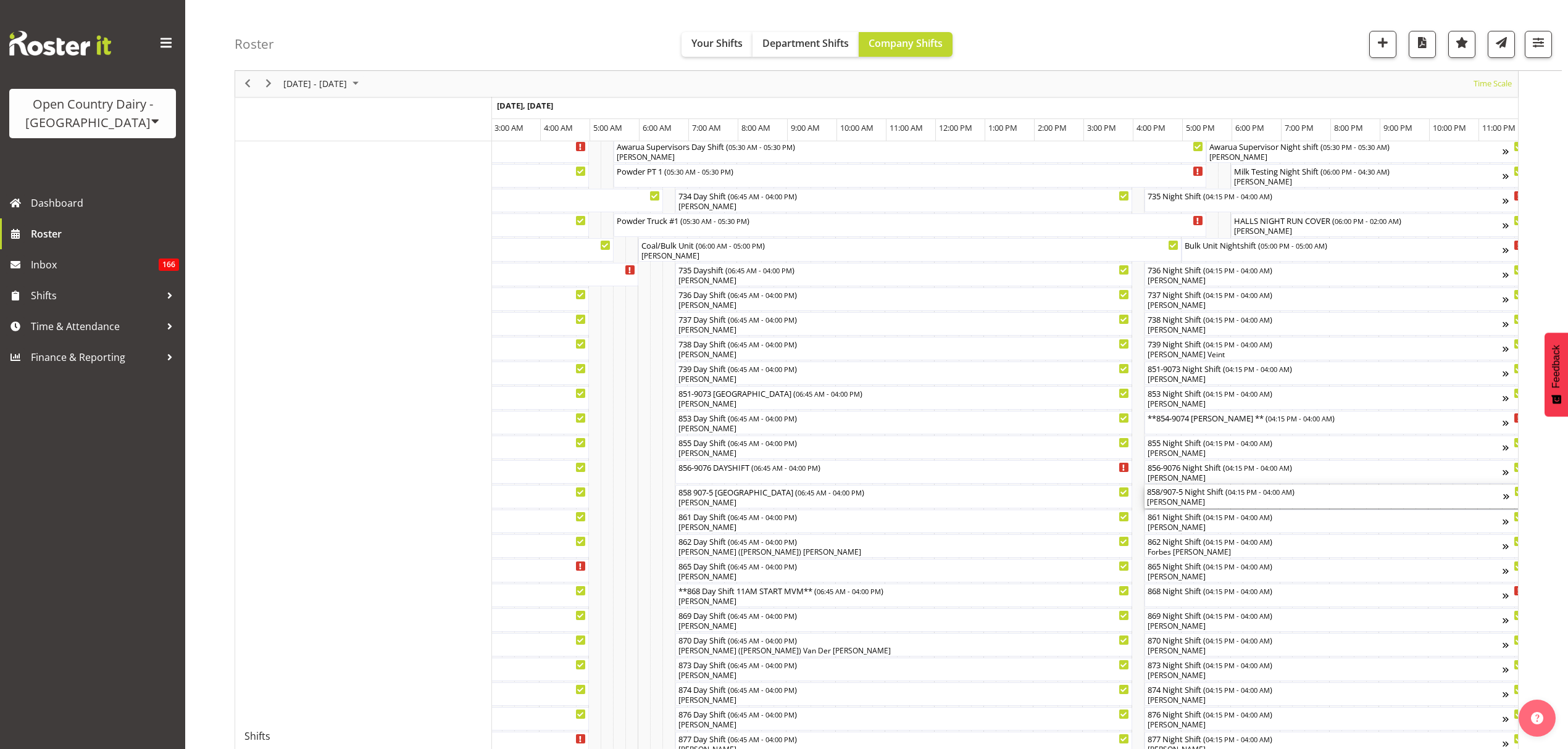
click at [1211, 495] on div "858/907-5 Night Shift ( 04:15 PM - 04:00 AM )" at bounding box center [1325, 491] width 356 height 12
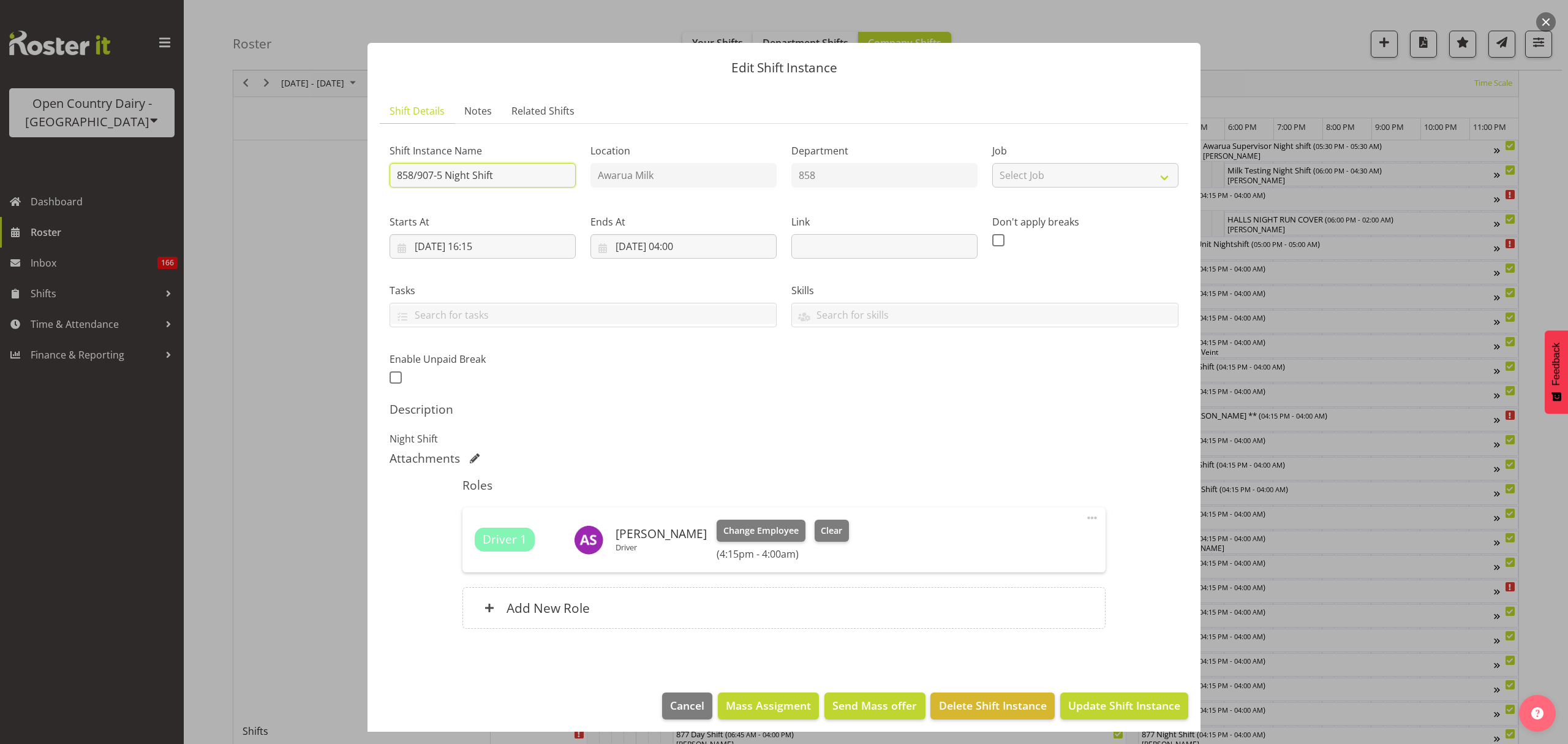
drag, startPoint x: 503, startPoint y: 177, endPoint x: 456, endPoint y: 174, distance: 47.1
click at [456, 174] on input "858/907-5 Night Shift" at bounding box center [483, 176] width 186 height 25
type input "858/907-5 [GEOGRAPHIC_DATA]"
click at [912, 446] on p "Night Shift" at bounding box center [784, 439] width 789 height 15
click at [1155, 716] on button "Update Shift Instance" at bounding box center [1125, 705] width 128 height 27
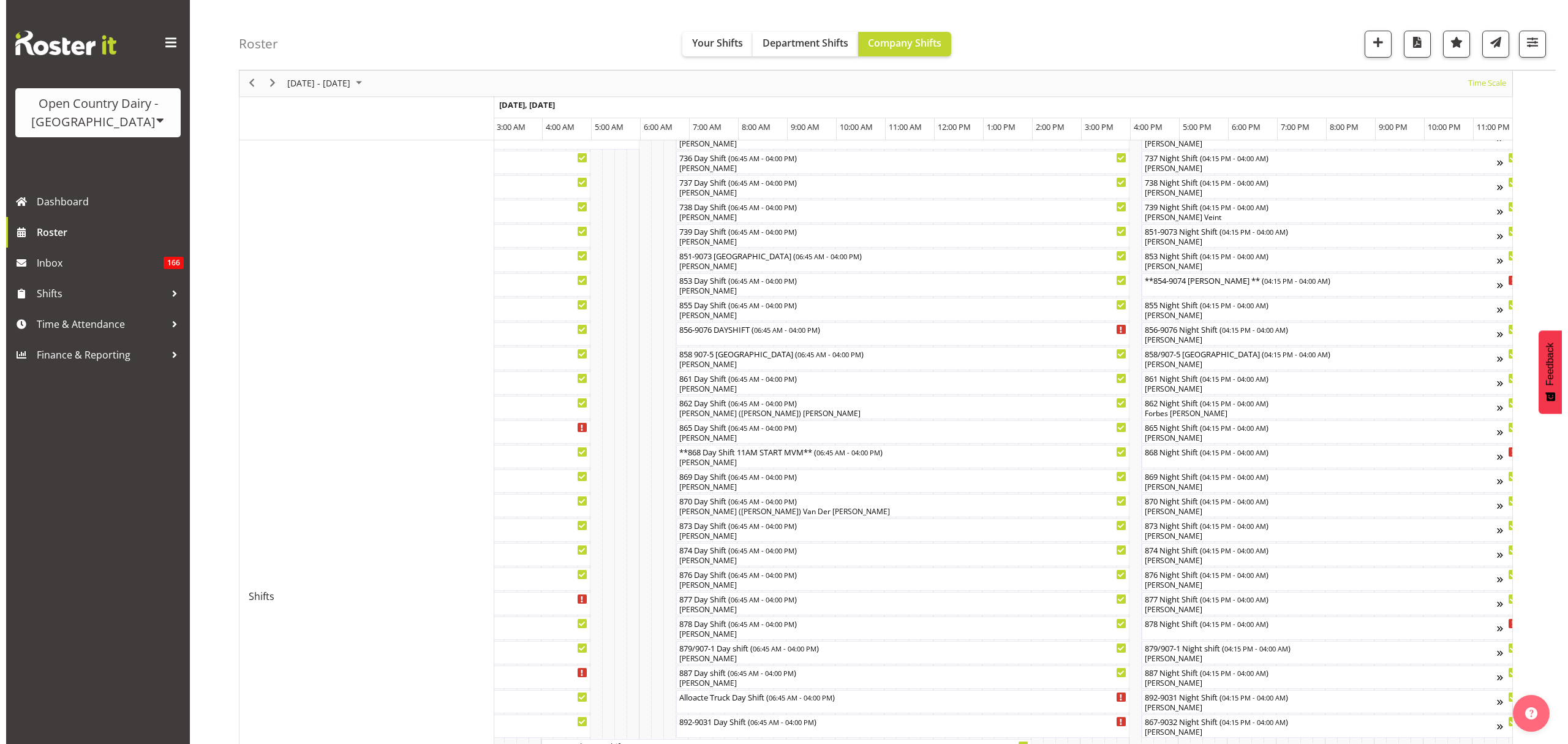
scroll to position [246, 0]
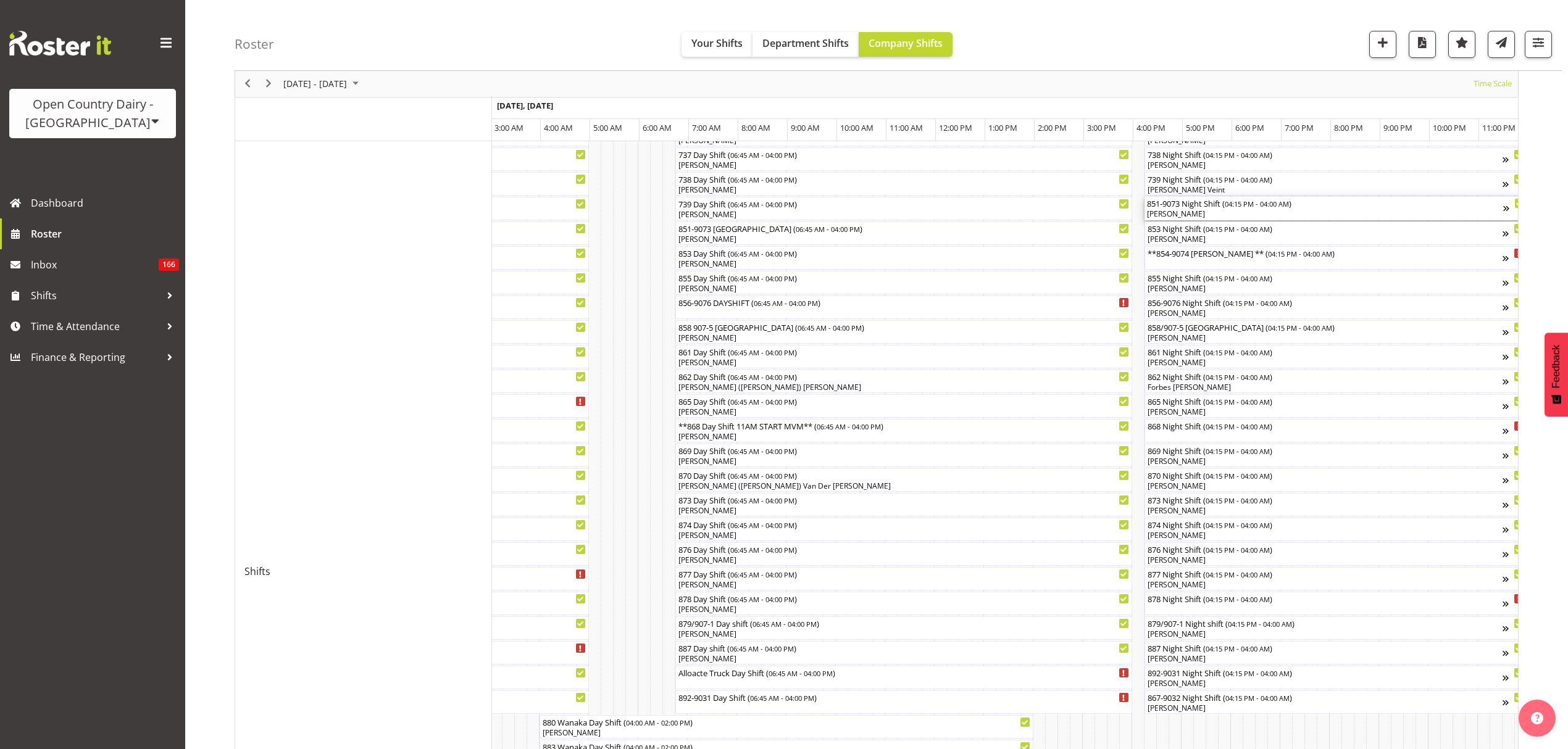
click at [1178, 210] on div "[PERSON_NAME]" at bounding box center [1325, 213] width 356 height 11
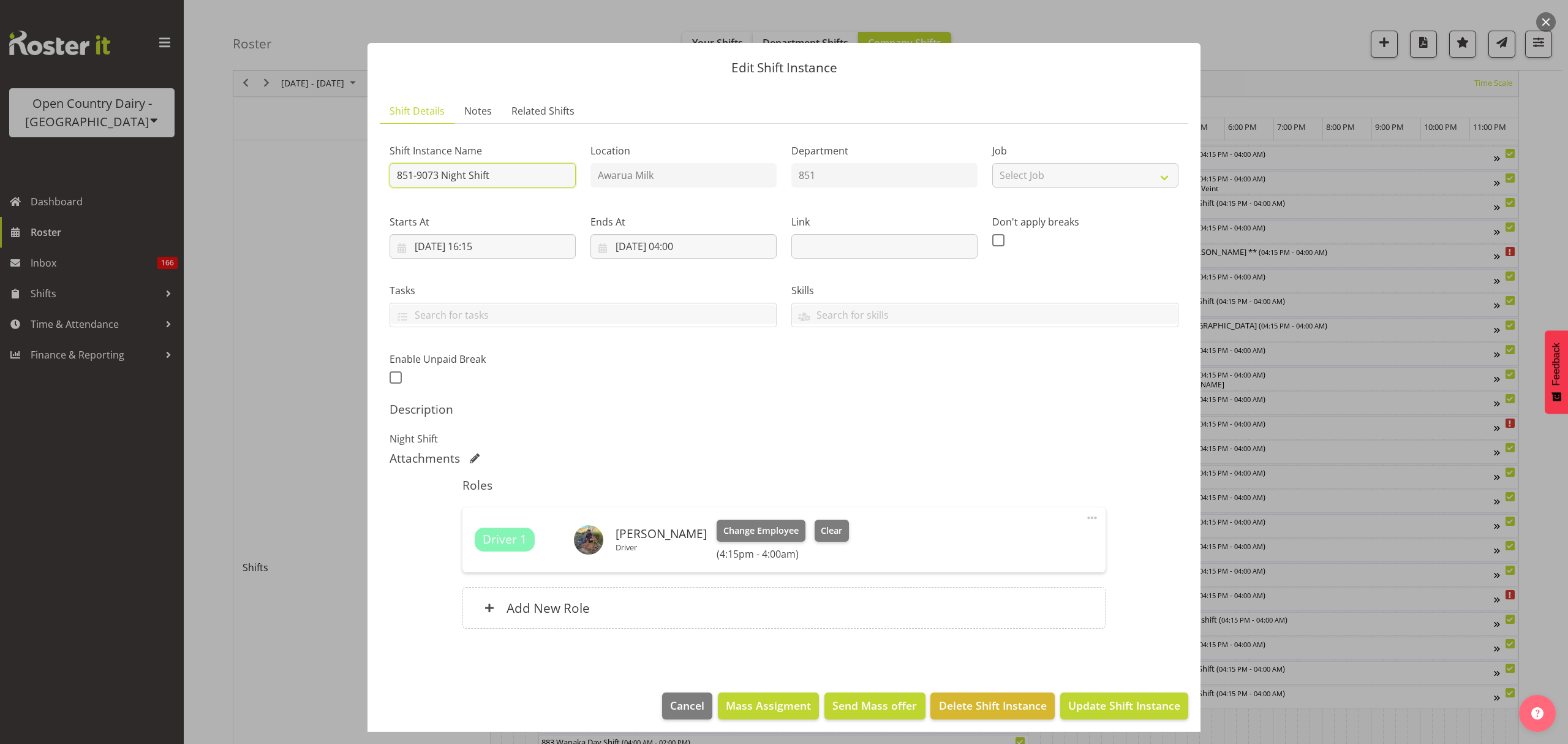
drag, startPoint x: 557, startPoint y: 184, endPoint x: 449, endPoint y: 179, distance: 108.1
click at [449, 179] on input "851-9073 Night Shift" at bounding box center [483, 176] width 186 height 25
type input "851-9073 [GEOGRAPHIC_DATA]"
click at [1039, 411] on h5 "Description" at bounding box center [784, 410] width 789 height 15
click at [1153, 719] on button "Update Shift Instance" at bounding box center [1125, 705] width 128 height 27
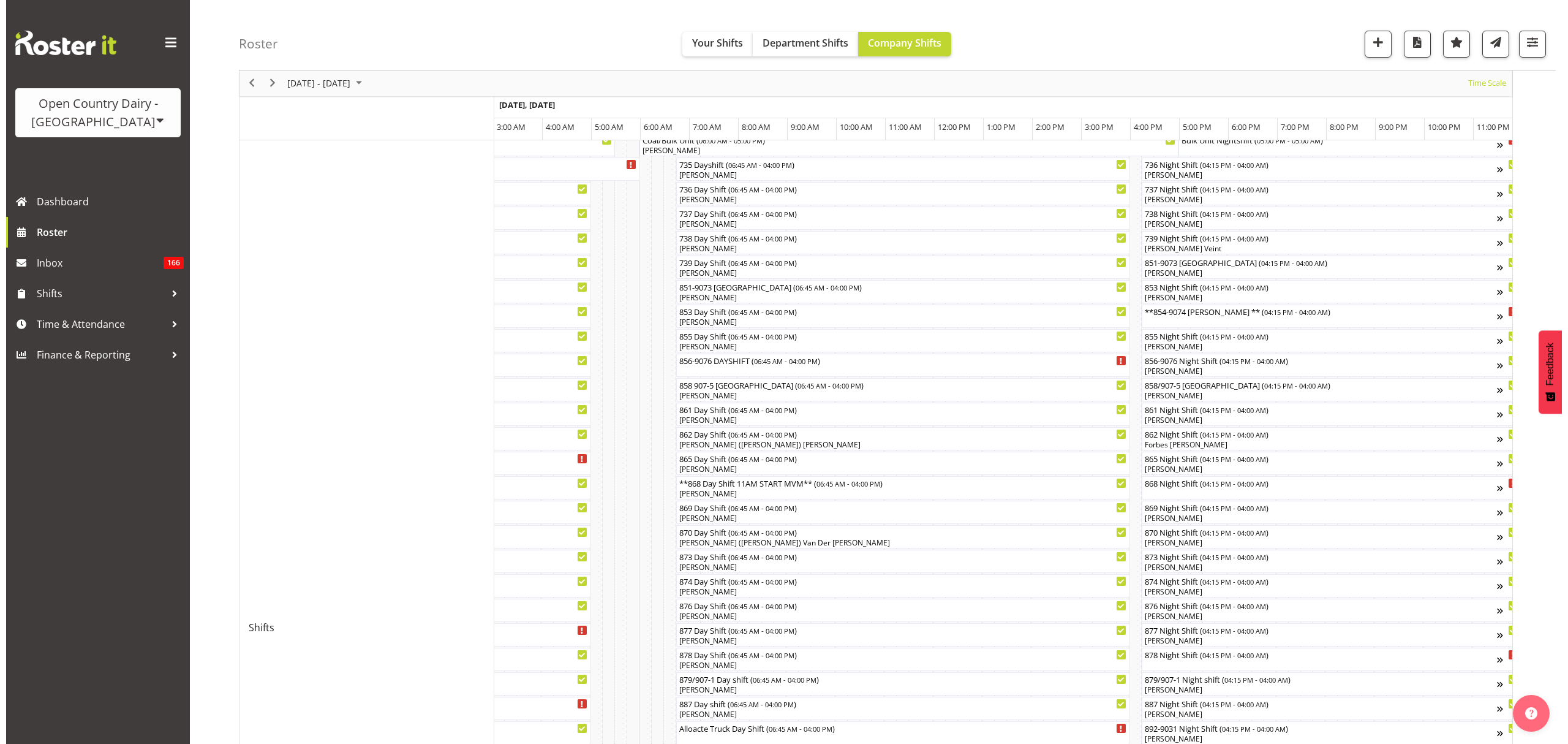
scroll to position [163, 0]
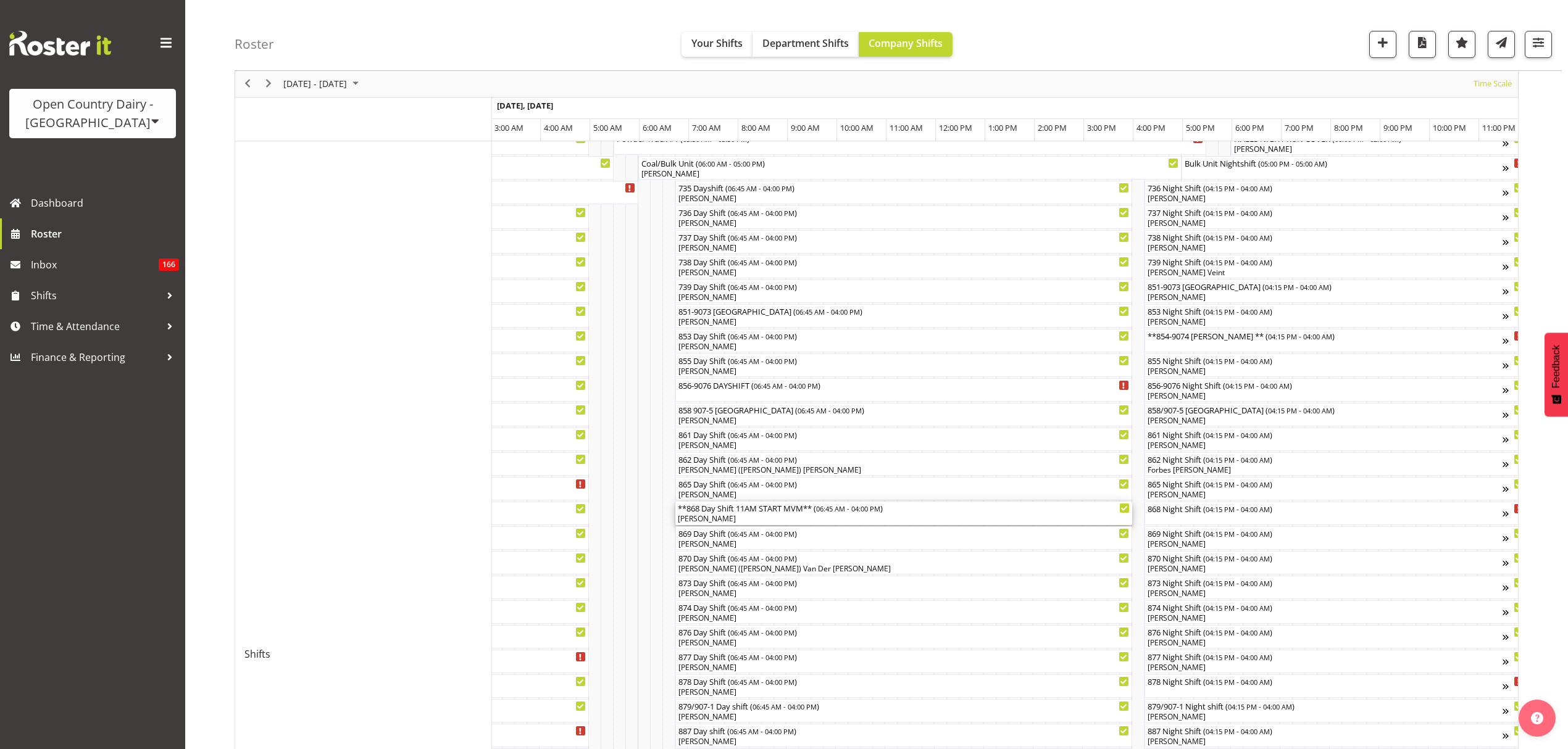
click at [700, 517] on div "[PERSON_NAME]" at bounding box center [903, 518] width 452 height 11
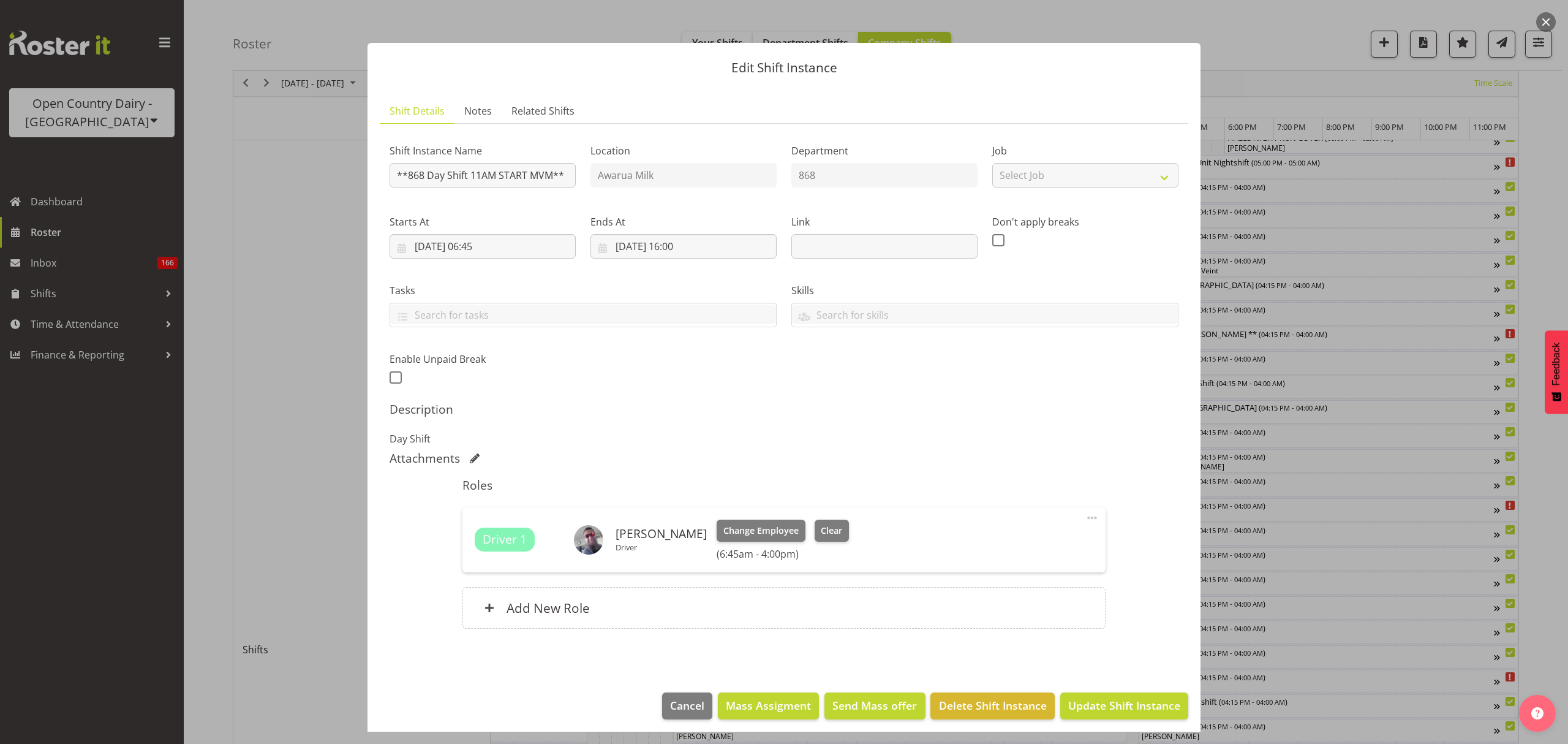
click at [800, 528] on div "Change Employee Clear" at bounding box center [782, 530] width 132 height 22
click at [815, 528] on button "Clear" at bounding box center [832, 530] width 35 height 22
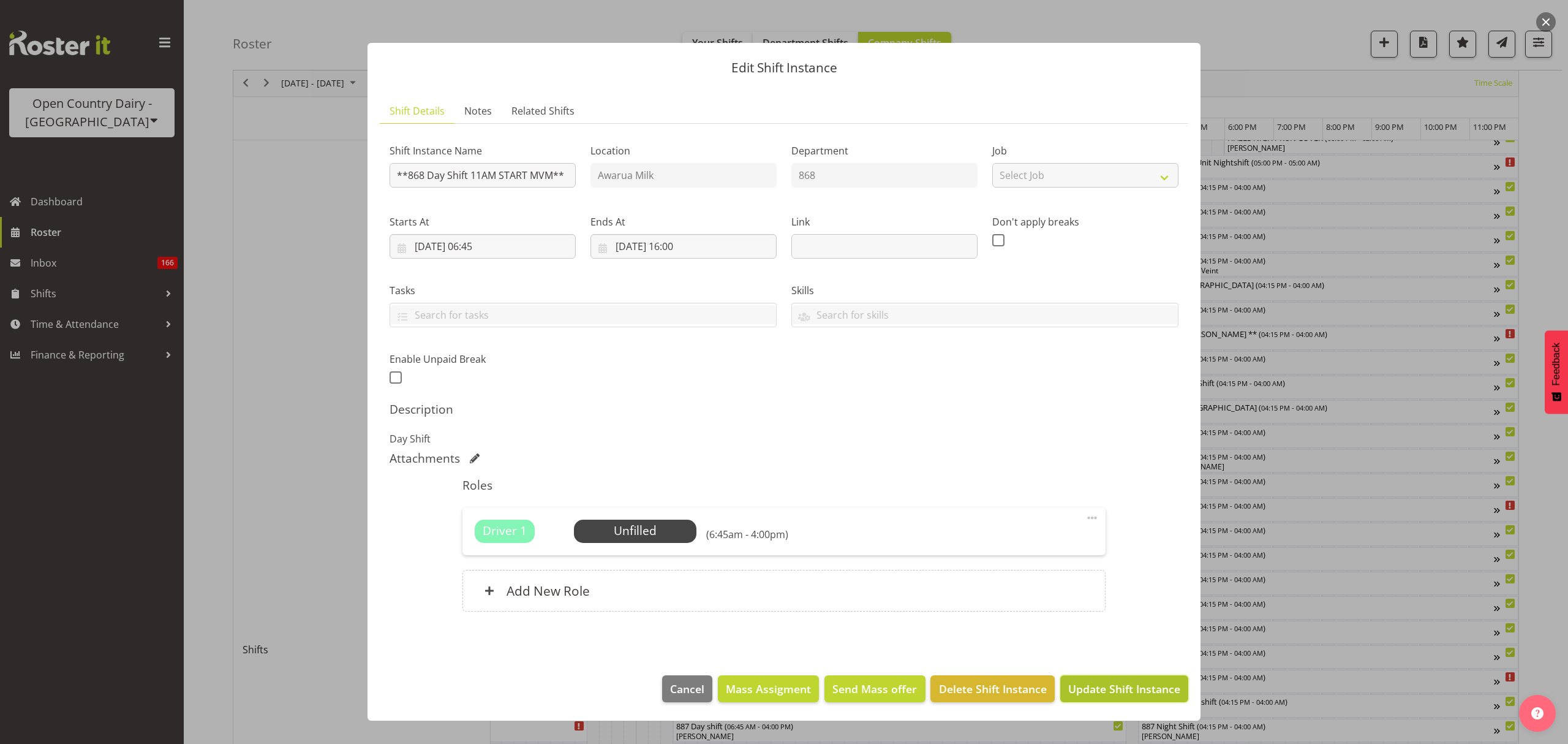
click at [1148, 692] on span "Update Shift Instance" at bounding box center [1124, 688] width 112 height 16
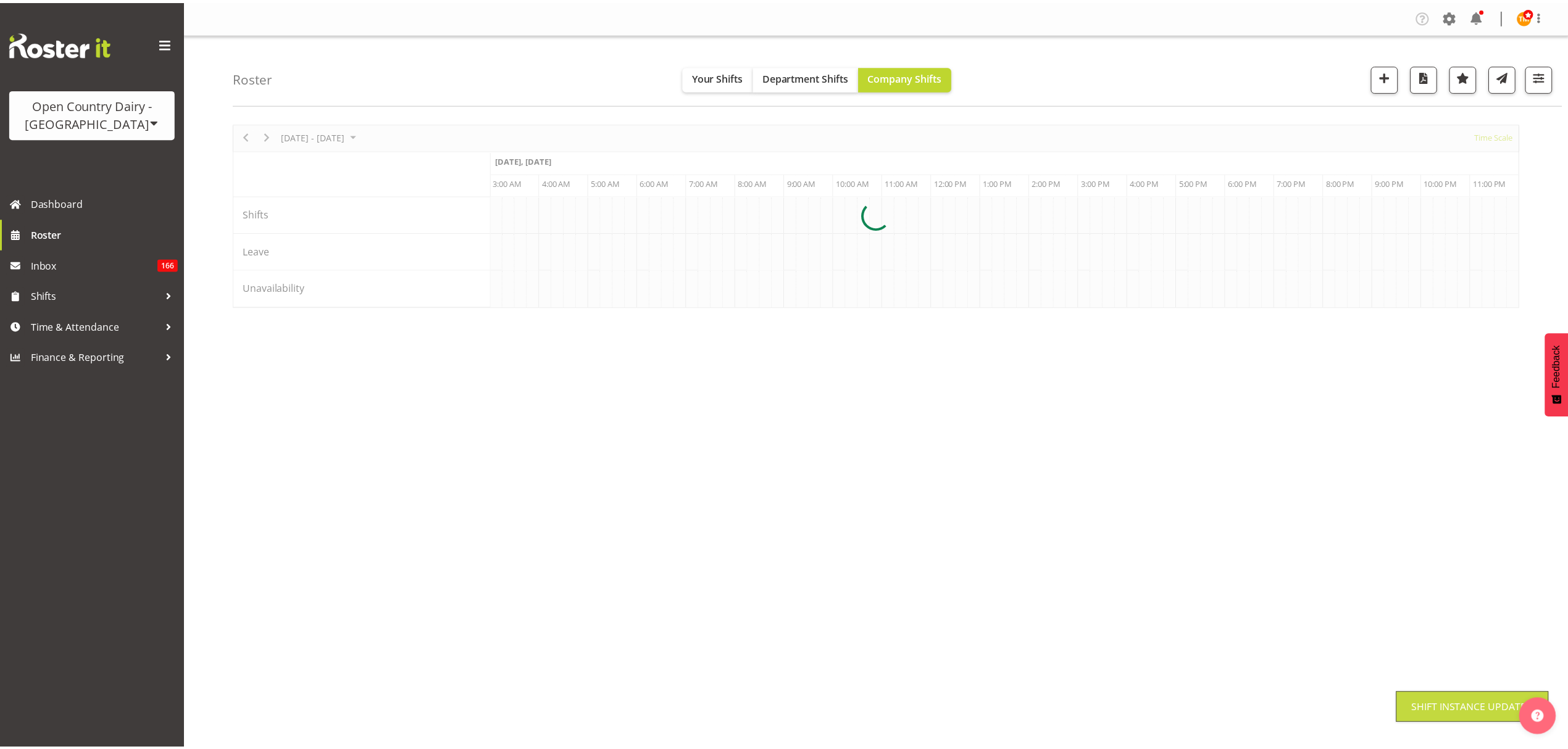
scroll to position [0, 0]
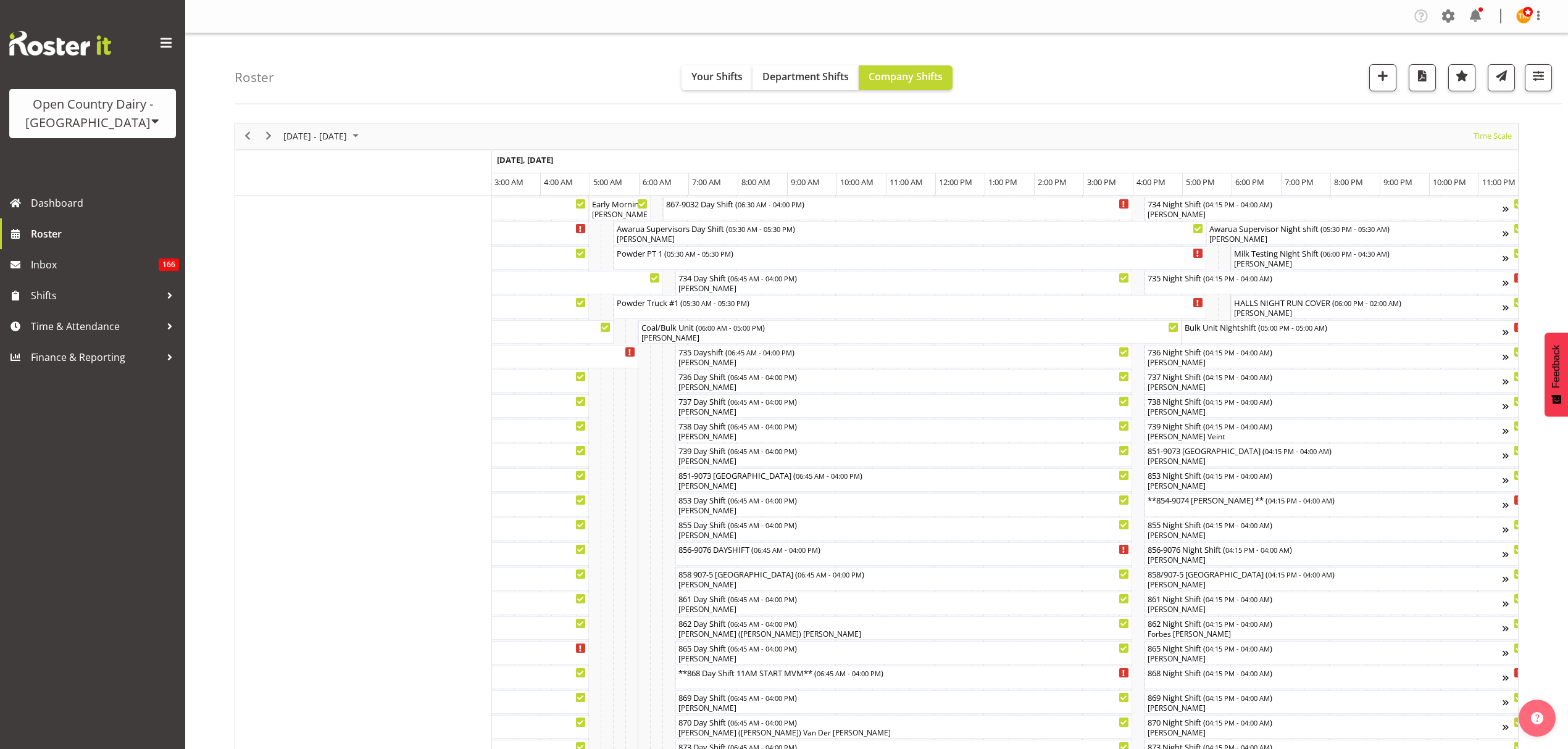
click at [1072, 96] on div "Roster Your Shifts Department Shifts Company Shifts All Locations Clear Awarua …" at bounding box center [898, 69] width 1327 height 71
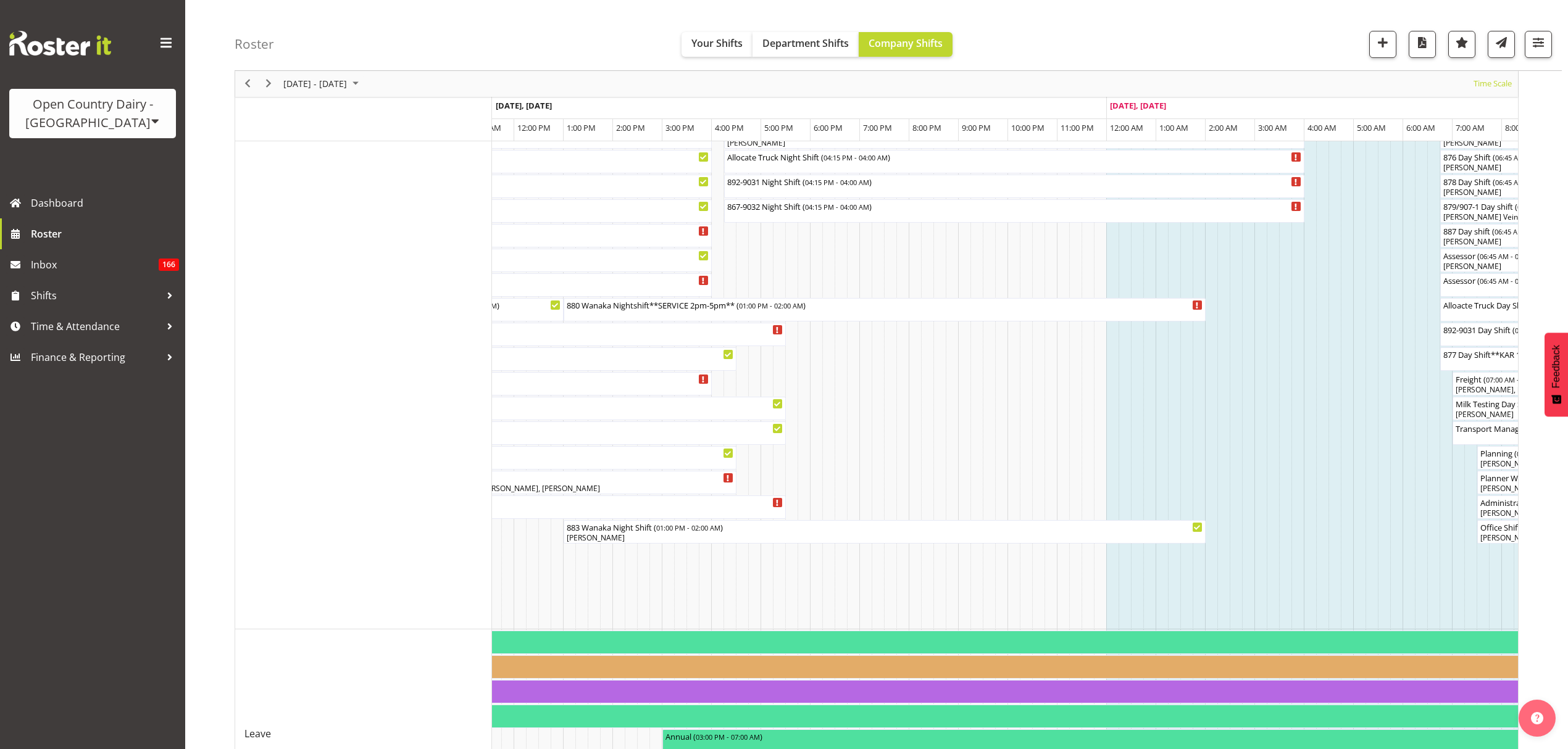
scroll to position [632, 0]
